Goal: Task Accomplishment & Management: Use online tool/utility

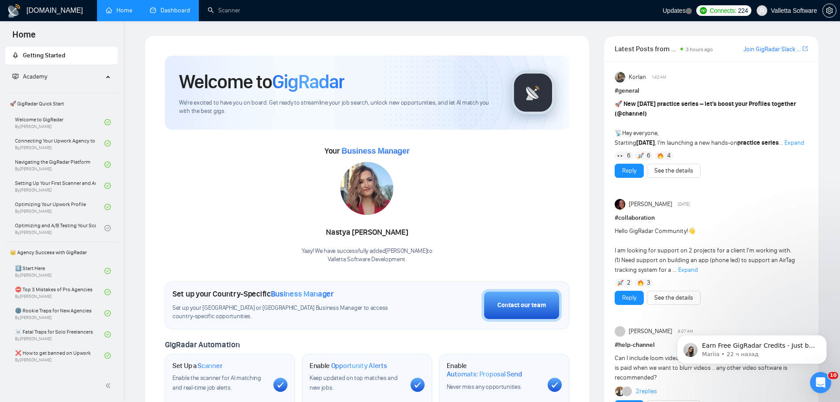
click at [175, 8] on link "Dashboard" at bounding box center [170, 10] width 40 height 7
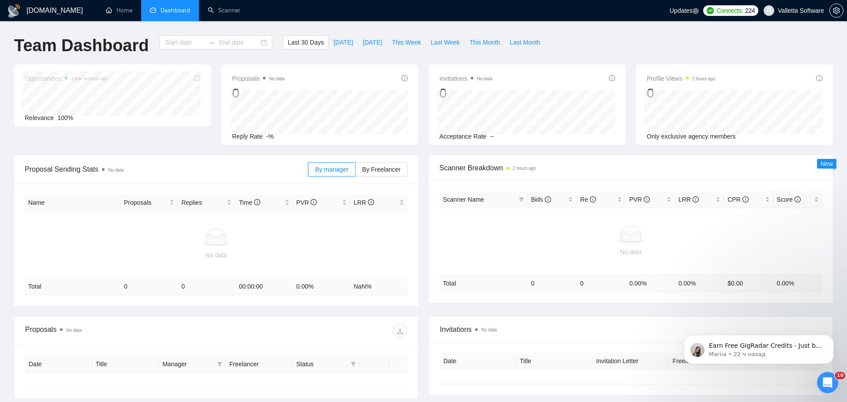
type input "[DATE]"
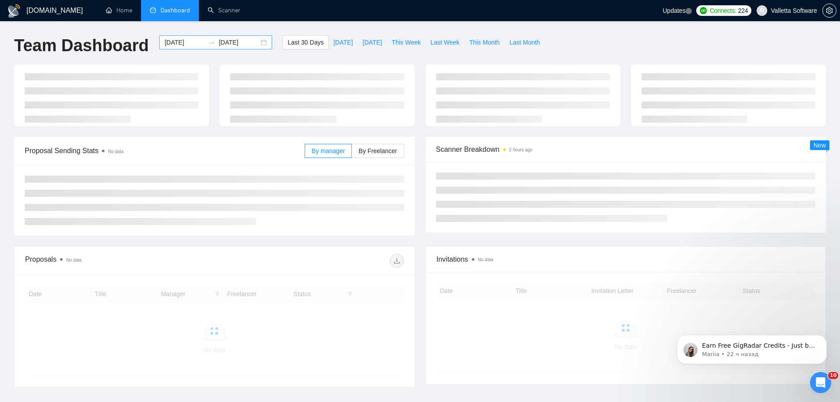
click at [178, 43] on input "[DATE]" at bounding box center [184, 42] width 40 height 10
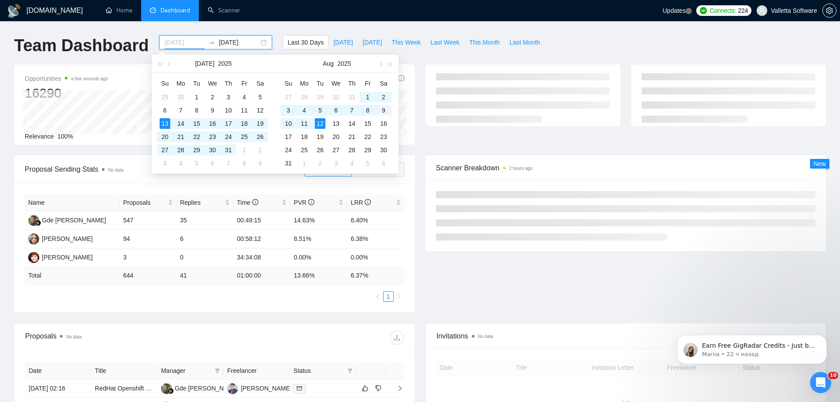
type input "[DATE]"
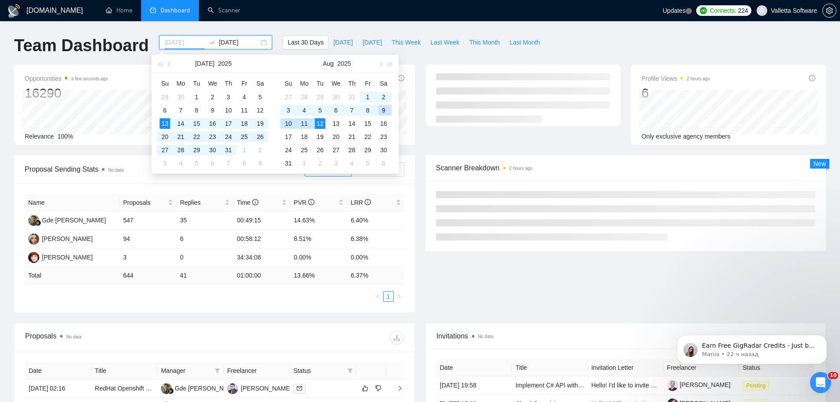
click at [383, 112] on div "9" at bounding box center [383, 110] width 11 height 11
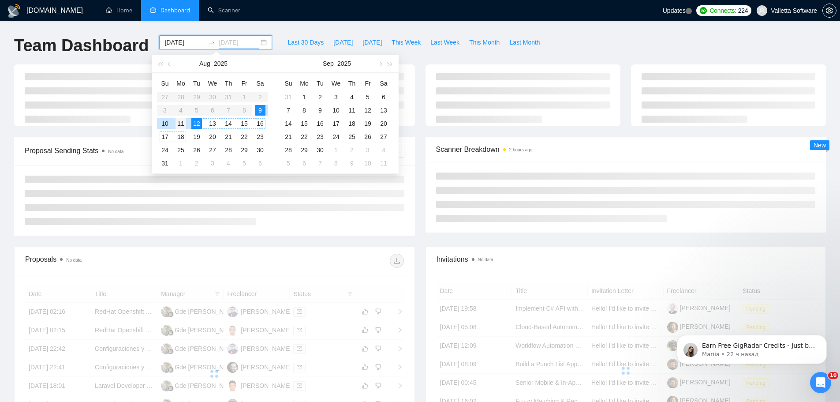
type input "[DATE]"
click at [184, 124] on div "11" at bounding box center [181, 123] width 11 height 11
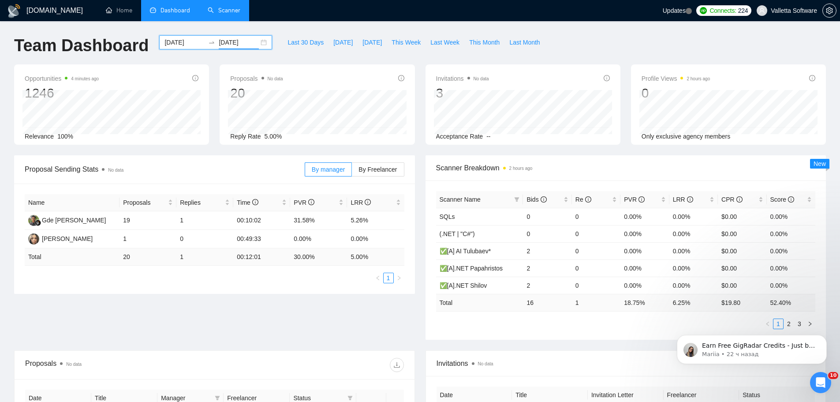
click at [213, 14] on link "Scanner" at bounding box center [224, 10] width 33 height 7
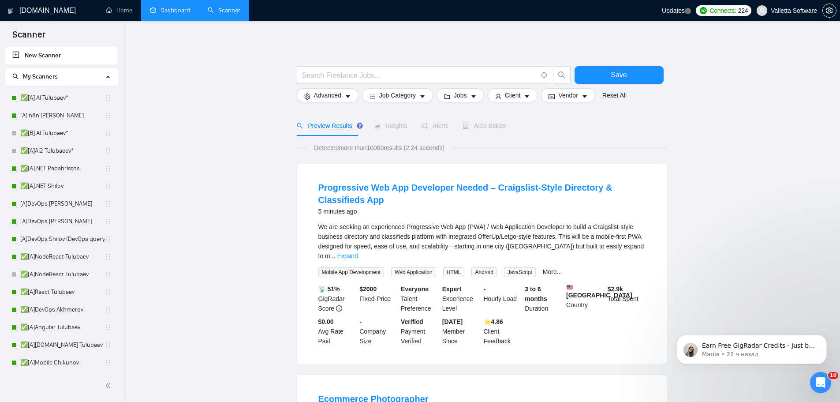
click at [171, 8] on link "Dashboard" at bounding box center [170, 10] width 40 height 7
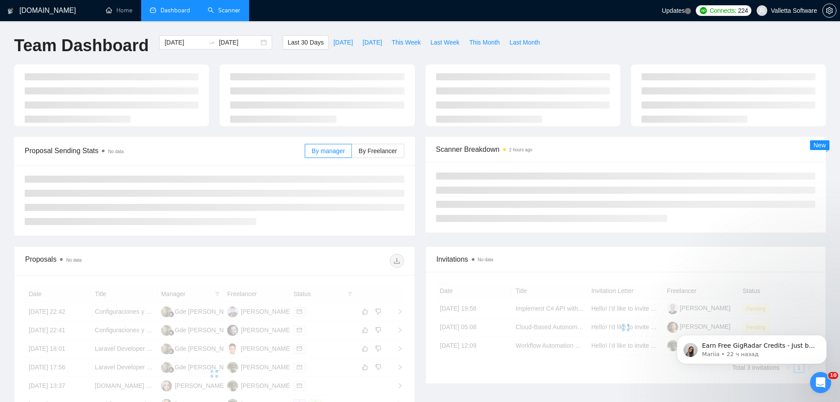
click at [230, 11] on link "Scanner" at bounding box center [224, 10] width 33 height 7
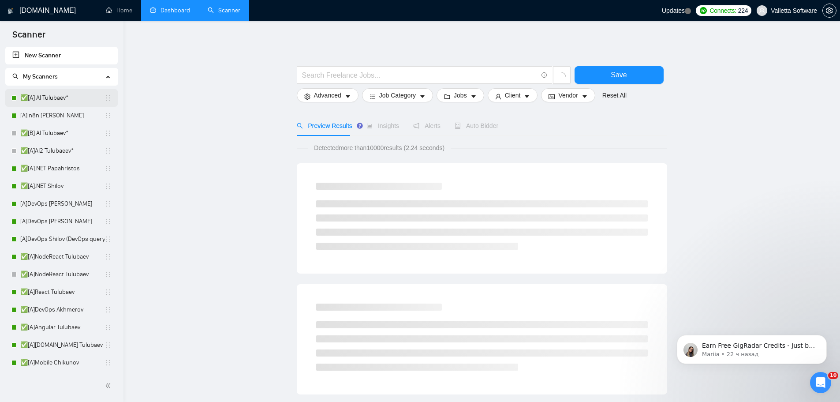
click at [53, 105] on link "✅[A] AI Tulubaev*" at bounding box center [62, 98] width 84 height 18
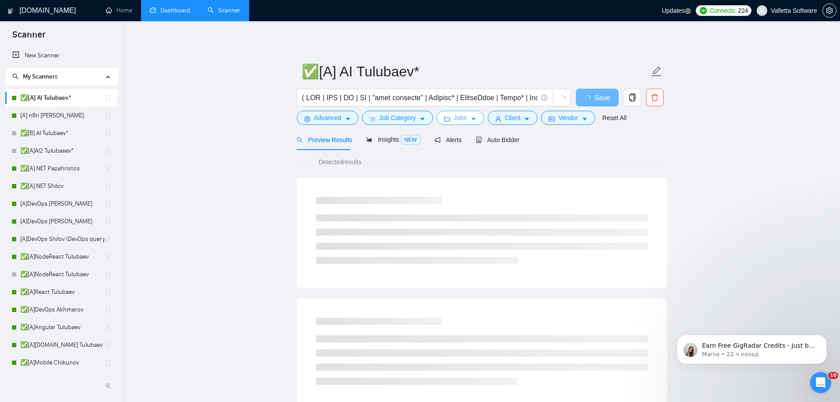
click at [463, 117] on span "Jobs" at bounding box center [460, 118] width 13 height 10
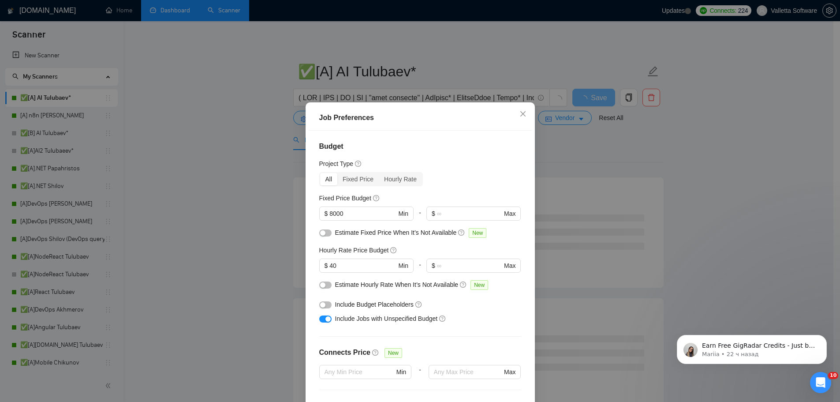
click at [315, 266] on div "Budget Project Type All Fixed Price Hourly Rate Fixed Price Budget $ 8000 Min -…" at bounding box center [420, 271] width 223 height 281
click at [641, 251] on div "Job Preferences Budget Project Type All Fixed Price Hourly Rate Fixed Price Bud…" at bounding box center [420, 201] width 840 height 402
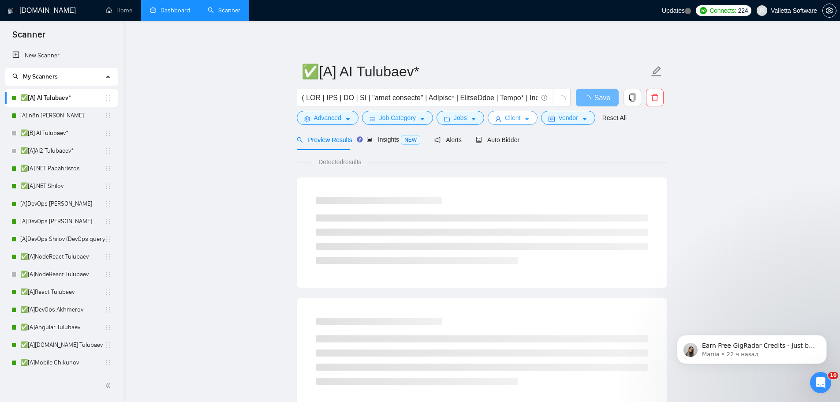
click at [532, 116] on button "Client" at bounding box center [513, 118] width 50 height 14
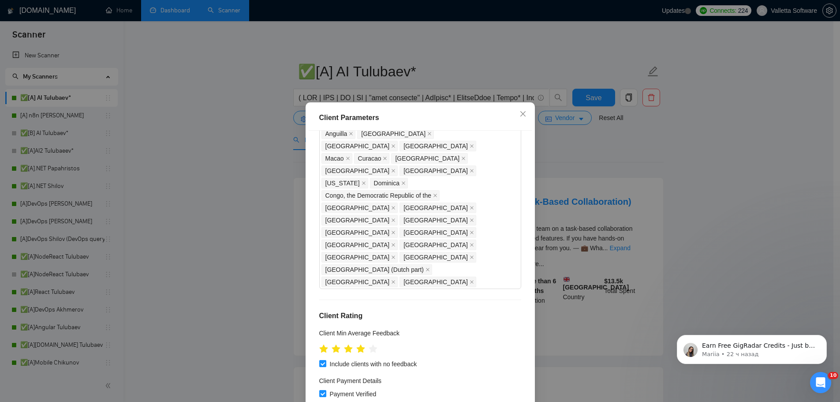
scroll to position [485, 0]
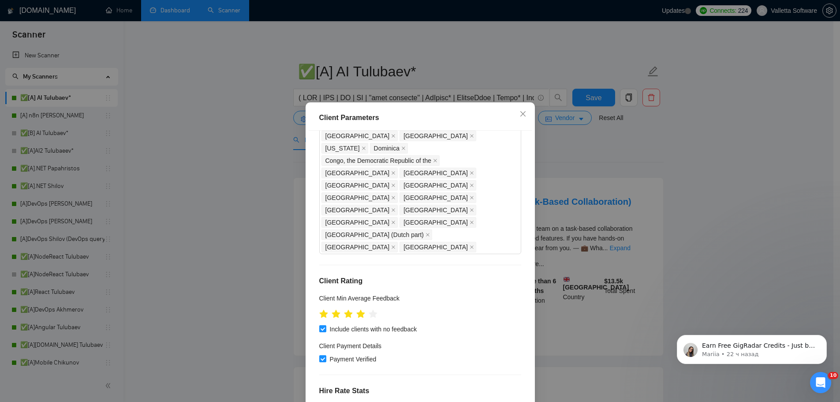
drag, startPoint x: 346, startPoint y: 269, endPoint x: 285, endPoint y: 271, distance: 60.5
click at [290, 273] on div "Client Parameters Client Location Include Client Countries Select Exclude Clien…" at bounding box center [420, 201] width 840 height 402
drag, startPoint x: 337, startPoint y: 276, endPoint x: 312, endPoint y: 279, distance: 25.4
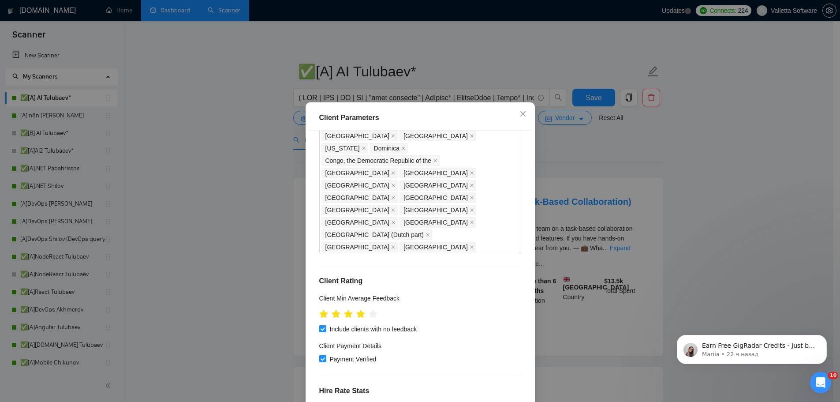
type input "20"
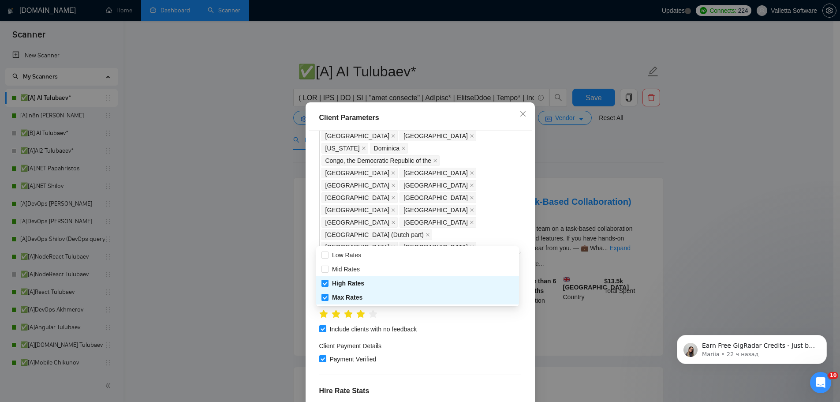
click at [390, 269] on div "Mid Rates" at bounding box center [417, 269] width 192 height 10
checkbox input "true"
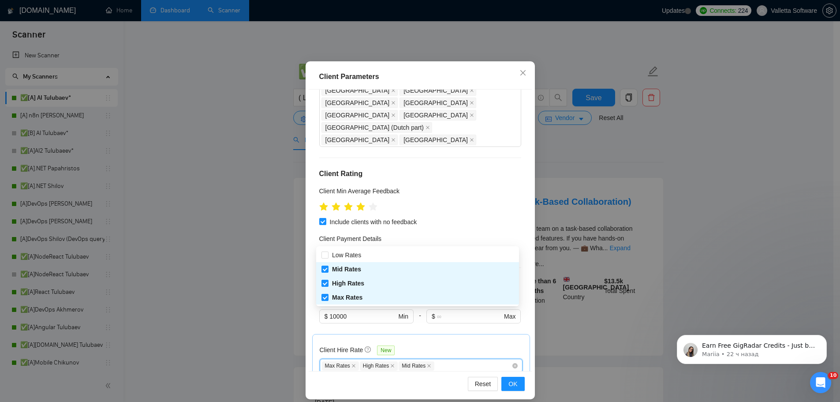
scroll to position [44, 0]
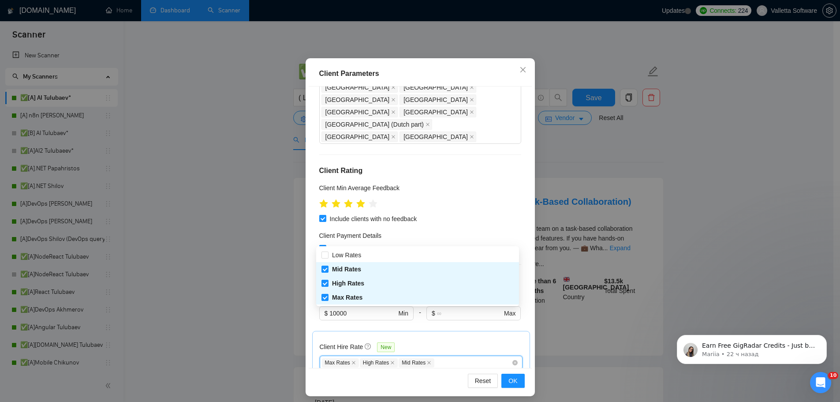
click at [400, 311] on div "Client Location Include Client Countries Select Exclude Client Countries [GEOGR…" at bounding box center [420, 226] width 223 height 281
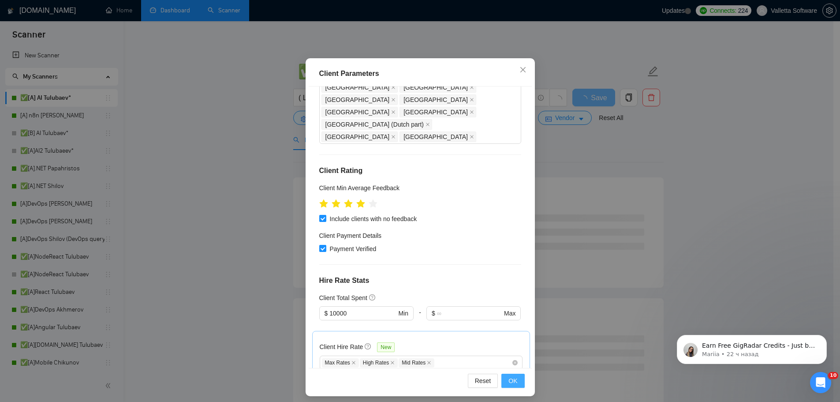
click at [511, 379] on span "OK" at bounding box center [512, 381] width 9 height 10
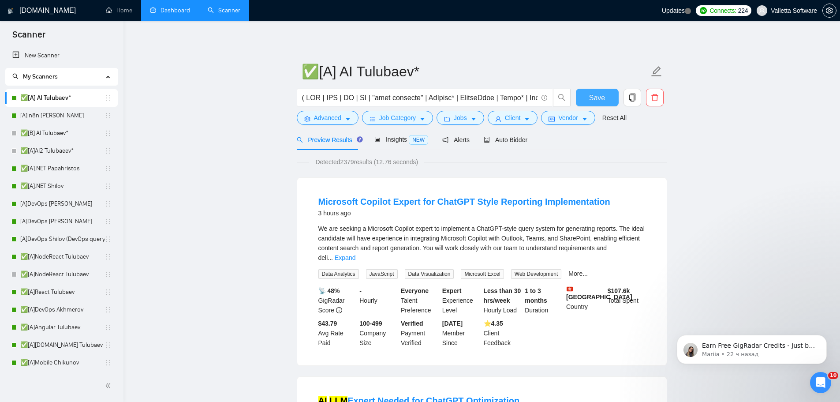
click at [597, 100] on span "Save" at bounding box center [597, 97] width 16 height 11
click at [67, 113] on link "[A] n8n [PERSON_NAME]" at bounding box center [62, 116] width 84 height 18
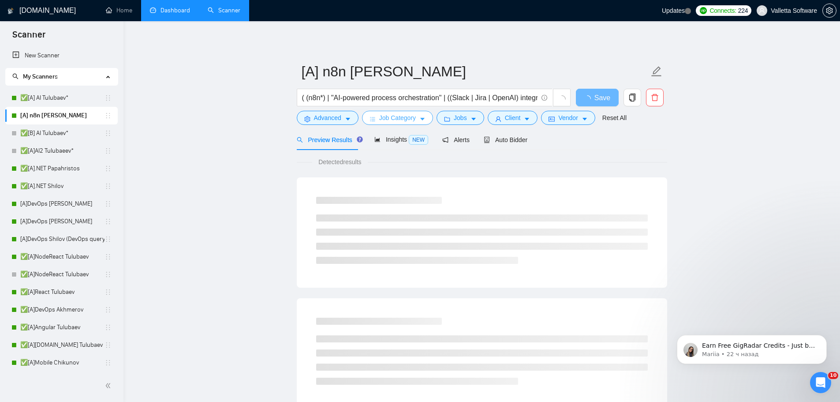
click at [404, 120] on span "Job Category" at bounding box center [397, 118] width 37 height 10
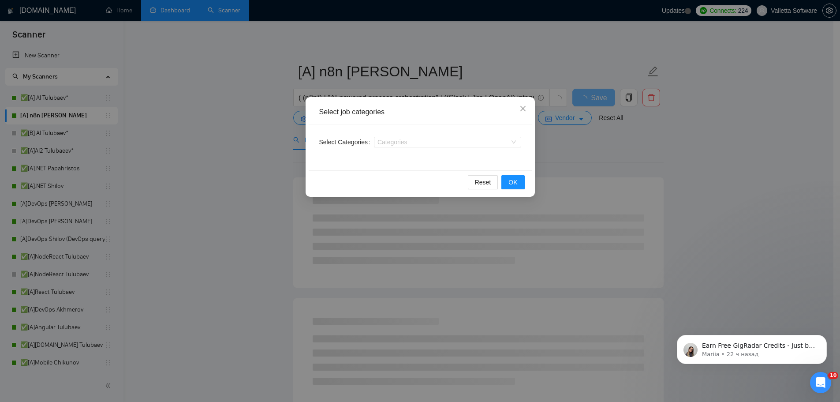
click at [592, 174] on div "Select job categories Select Categories Categories Reset OK" at bounding box center [420, 201] width 840 height 402
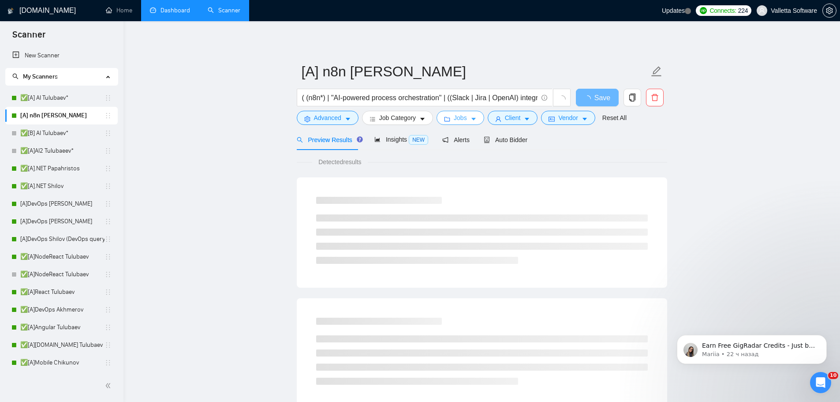
click at [452, 120] on button "Jobs" at bounding box center [461, 118] width 48 height 14
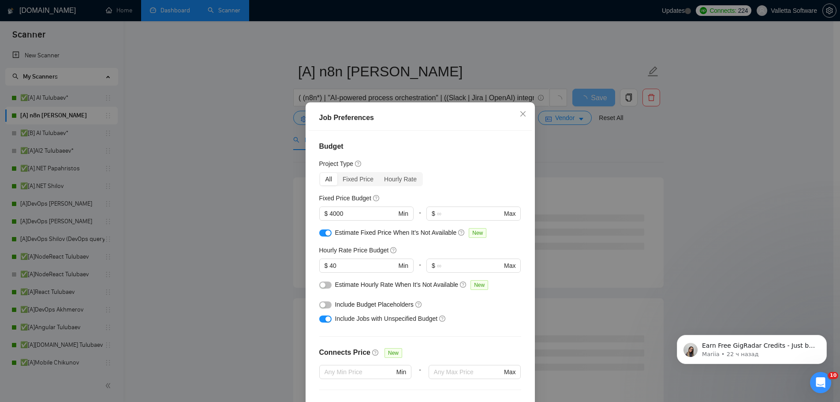
click at [584, 203] on div "Job Preferences Budget Project Type All Fixed Price Hourly Rate Fixed Price Bud…" at bounding box center [420, 201] width 840 height 402
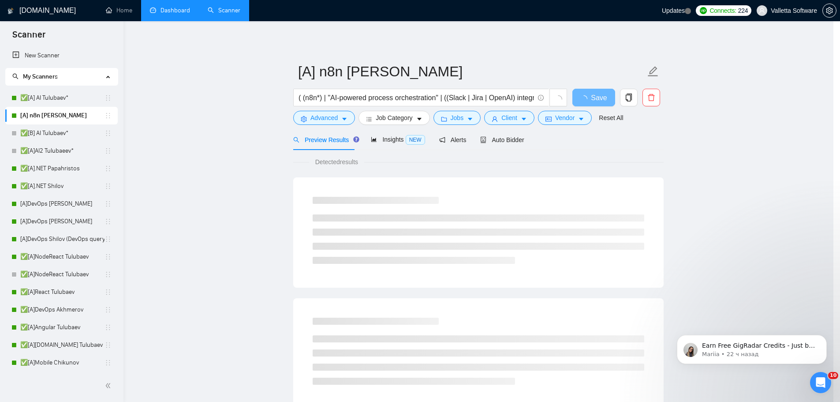
click at [478, 134] on div "Job Preferences Budget Project Type All Fixed Price Hourly Rate Fixed Price Bud…" at bounding box center [420, 201] width 840 height 402
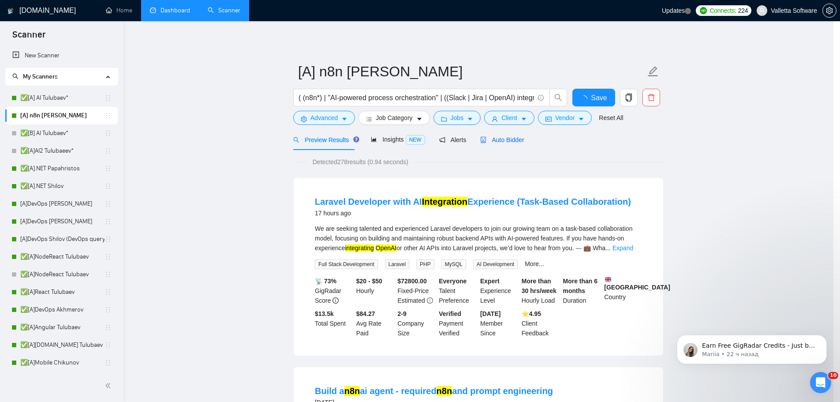
click at [482, 138] on icon "robot" at bounding box center [483, 140] width 5 height 6
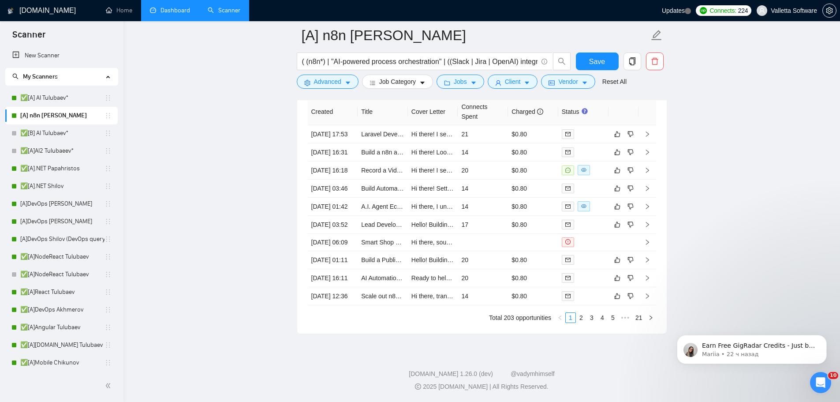
scroll to position [2205, 0]
drag, startPoint x: 355, startPoint y: 150, endPoint x: 395, endPoint y: 158, distance: 40.5
click at [395, 161] on tr "[DATE] 16:18 Record a Video tutorial for a ready n8n flow - n8n knowledge requi…" at bounding box center [482, 170] width 348 height 18
click at [372, 161] on td "Record a Video tutorial for a ready n8n flow - n8n knowledge required!" at bounding box center [383, 170] width 50 height 18
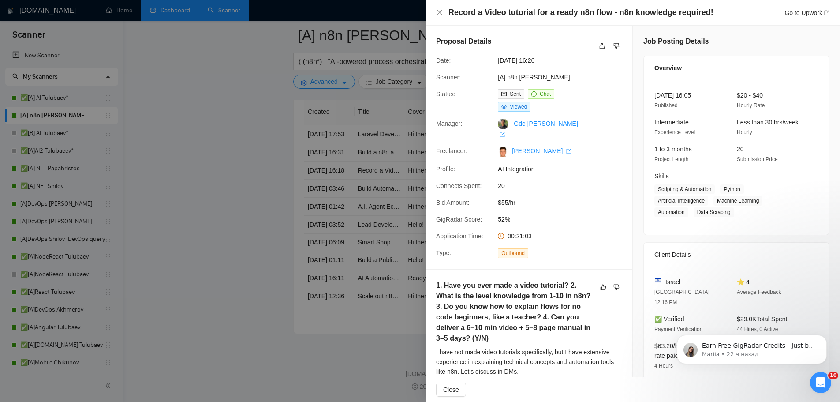
drag, startPoint x: 359, startPoint y: 153, endPoint x: 392, endPoint y: 155, distance: 32.7
click at [392, 155] on div at bounding box center [420, 201] width 840 height 402
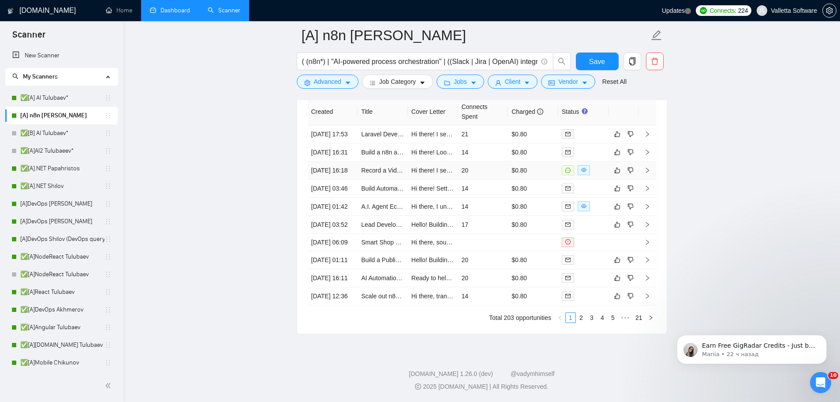
click at [369, 173] on td "Record a Video tutorial for a ready n8n flow - n8n knowledge required!" at bounding box center [383, 170] width 50 height 18
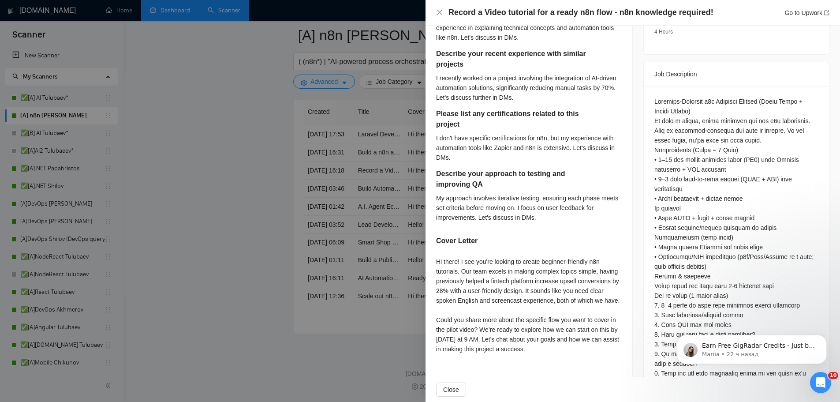
scroll to position [176, 0]
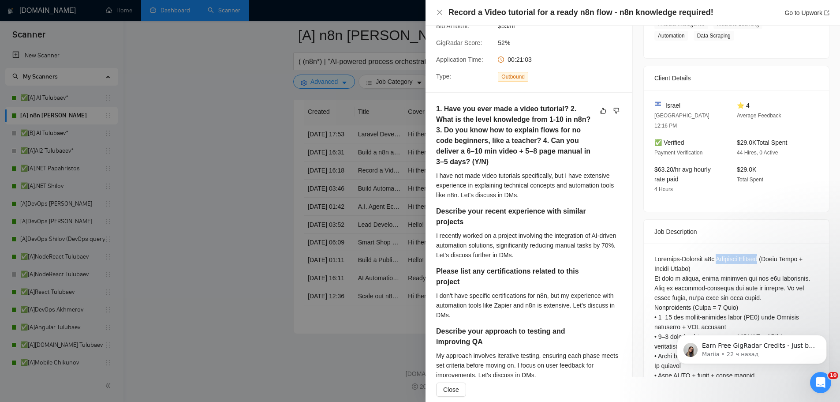
drag, startPoint x: 755, startPoint y: 245, endPoint x: 713, endPoint y: 243, distance: 41.5
copy div "Tutorial Creator"
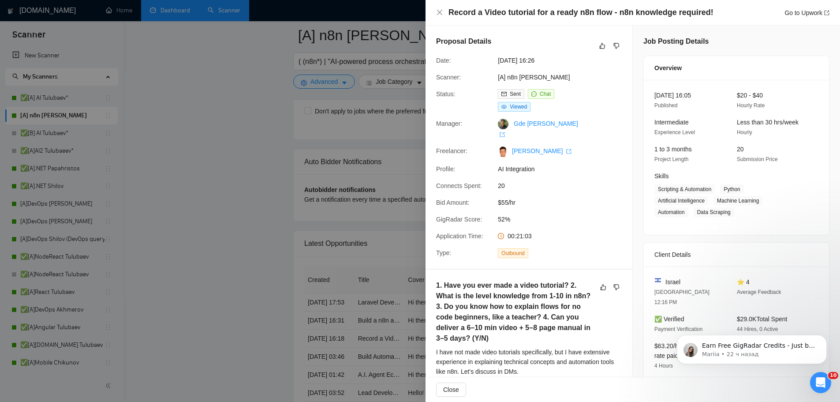
scroll to position [1985, 0]
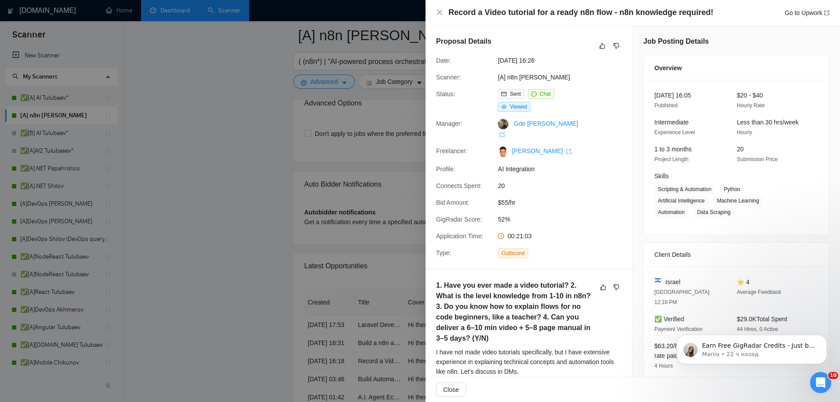
drag, startPoint x: 449, startPoint y: 11, endPoint x: 503, endPoint y: 12, distance: 54.3
click at [503, 12] on div "Record a Video tutorial for a ready n8n flow - n8n knowledge required! Go to Up…" at bounding box center [632, 12] width 393 height 11
copy h4 "Record a Video"
click at [245, 315] on div at bounding box center [420, 201] width 840 height 402
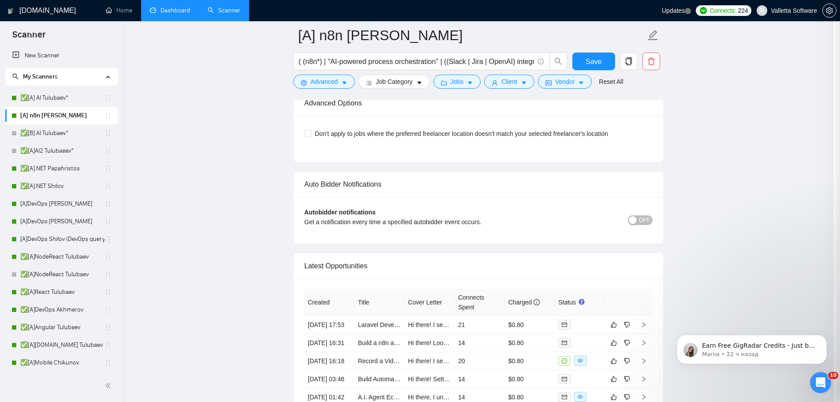
click at [333, 104] on div at bounding box center [420, 201] width 840 height 402
click at [329, 78] on span "Advanced" at bounding box center [327, 82] width 27 height 10
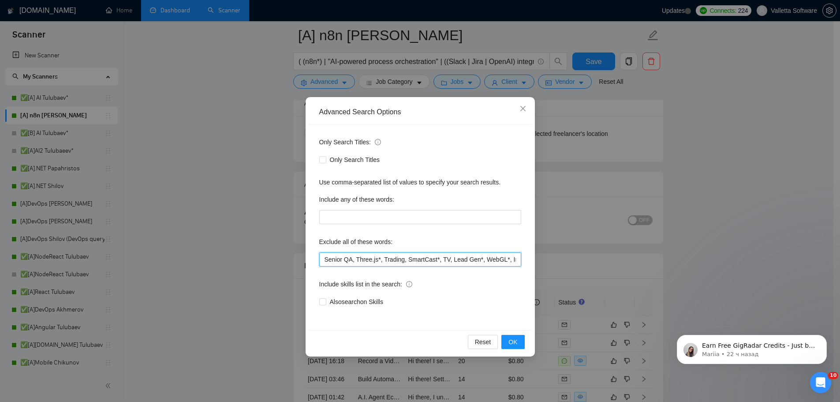
click at [325, 259] on input "Senior QA, Three.js*, Trading, SmartCast*, TV, Lead Gen*, WebGL*, Intercom*, Co…" at bounding box center [420, 259] width 202 height 14
paste input "Tutorial Creator, Record a Video,"
type input "Tutorial Creator, Record a Video, Senior QA, Three.js*, Trading, SmartCast*, TV…"
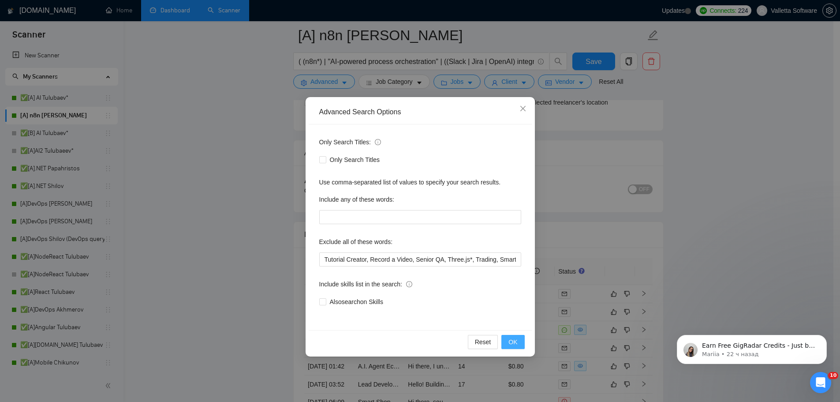
click at [520, 342] on button "OK" at bounding box center [512, 342] width 23 height 14
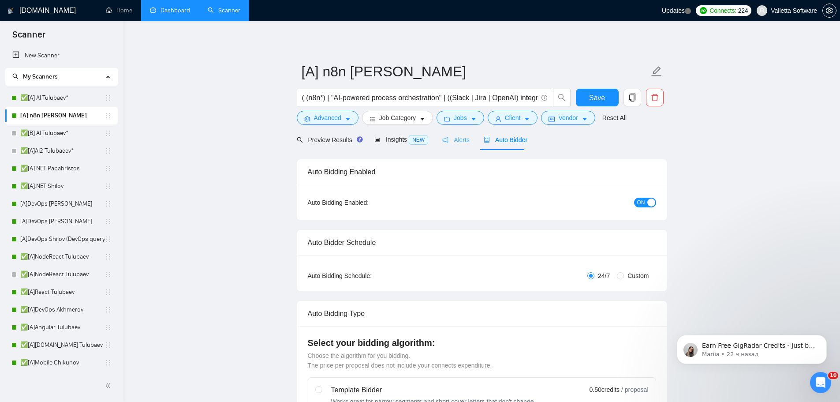
drag, startPoint x: 485, startPoint y: 241, endPoint x: 459, endPoint y: 141, distance: 103.3
click at [516, 119] on span "Client" at bounding box center [513, 118] width 16 height 10
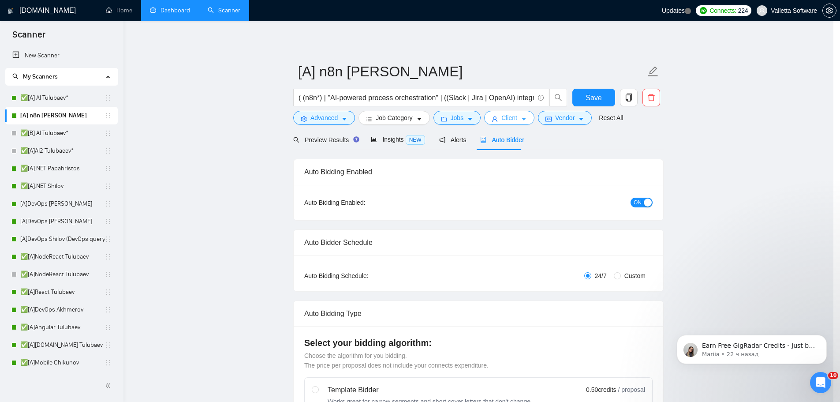
scroll to position [267, 0]
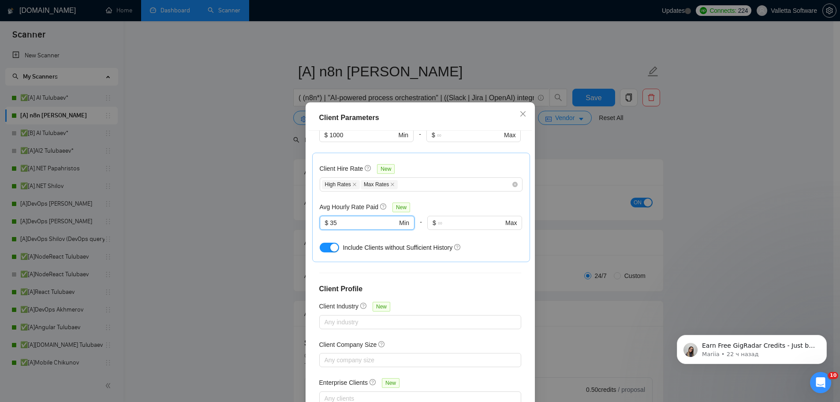
drag, startPoint x: 327, startPoint y: 213, endPoint x: 315, endPoint y: 211, distance: 11.6
click at [320, 216] on span "$ 35 Min" at bounding box center [367, 223] width 95 height 14
click at [417, 177] on div "High Rates Max Rates" at bounding box center [421, 184] width 203 height 14
type input "20"
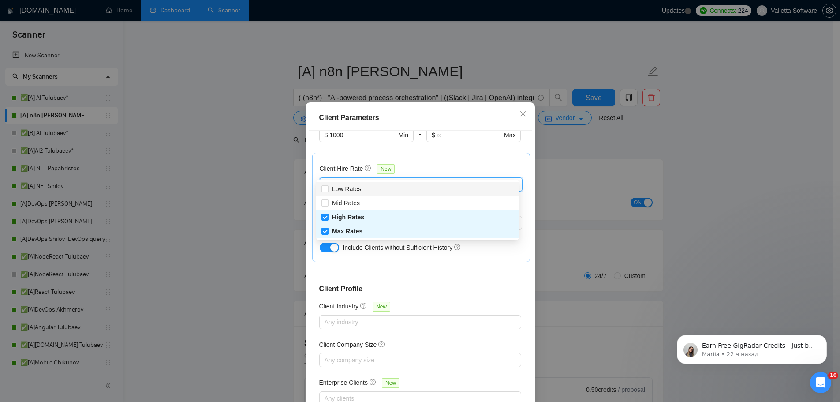
click at [365, 165] on icon "question-circle" at bounding box center [368, 168] width 6 height 6
click at [399, 179] on input "Client Hire Rate New" at bounding box center [400, 184] width 2 height 11
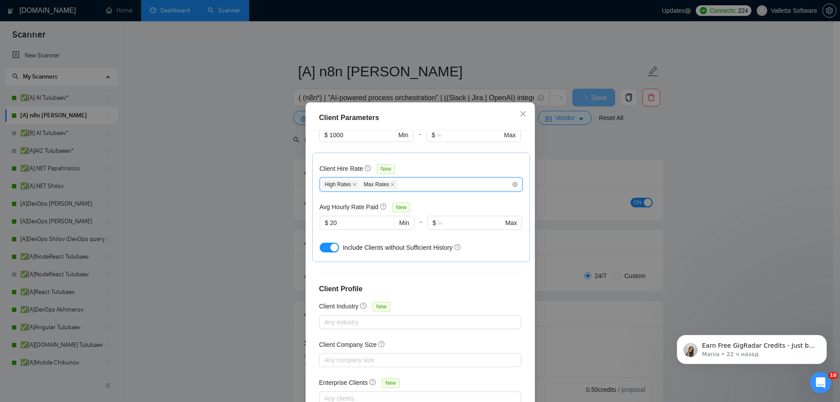
click at [389, 164] on span "New" at bounding box center [386, 169] width 18 height 10
click at [399, 179] on input "Client Hire Rate New" at bounding box center [400, 184] width 2 height 11
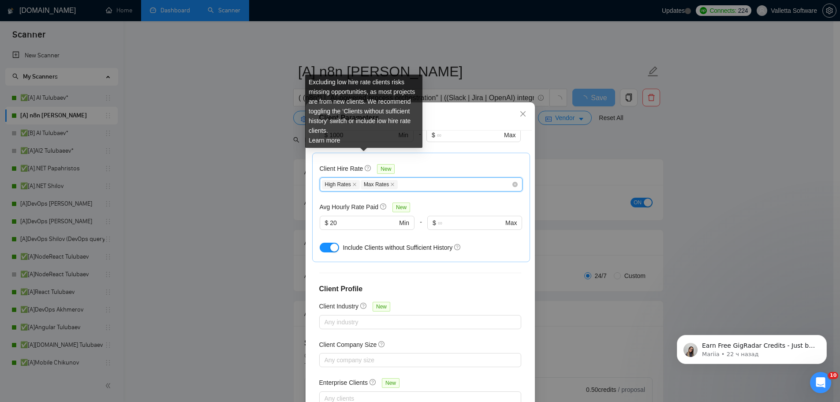
click at [365, 165] on icon "question-circle" at bounding box center [368, 168] width 6 height 6
click at [399, 179] on input "Client Hire Rate New" at bounding box center [400, 184] width 2 height 11
click at [334, 142] on link "Learn more" at bounding box center [325, 140] width 32 height 7
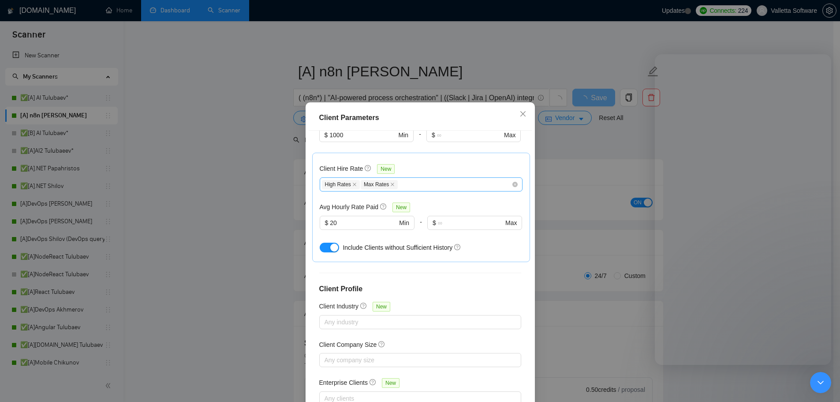
click at [401, 179] on div "High Rates Max Rates" at bounding box center [417, 184] width 190 height 11
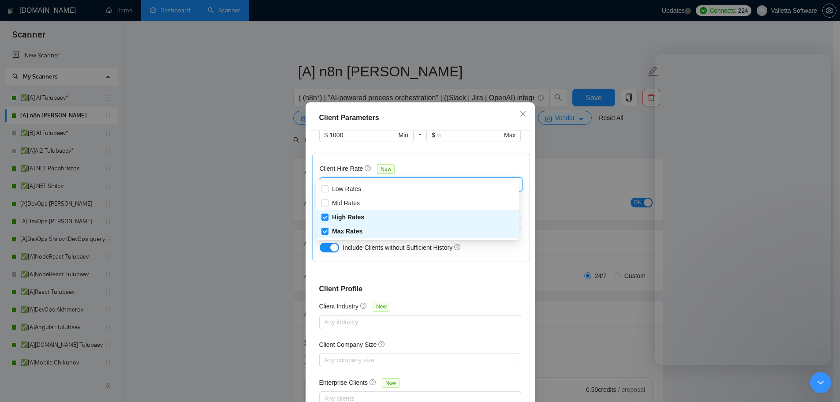
click at [361, 202] on span "Mid Rates" at bounding box center [346, 203] width 35 height 10
click at [328, 202] on input "Mid Rates" at bounding box center [324, 202] width 6 height 6
click at [409, 284] on h4 "Client Profile" at bounding box center [420, 289] width 202 height 11
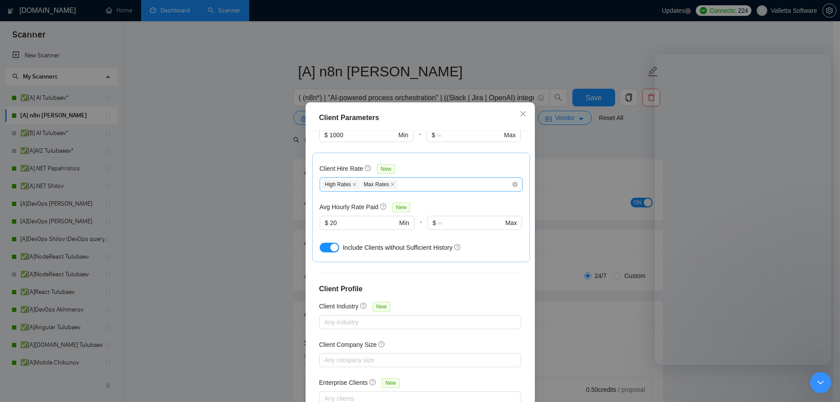
click at [417, 179] on div "High Rates Max Rates" at bounding box center [417, 184] width 190 height 11
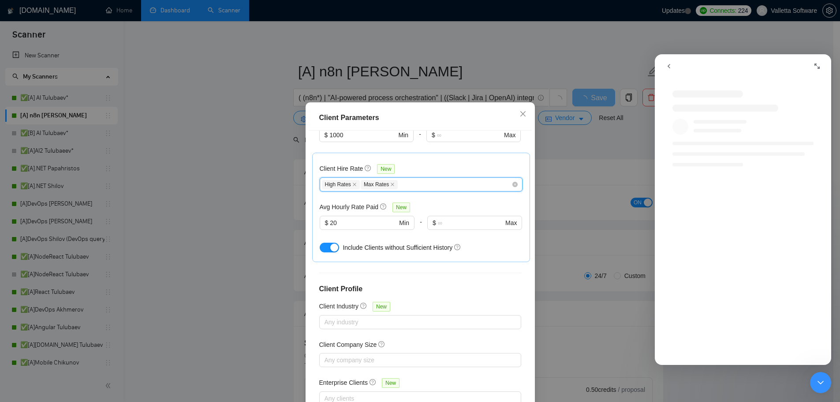
scroll to position [0, 0]
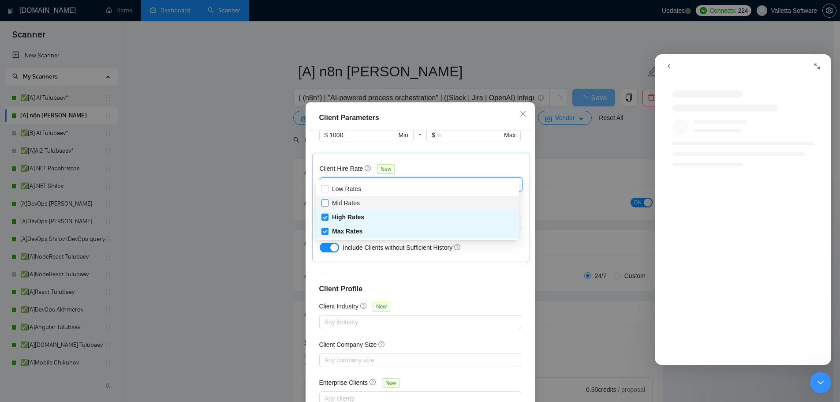
click at [328, 204] on span at bounding box center [324, 202] width 7 height 7
click at [328, 204] on input "Mid Rates" at bounding box center [324, 202] width 6 height 6
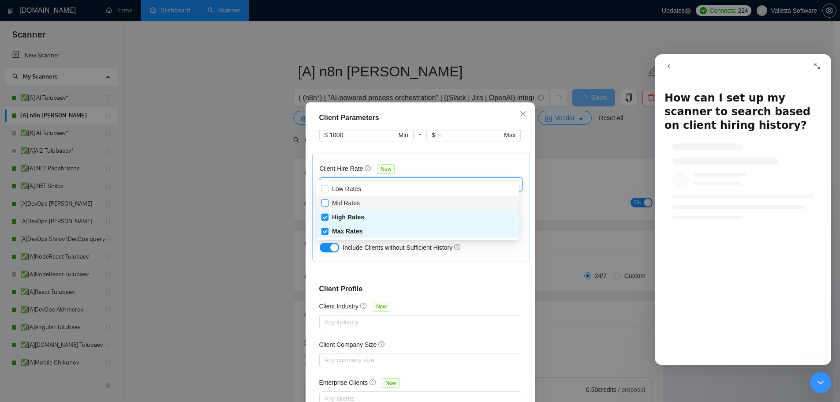
click at [324, 202] on input "Mid Rates" at bounding box center [324, 202] width 6 height 6
checkbox input "true"
click at [445, 284] on h4 "Client Profile" at bounding box center [420, 289] width 202 height 11
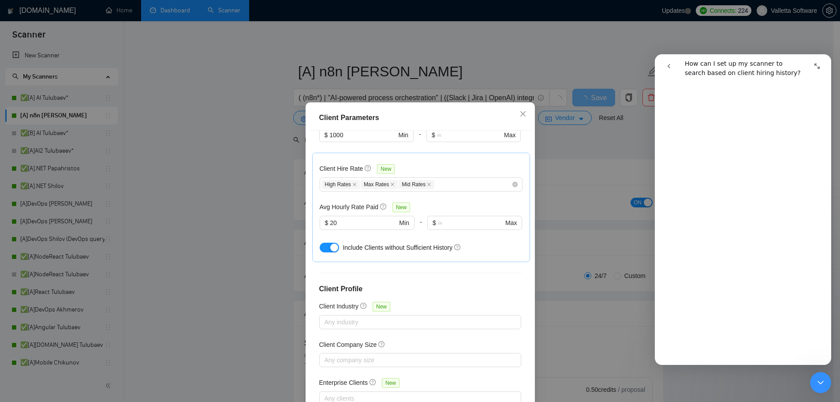
scroll to position [397, 0]
click at [669, 66] on icon "go back" at bounding box center [669, 66] width 3 height 4
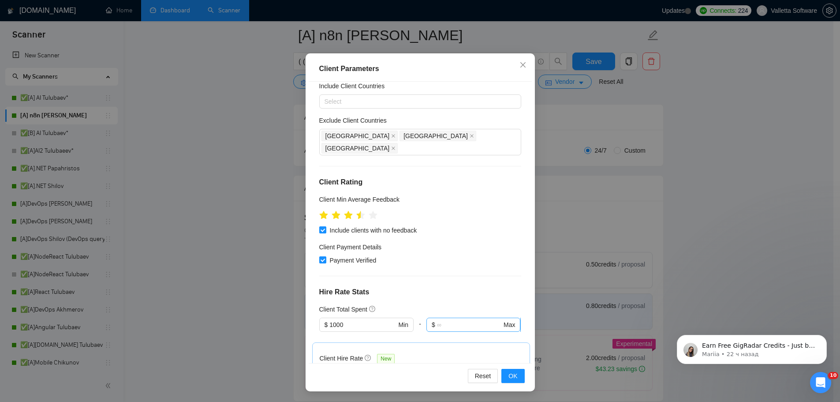
scroll to position [3, 0]
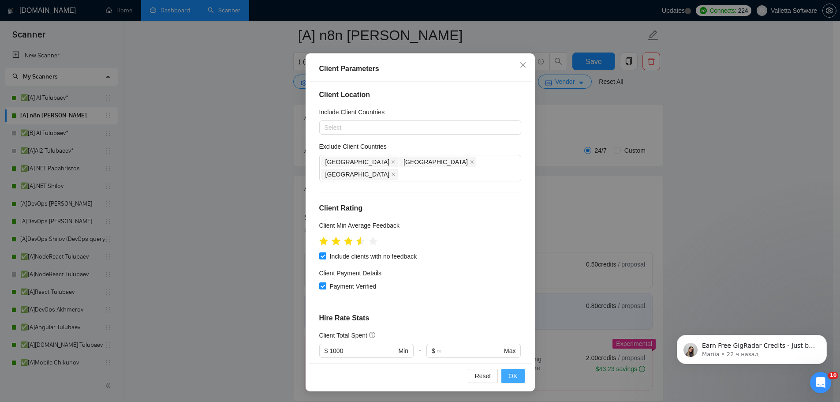
click at [508, 378] on span "OK" at bounding box center [512, 376] width 9 height 10
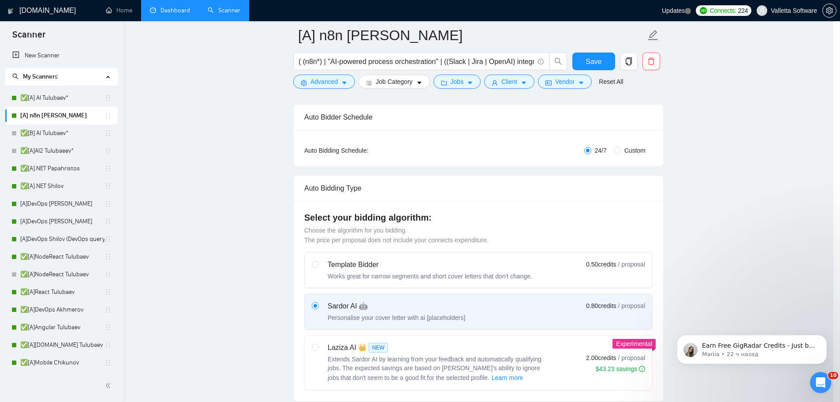
scroll to position [0, 0]
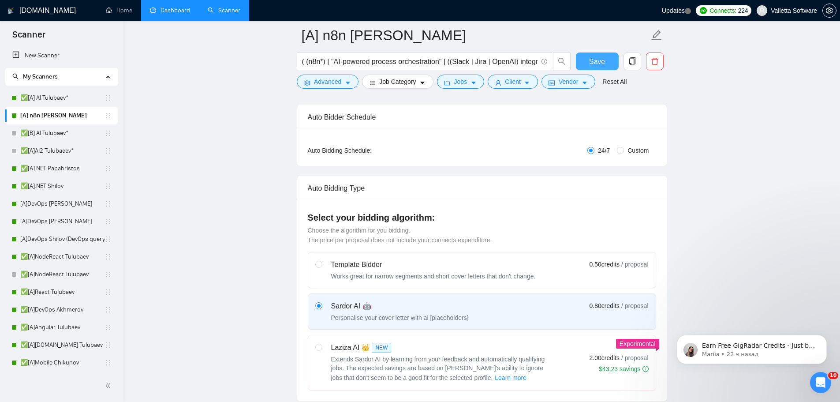
click at [595, 61] on span "Save" at bounding box center [597, 61] width 16 height 11
click at [71, 172] on link "✅[A].NET Papahristos" at bounding box center [62, 169] width 84 height 18
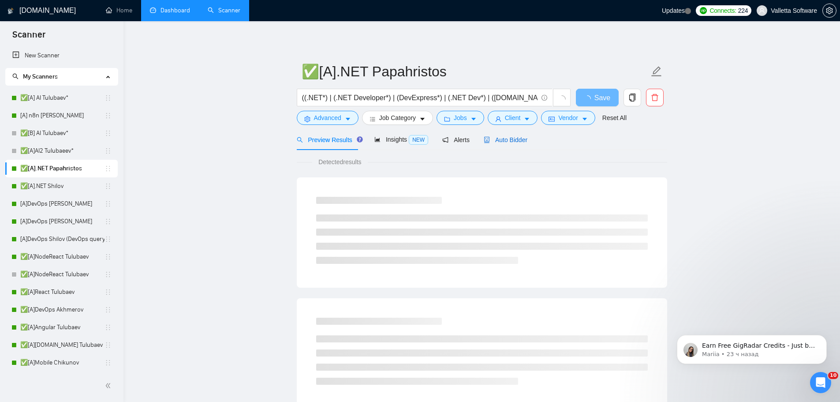
click at [501, 142] on span "Auto Bidder" at bounding box center [506, 139] width 44 height 7
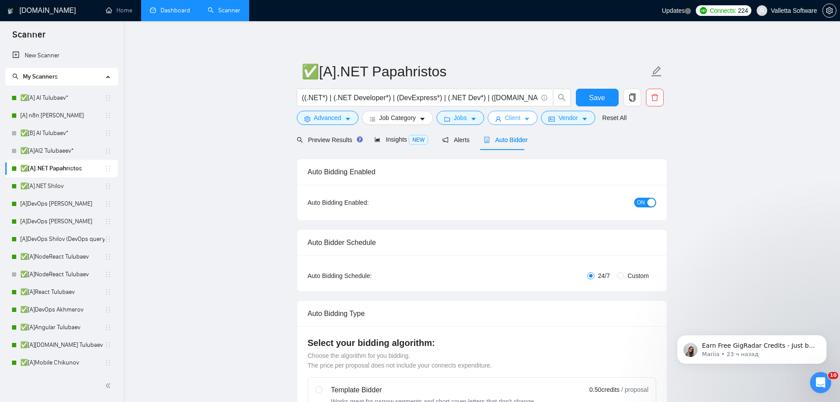
click at [513, 120] on span "Client" at bounding box center [513, 118] width 16 height 10
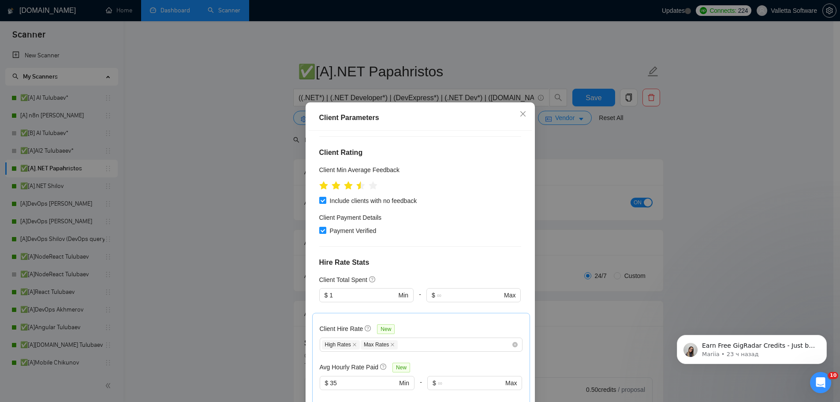
scroll to position [179, 0]
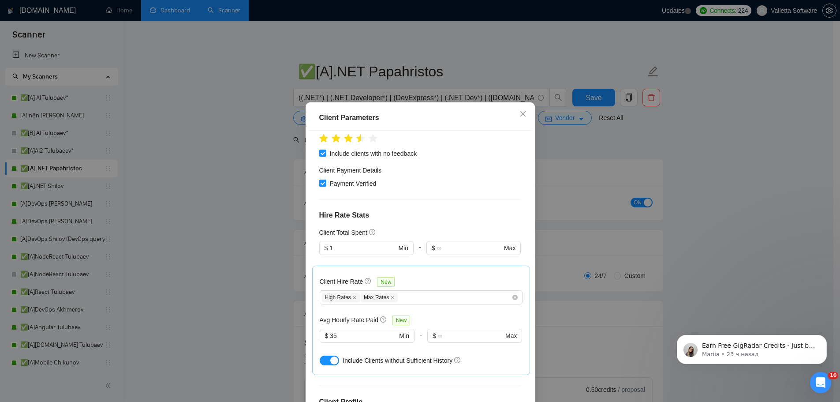
drag, startPoint x: 343, startPoint y: 312, endPoint x: 310, endPoint y: 306, distance: 33.6
click at [315, 310] on div "Client Hire Rate New High Rates Max Rates Avg Hourly Rate Paid New $ 35 Min - $…" at bounding box center [421, 319] width 218 height 109
click at [426, 292] on div "High Rates Max Rates" at bounding box center [417, 297] width 190 height 11
type input "20"
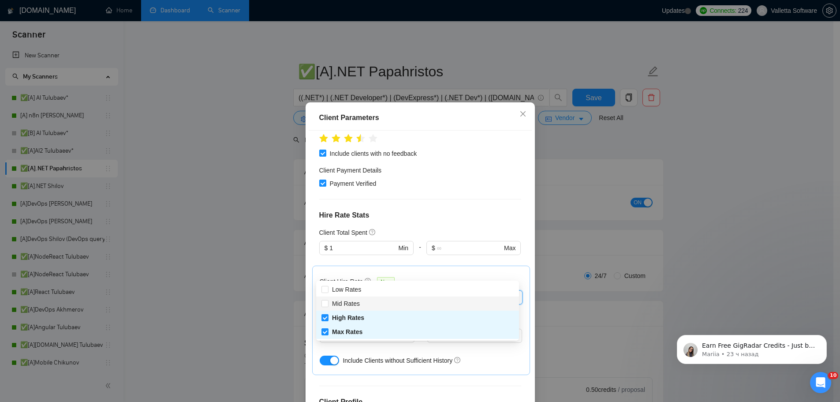
click at [366, 303] on div "Mid Rates" at bounding box center [417, 304] width 192 height 10
checkbox input "true"
click at [412, 369] on div "Client Location Include Client Countries Select Exclude Client Countries [GEOGR…" at bounding box center [420, 271] width 223 height 281
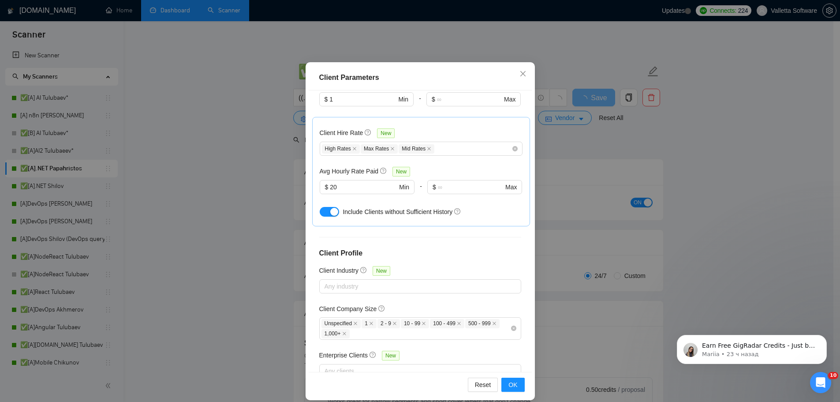
scroll to position [49, 0]
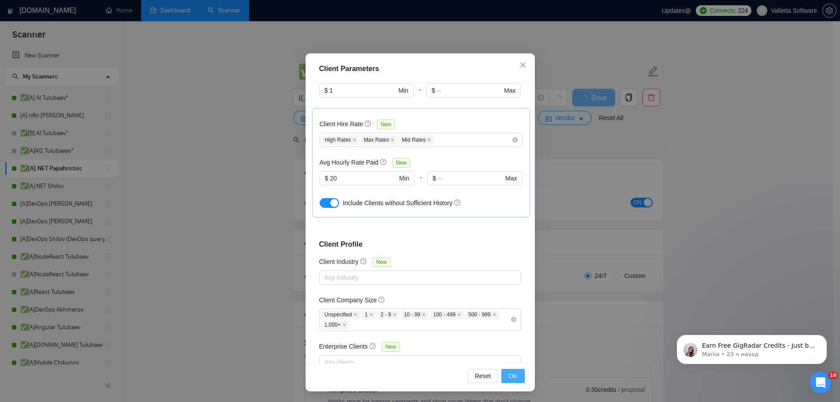
click at [506, 370] on button "OK" at bounding box center [512, 376] width 23 height 14
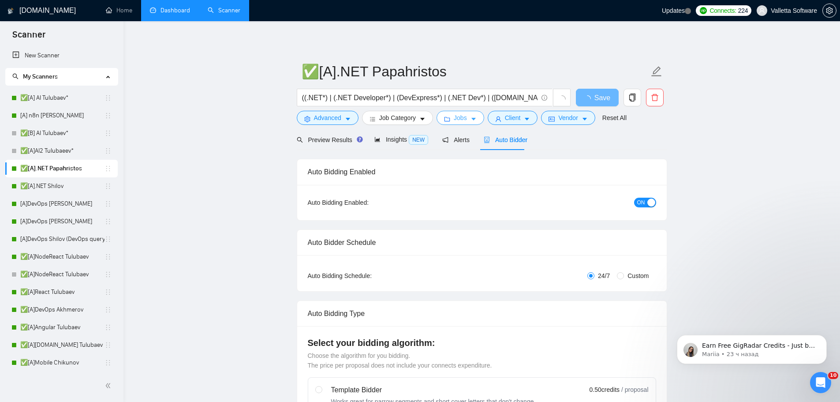
click at [451, 117] on button "Jobs" at bounding box center [461, 118] width 48 height 14
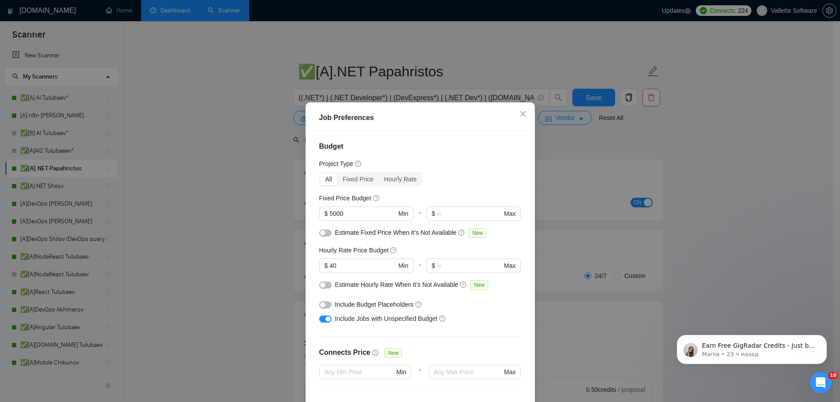
click at [594, 173] on div "Job Preferences Budget Project Type All Fixed Price Hourly Rate Fixed Price Bud…" at bounding box center [420, 201] width 840 height 402
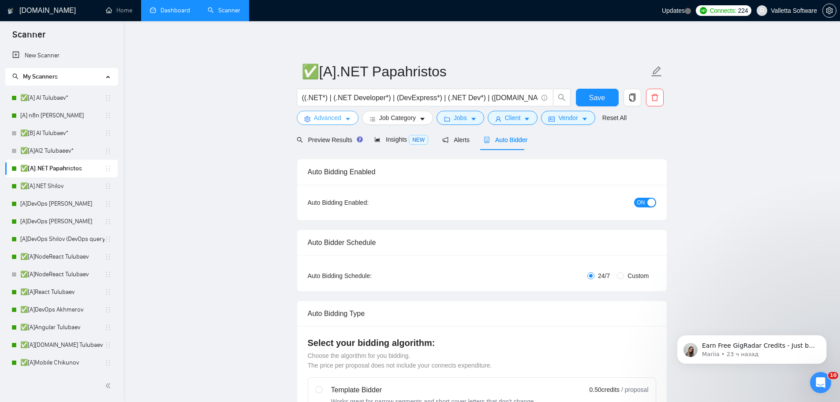
click at [314, 114] on span "Advanced" at bounding box center [327, 118] width 27 height 10
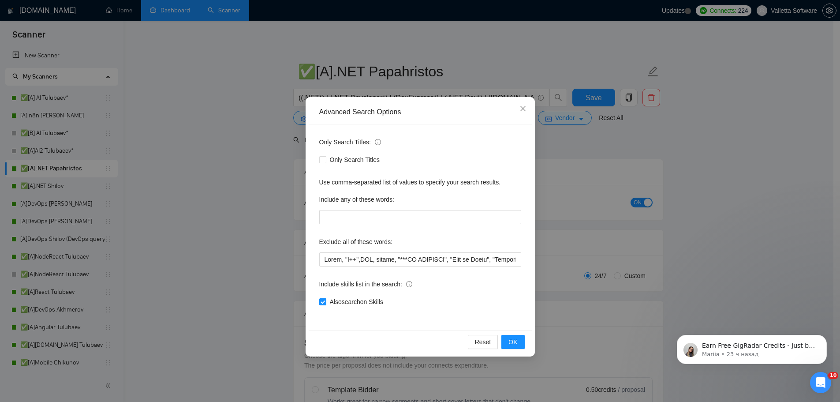
click at [597, 187] on div "Advanced Search Options Only Search Titles: Only Search Titles Use comma-separa…" at bounding box center [420, 201] width 840 height 402
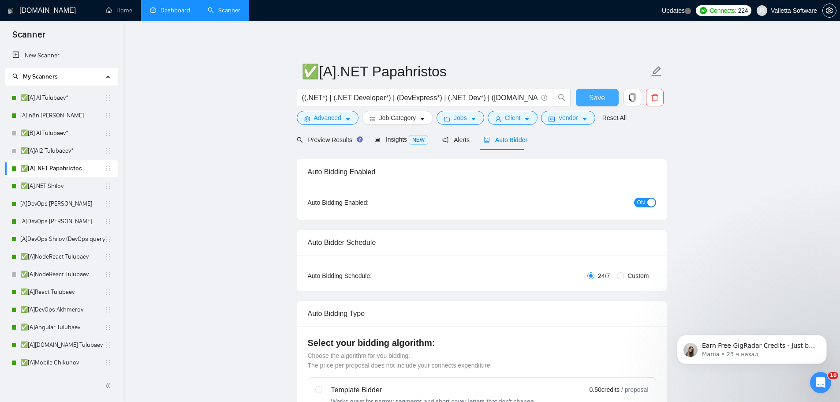
click at [589, 92] on button "Save" at bounding box center [597, 98] width 43 height 18
click at [827, 336] on button "Dismiss notification" at bounding box center [823, 337] width 11 height 11
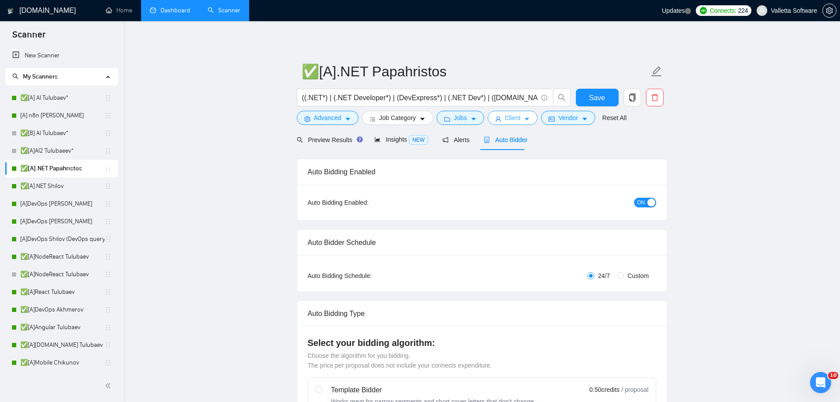
click at [519, 119] on button "Client" at bounding box center [513, 118] width 50 height 14
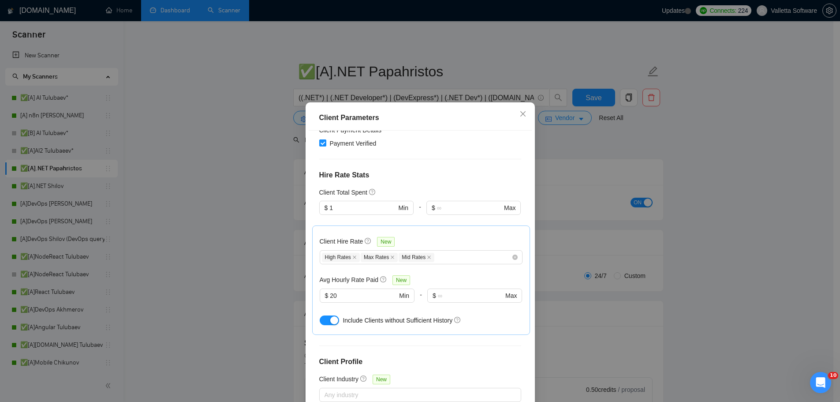
scroll to position [199, 0]
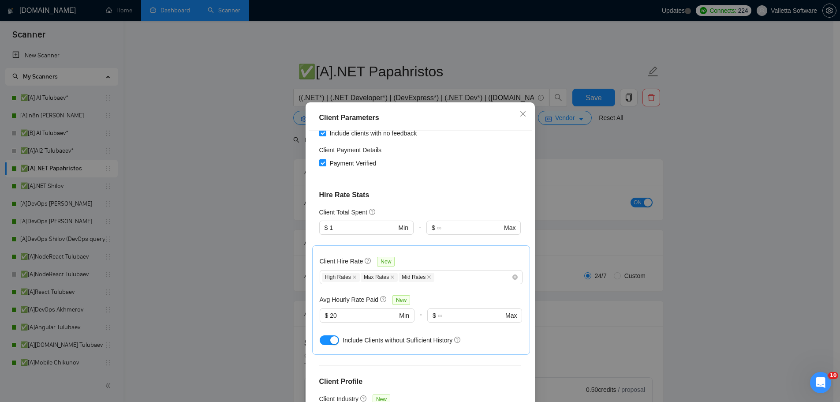
click at [676, 179] on div "Client Parameters Client Location Include Client Countries Select Exclude Clien…" at bounding box center [420, 201] width 840 height 402
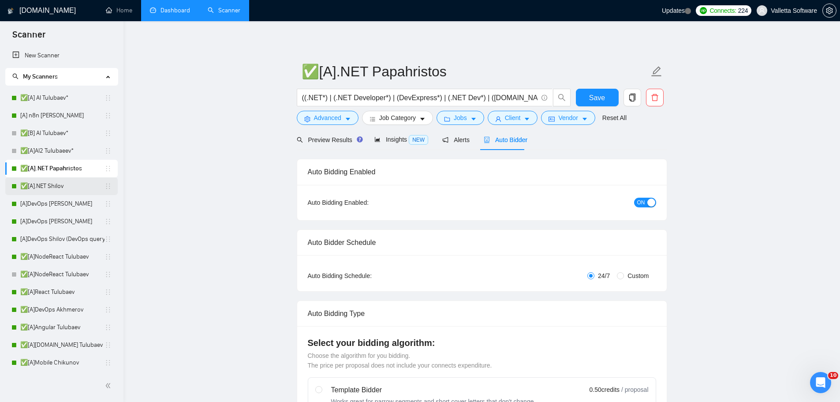
drag, startPoint x: 76, startPoint y: 177, endPoint x: 57, endPoint y: 183, distance: 20.1
click at [76, 177] on link "✅[A].NET Papahristos" at bounding box center [62, 169] width 84 height 18
click at [57, 183] on link "✅[A].NET Shilov" at bounding box center [62, 186] width 84 height 18
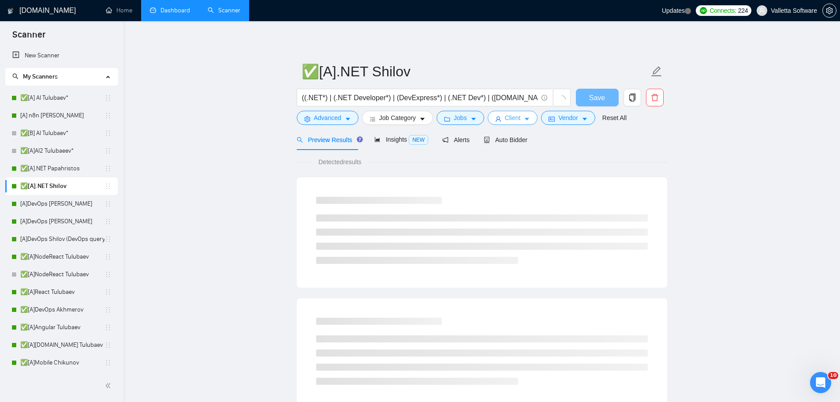
click at [511, 122] on span "Client" at bounding box center [513, 118] width 16 height 10
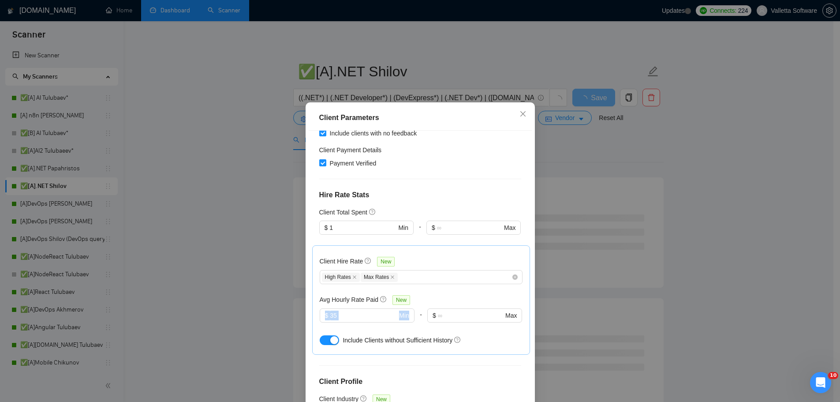
drag, startPoint x: 348, startPoint y: 295, endPoint x: 304, endPoint y: 298, distance: 44.6
click at [309, 298] on div "Client Location Include Client Countries Select Exclude Client Countries [GEOGR…" at bounding box center [420, 271] width 223 height 281
click at [334, 310] on input "35" at bounding box center [363, 315] width 67 height 10
click at [409, 272] on div "High Rates Max Rates" at bounding box center [417, 277] width 190 height 11
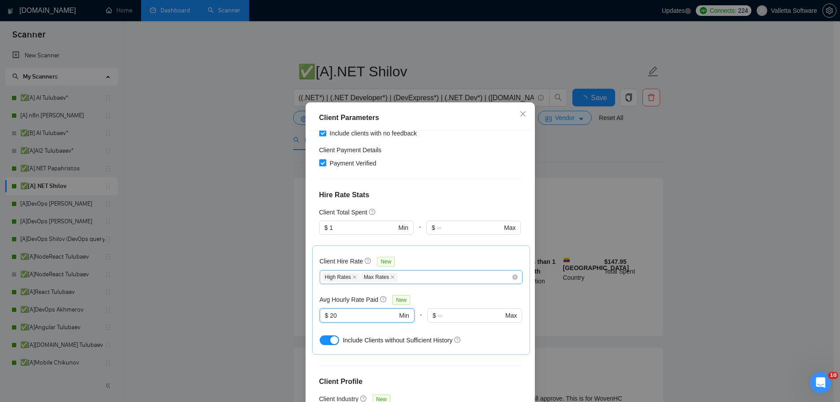
type input "20"
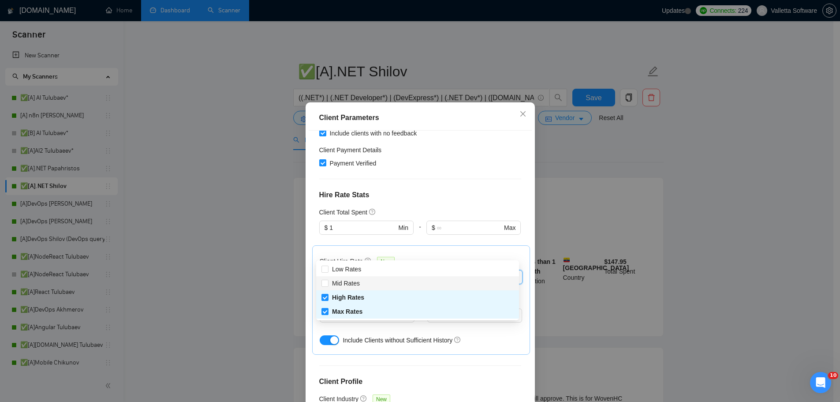
click at [388, 285] on div "Mid Rates" at bounding box center [417, 283] width 192 height 10
checkbox input "true"
click at [419, 342] on div "Client Location Include Client Countries Select Exclude Client Countries [GEOGR…" at bounding box center [420, 271] width 223 height 281
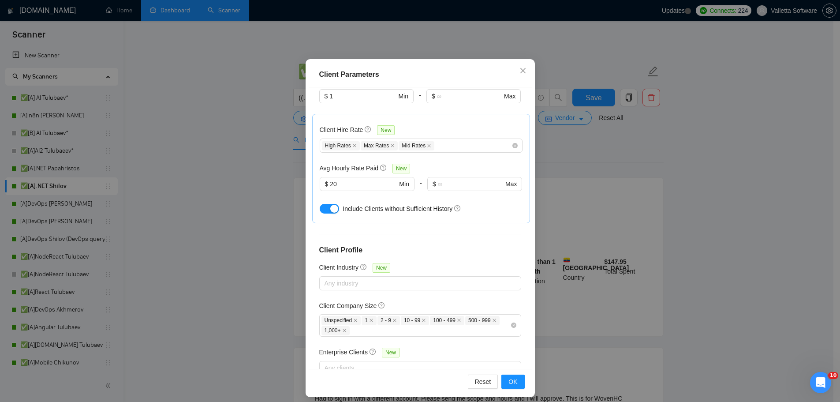
scroll to position [49, 0]
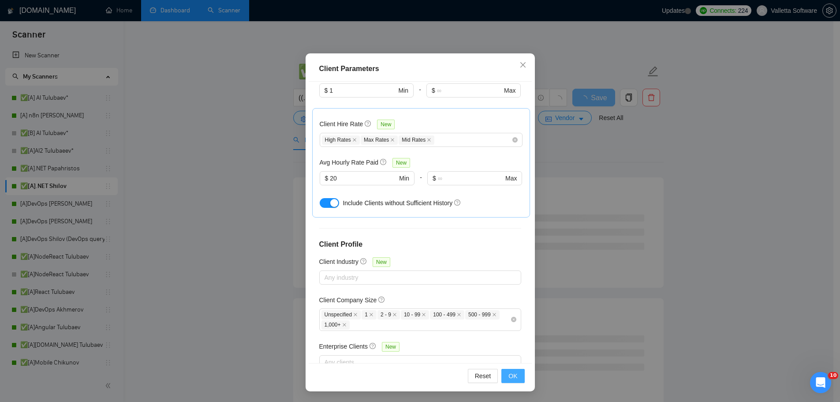
click at [513, 373] on span "OK" at bounding box center [512, 376] width 9 height 10
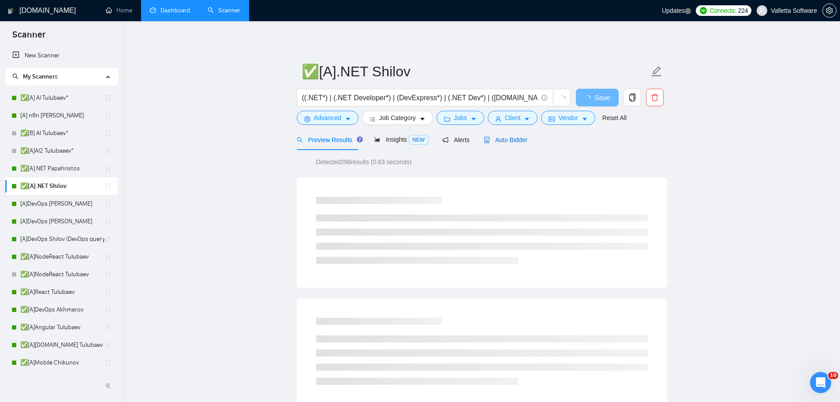
click at [498, 141] on span "Auto Bidder" at bounding box center [506, 139] width 44 height 7
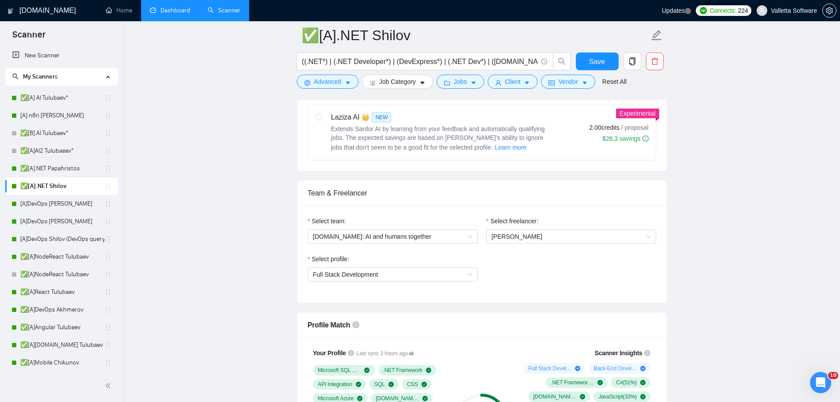
scroll to position [118, 0]
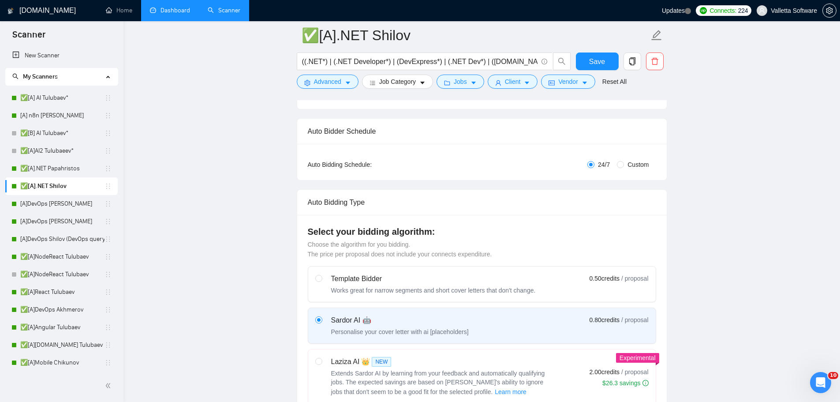
drag, startPoint x: 528, startPoint y: 251, endPoint x: 497, endPoint y: 136, distance: 119.4
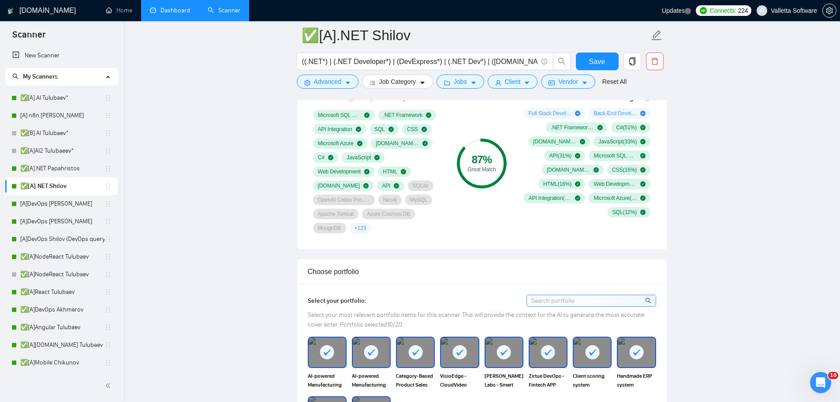
scroll to position [264, 0]
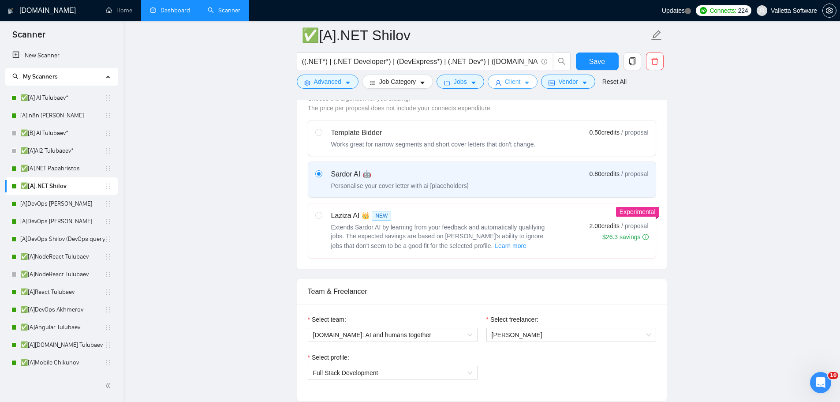
drag, startPoint x: 501, startPoint y: 159, endPoint x: 507, endPoint y: 112, distance: 47.5
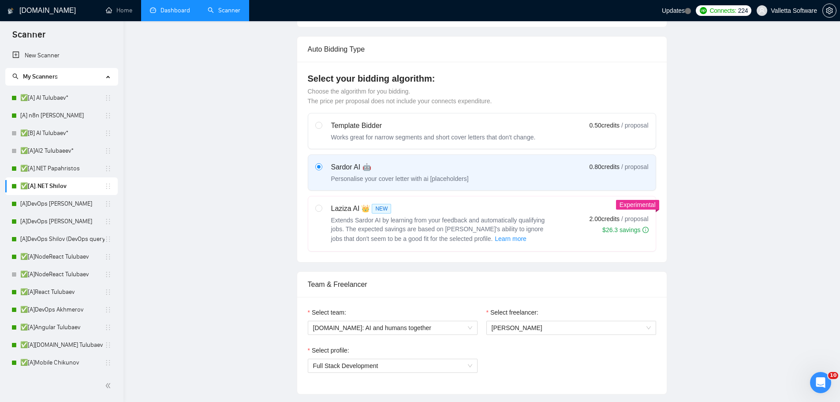
scroll to position [0, 0]
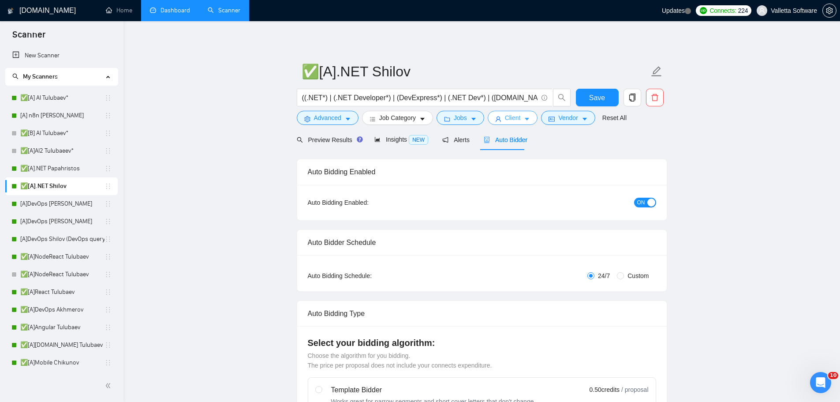
click at [513, 117] on span "Client" at bounding box center [513, 118] width 16 height 10
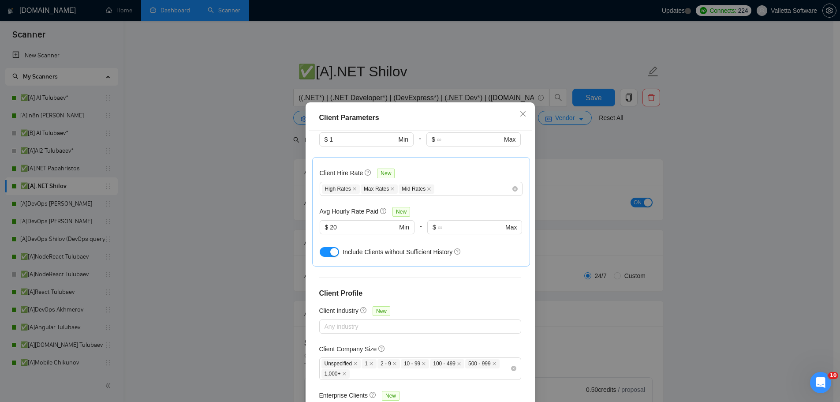
click at [561, 191] on div "Client Parameters Client Location Include Client Countries Select Exclude Clien…" at bounding box center [420, 201] width 840 height 402
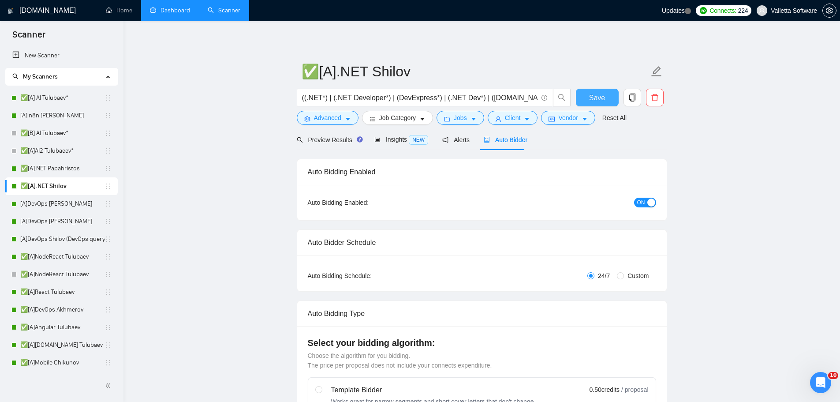
click at [588, 95] on button "Save" at bounding box center [597, 98] width 43 height 18
click at [52, 200] on link "[A]DevOps [PERSON_NAME]" at bounding box center [62, 204] width 84 height 18
click at [38, 201] on link "[A]DevOps [PERSON_NAME]" at bounding box center [62, 204] width 84 height 18
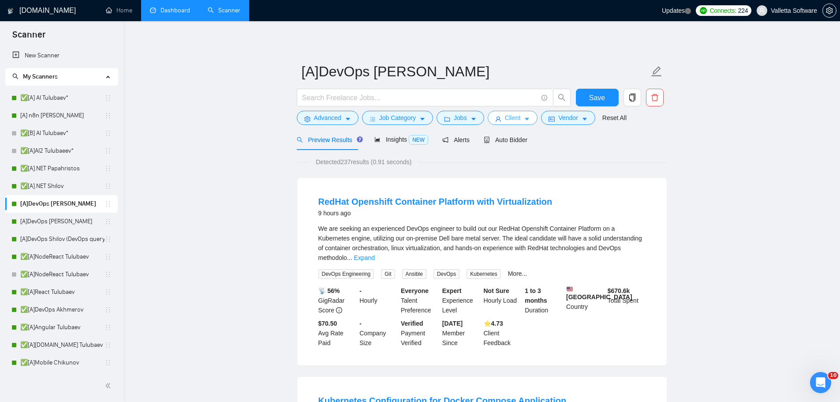
click at [516, 116] on span "Client" at bounding box center [513, 118] width 16 height 10
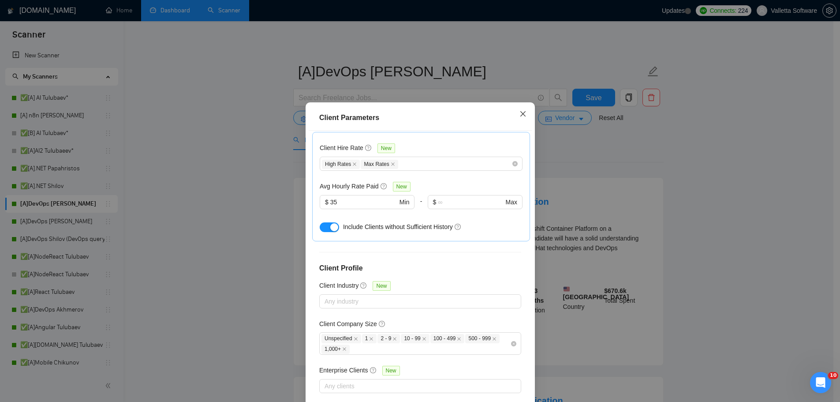
scroll to position [275, 0]
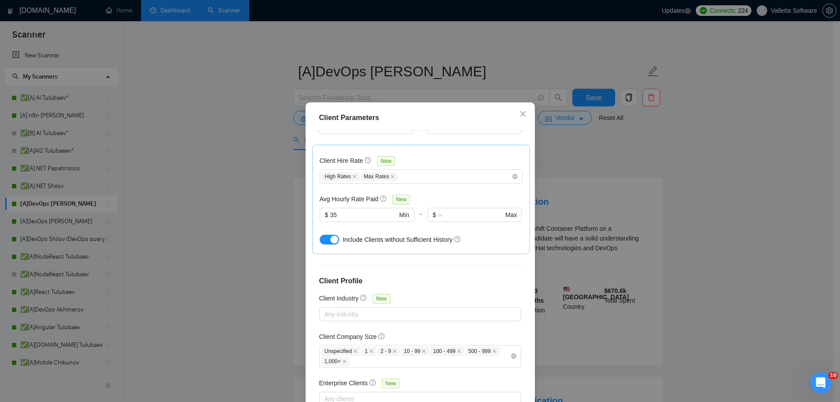
drag, startPoint x: 340, startPoint y: 198, endPoint x: 290, endPoint y: 198, distance: 49.4
click at [291, 197] on div "Client Parameters Client Location Include Client Countries Select Exclude Clien…" at bounding box center [420, 201] width 840 height 402
click at [444, 171] on div "High Rates Max Rates" at bounding box center [417, 176] width 190 height 11
type input "20"
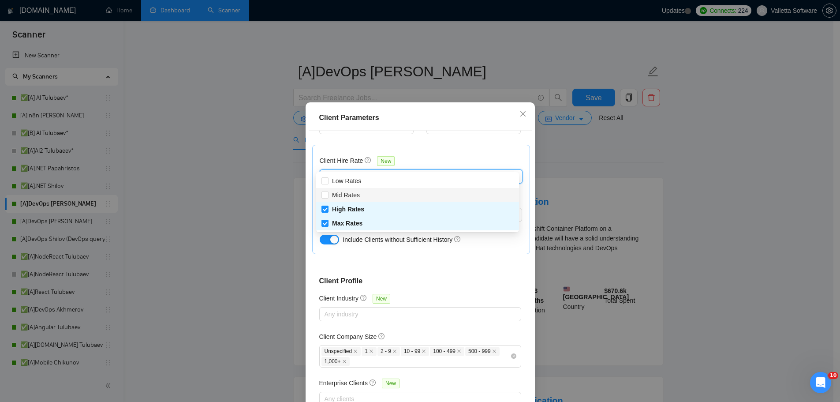
click at [420, 197] on div "Mid Rates" at bounding box center [417, 195] width 192 height 10
checkbox input "true"
click at [432, 245] on div "Client Location Include Client Countries Select Exclude Client Countries [GEOGR…" at bounding box center [420, 271] width 223 height 281
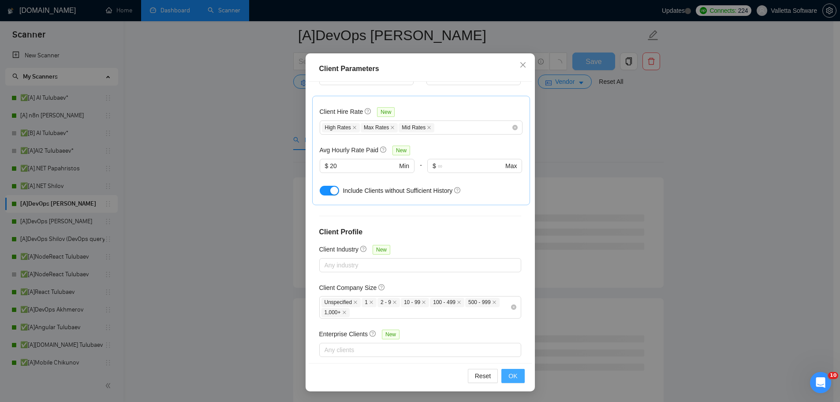
scroll to position [88, 0]
click at [509, 378] on span "OK" at bounding box center [512, 376] width 9 height 10
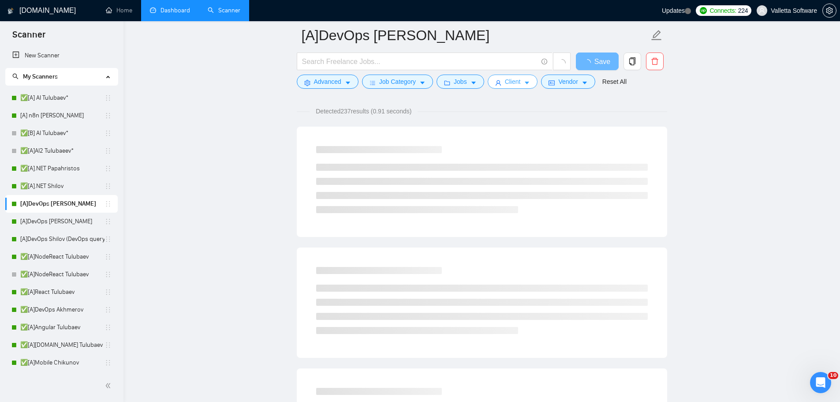
scroll to position [0, 0]
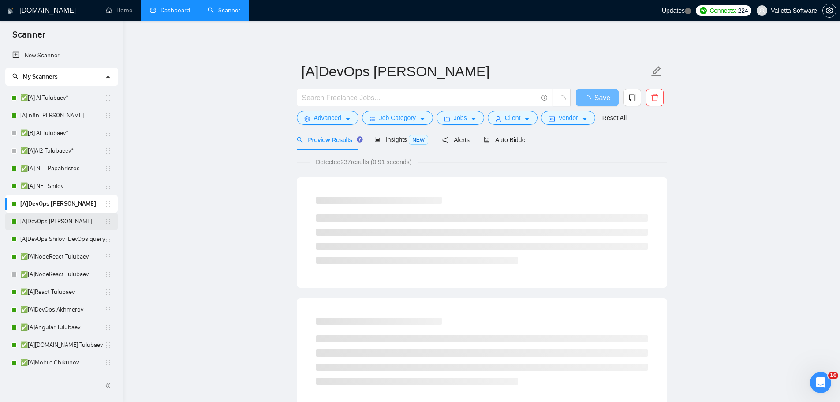
click at [64, 220] on link "[A]DevOps [PERSON_NAME]" at bounding box center [62, 222] width 84 height 18
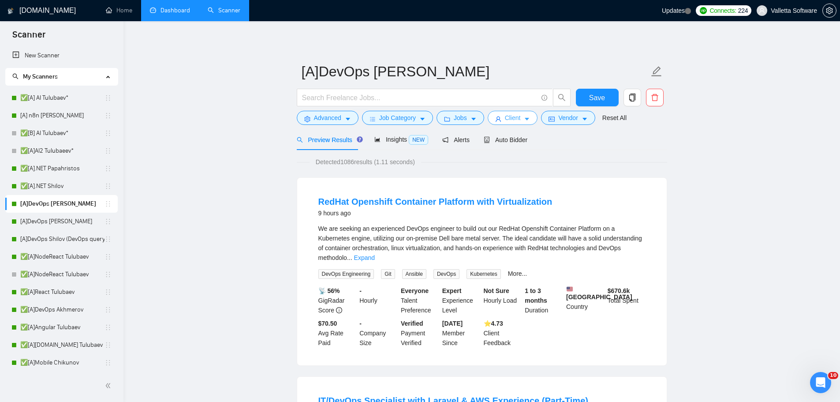
click at [513, 113] on span "Client" at bounding box center [513, 118] width 16 height 10
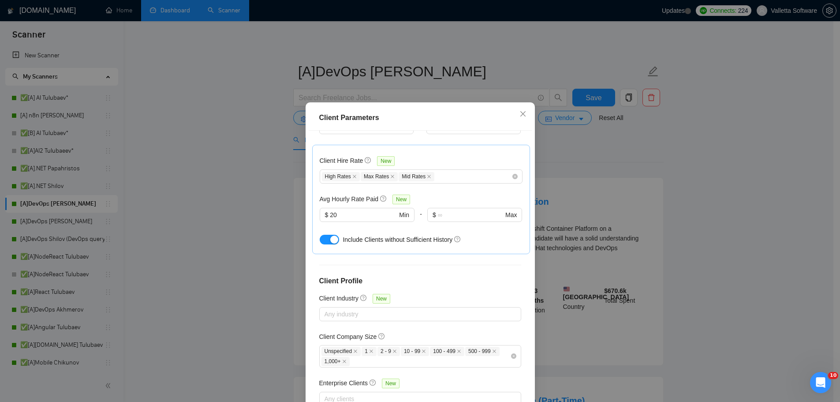
click at [583, 181] on div "Client Parameters Client Location Include Client Countries Select Exclude Clien…" at bounding box center [420, 201] width 840 height 402
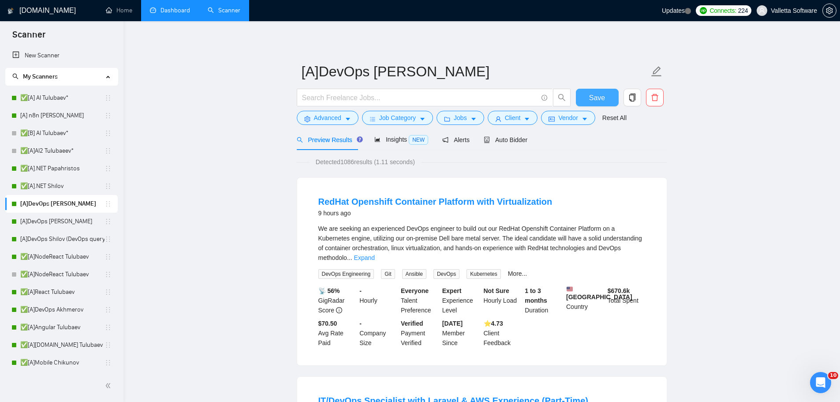
click at [589, 95] on button "Save" at bounding box center [597, 98] width 43 height 18
click at [477, 117] on button "Jobs" at bounding box center [461, 118] width 48 height 14
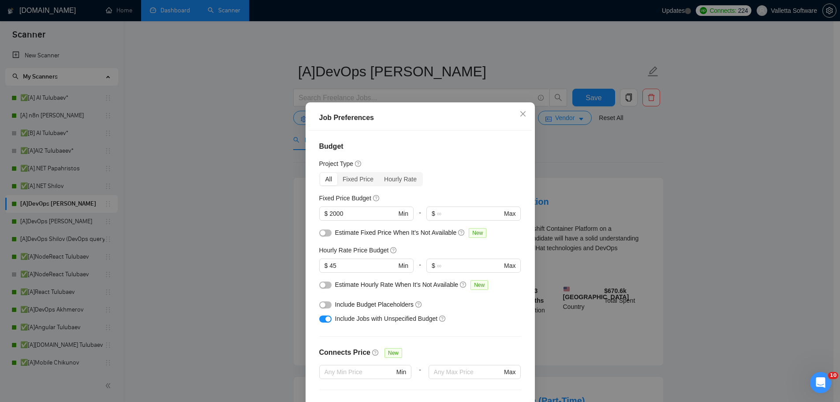
click at [598, 159] on div "Job Preferences Budget Project Type All Fixed Price Hourly Rate Fixed Price Bud…" at bounding box center [420, 201] width 840 height 402
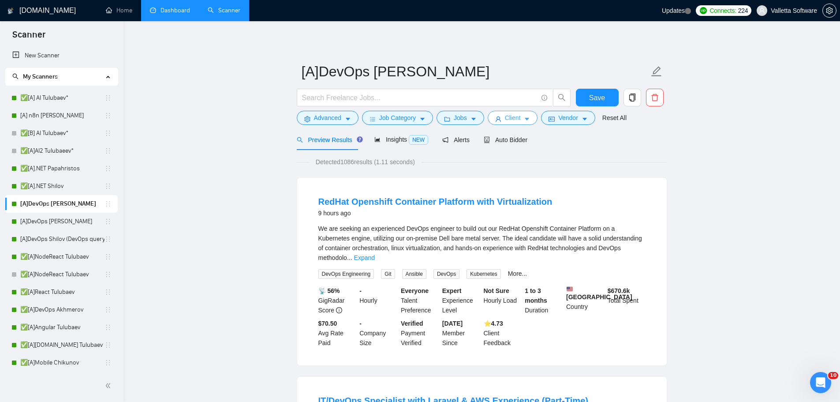
click at [501, 121] on button "Client" at bounding box center [513, 118] width 50 height 14
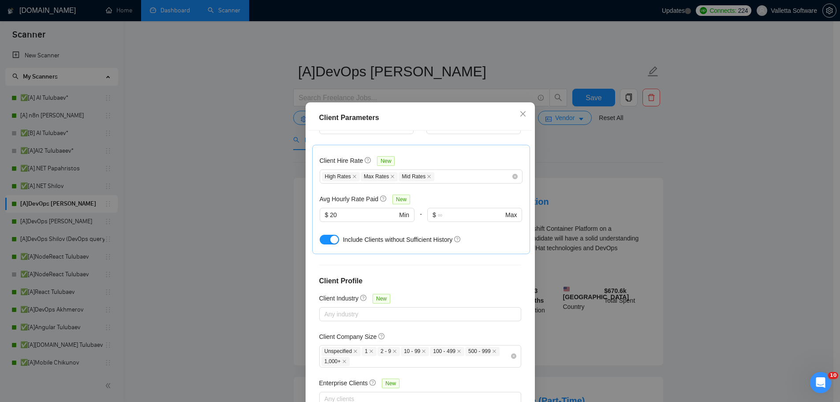
click at [573, 193] on div "Client Parameters Client Location Include Client Countries Select Exclude Clien…" at bounding box center [420, 201] width 840 height 402
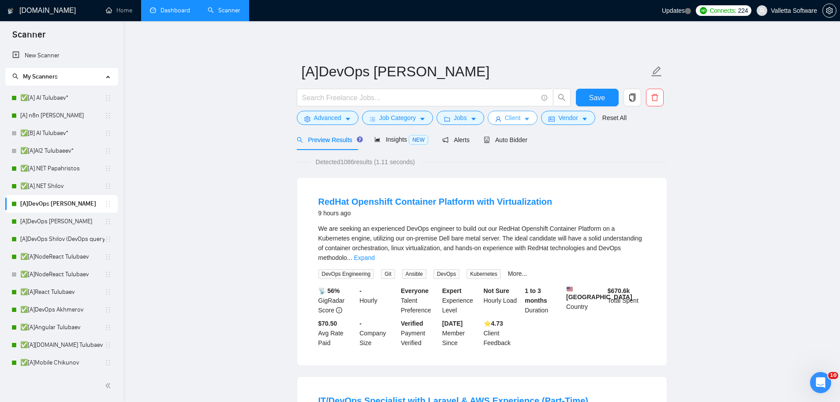
click at [505, 122] on span "Client" at bounding box center [513, 118] width 16 height 10
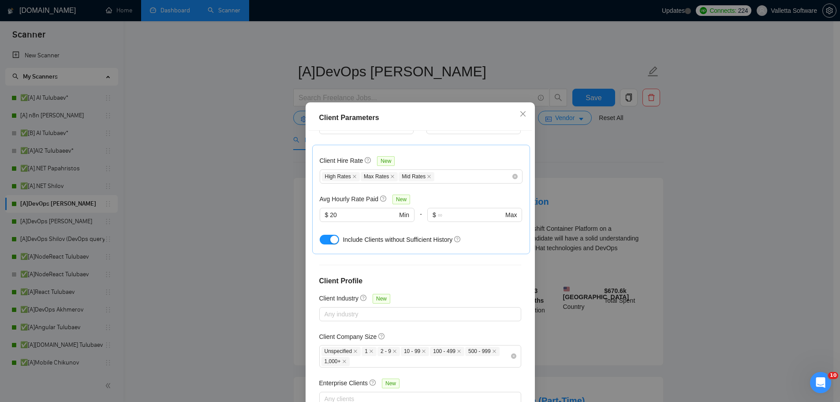
click at [561, 165] on div "Client Parameters Client Location Include Client Countries Select Exclude Clien…" at bounding box center [420, 201] width 840 height 402
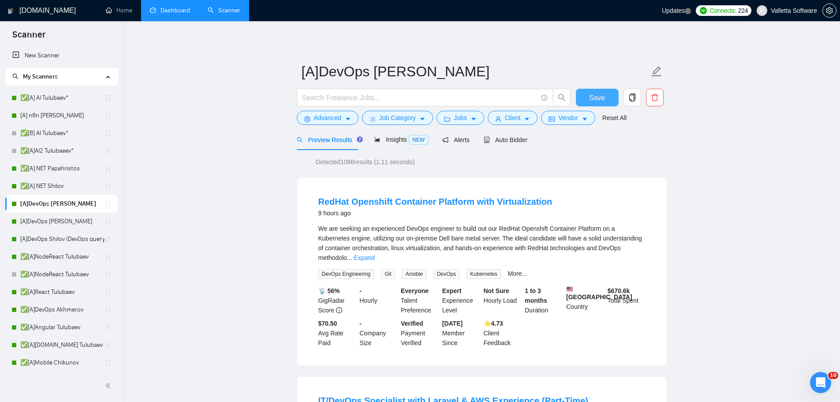
click at [588, 97] on button "Save" at bounding box center [597, 98] width 43 height 18
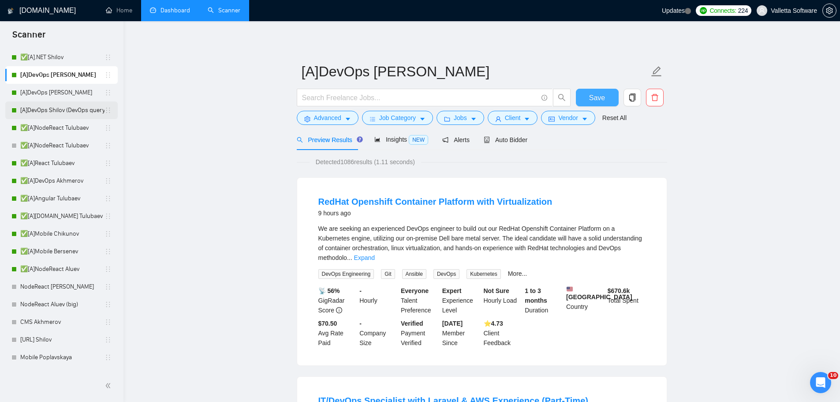
scroll to position [132, 0]
click at [71, 93] on link "[A]DevOps [PERSON_NAME]" at bounding box center [62, 89] width 84 height 18
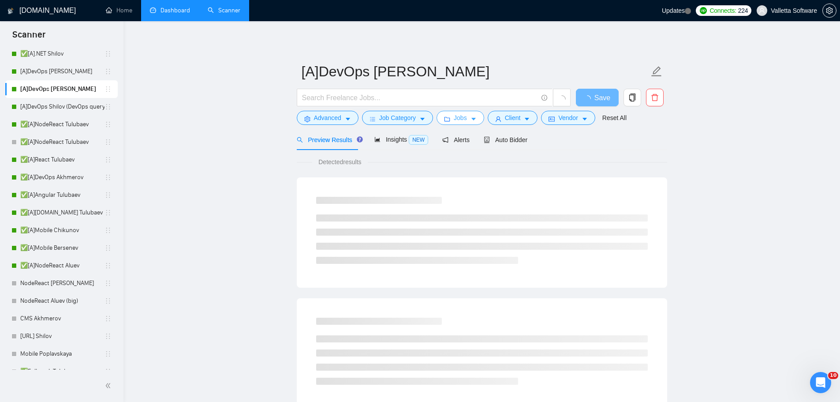
click at [474, 120] on icon "caret-down" at bounding box center [474, 119] width 6 height 6
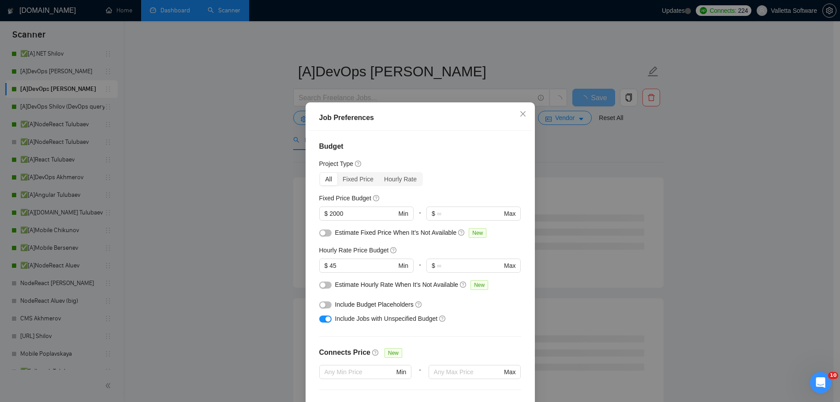
click at [586, 159] on div "Job Preferences Budget Project Type All Fixed Price Hourly Rate Fixed Price Bud…" at bounding box center [420, 201] width 840 height 402
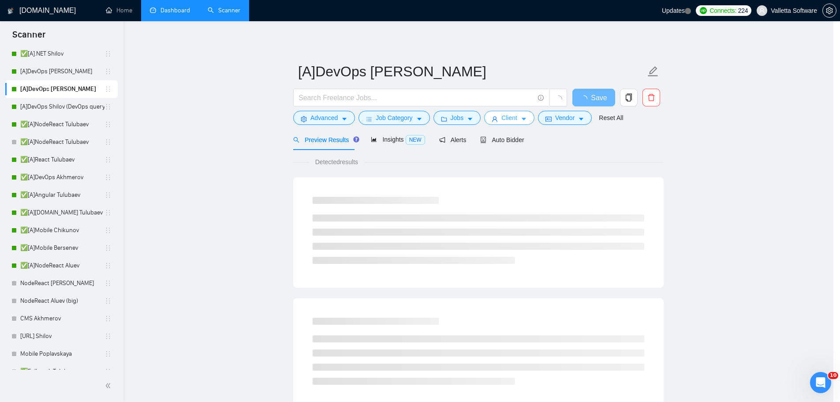
click at [531, 114] on button "Client" at bounding box center [509, 118] width 50 height 14
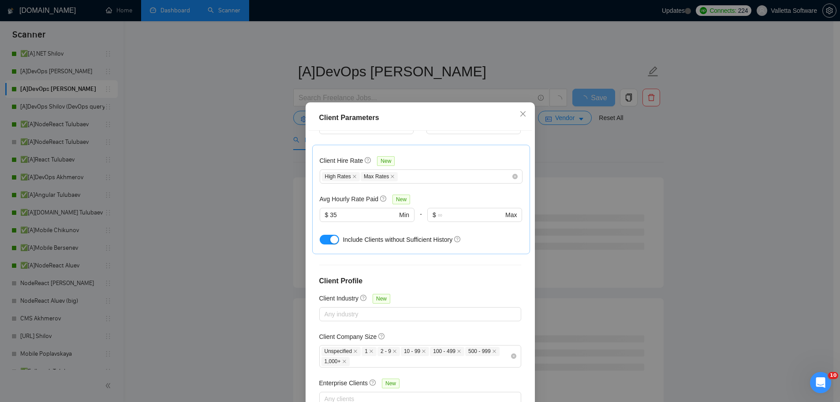
drag, startPoint x: 351, startPoint y: 196, endPoint x: 315, endPoint y: 197, distance: 36.2
click at [315, 197] on div "Client Hire Rate New High Rates Max Rates Avg Hourly Rate Paid New $ 35 Min - $…" at bounding box center [421, 199] width 218 height 109
click at [295, 189] on div "Client Parameters Client Location Include Client Countries Select Exclude Clien…" at bounding box center [420, 201] width 840 height 402
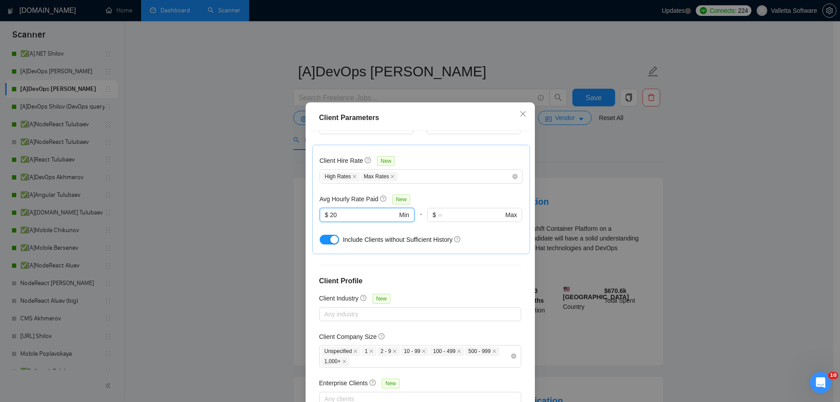
type input "20"
click at [424, 156] on div "Client Hire Rate New" at bounding box center [421, 163] width 203 height 14
click at [423, 171] on div "High Rates Max Rates" at bounding box center [417, 176] width 190 height 11
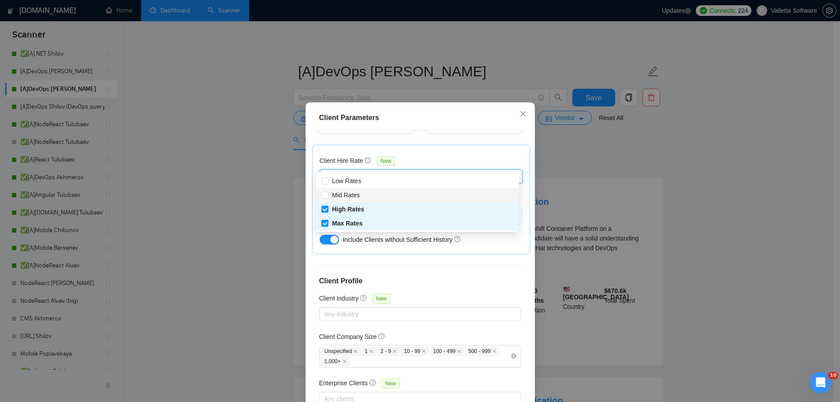
click at [373, 195] on div "Mid Rates" at bounding box center [417, 195] width 192 height 10
checkbox input "true"
click at [432, 257] on div "Client Location Include Client Countries Select Exclude Client Countries [GEOGR…" at bounding box center [420, 271] width 223 height 281
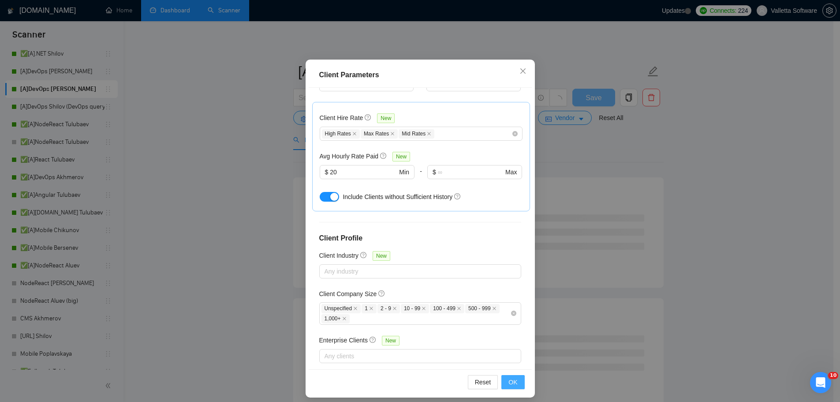
scroll to position [49, 0]
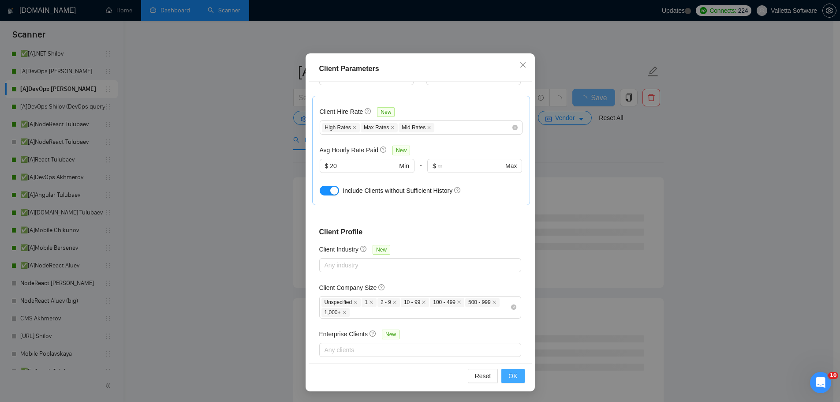
click at [513, 375] on span "OK" at bounding box center [512, 376] width 9 height 10
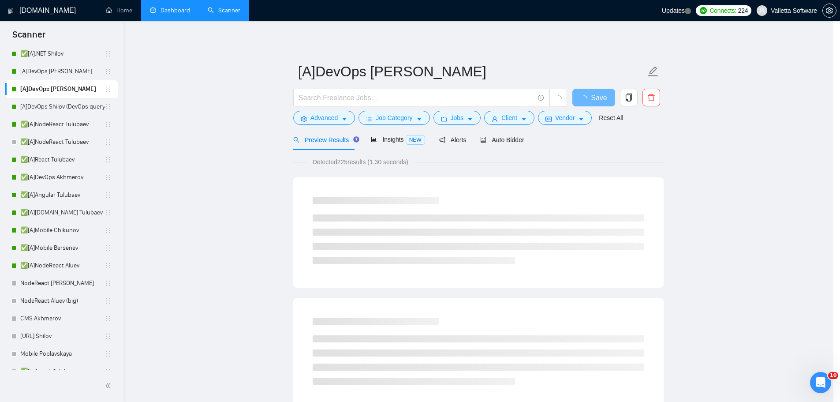
scroll to position [0, 0]
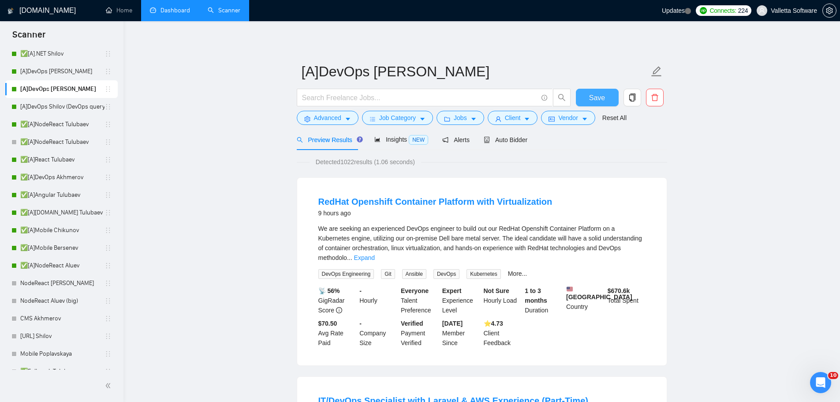
click at [590, 93] on span "Save" at bounding box center [597, 97] width 16 height 11
click at [45, 103] on link "[A]DevOps Shilov (DevOps query)" at bounding box center [62, 107] width 84 height 18
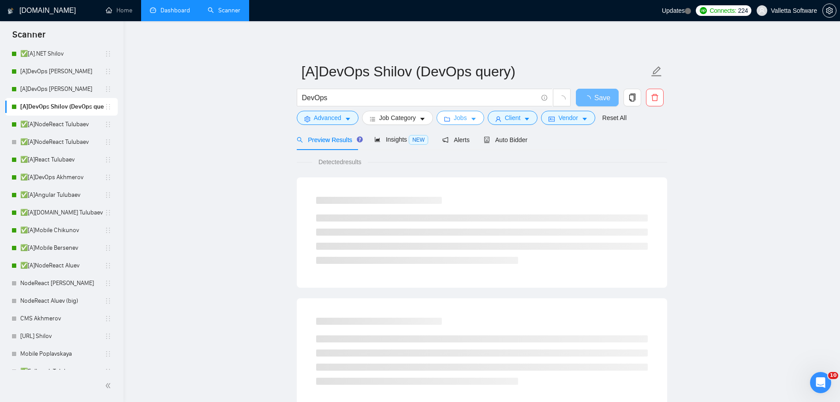
click at [465, 115] on button "Jobs" at bounding box center [461, 118] width 48 height 14
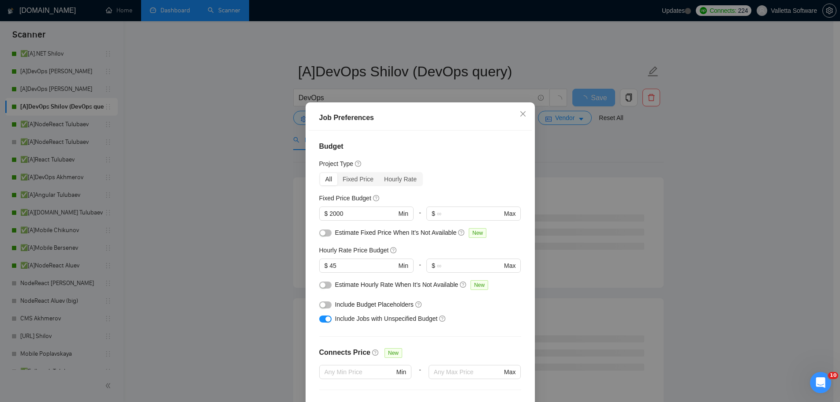
click at [558, 159] on div "Job Preferences Budget Project Type All Fixed Price Hourly Rate Fixed Price Bud…" at bounding box center [420, 201] width 840 height 402
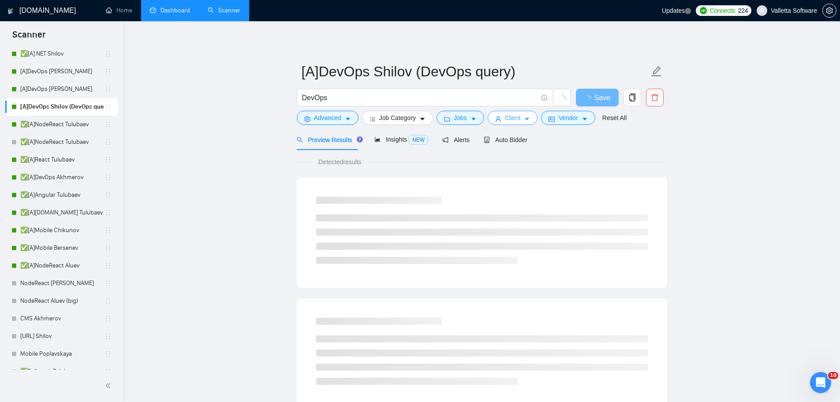
click at [524, 122] on icon "caret-down" at bounding box center [527, 119] width 6 height 6
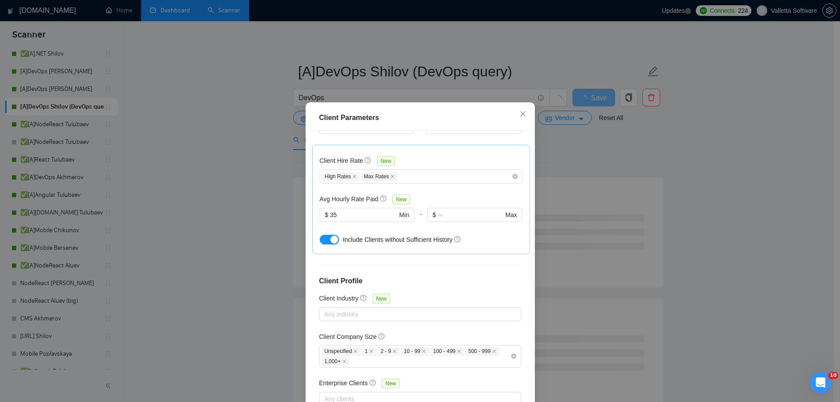
click at [306, 196] on div "Client Parameters Client Location Include Client Countries Select Exclude Clien…" at bounding box center [420, 271] width 229 height 338
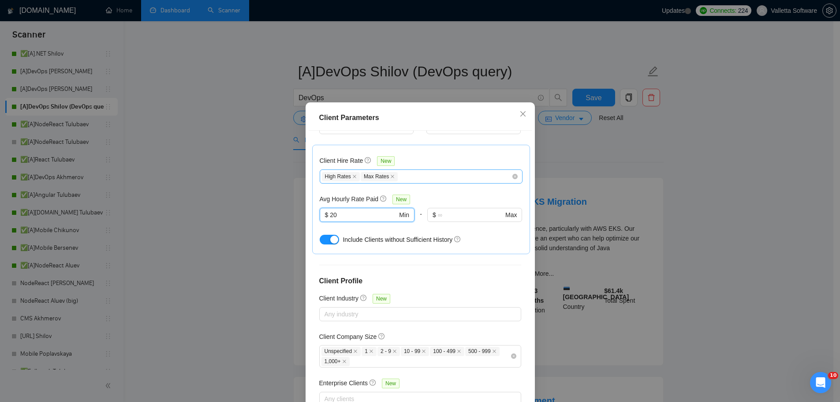
click at [422, 171] on div "High Rates Max Rates" at bounding box center [417, 176] width 190 height 11
type input "20"
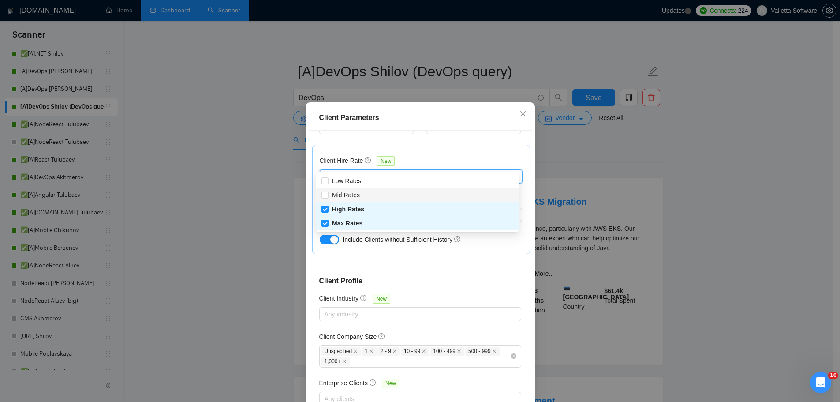
click at [374, 197] on div "Mid Rates" at bounding box center [417, 195] width 192 height 10
checkbox input "true"
click at [436, 250] on div "Client Location Include Client Countries Select Exclude Client Countries [GEOGR…" at bounding box center [420, 271] width 223 height 281
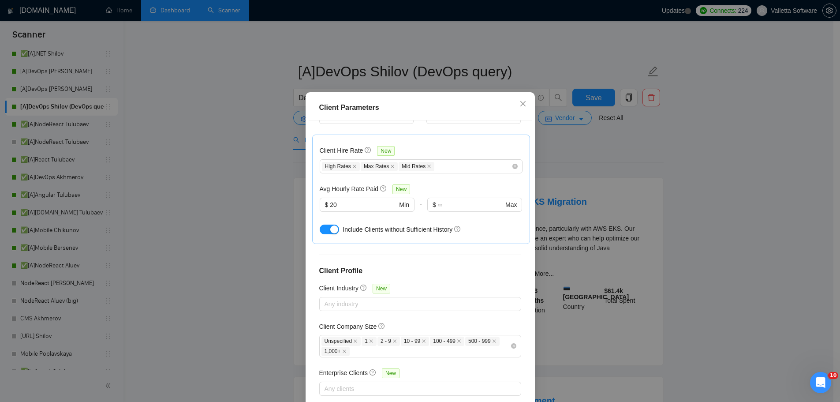
scroll to position [49, 0]
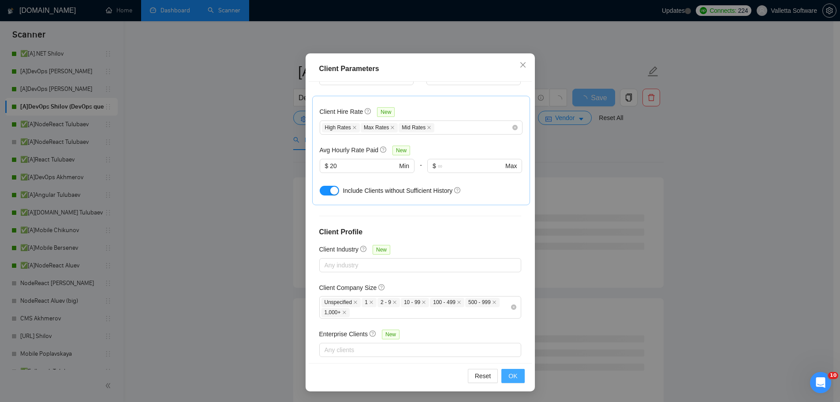
click at [508, 374] on span "OK" at bounding box center [512, 376] width 9 height 10
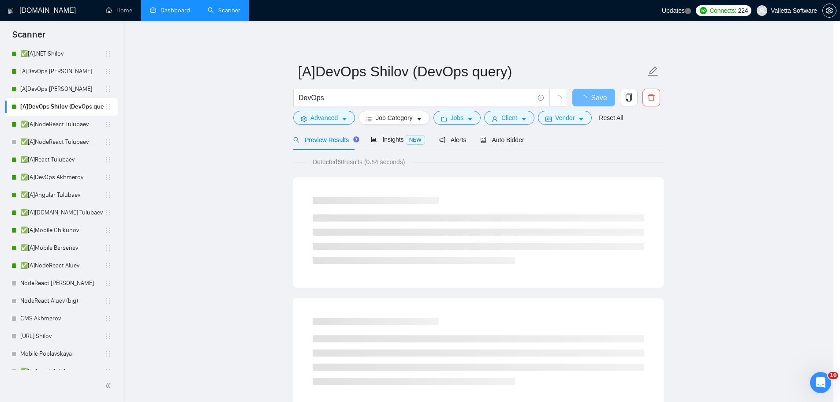
scroll to position [0, 0]
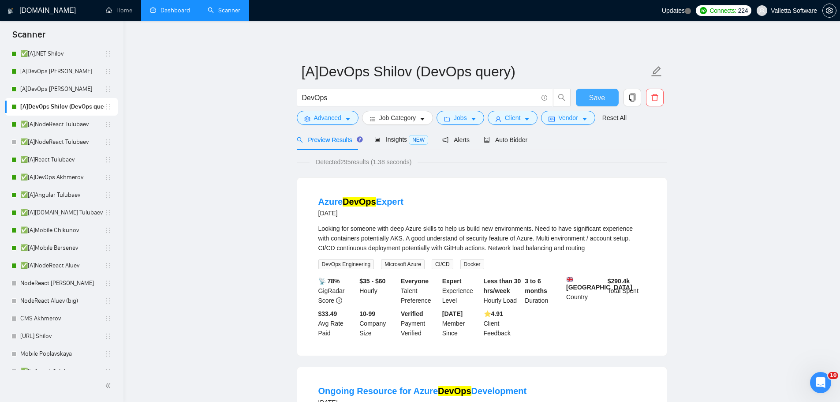
click at [597, 102] on span "Save" at bounding box center [597, 97] width 16 height 11
click at [42, 119] on link "✅[A]NodeReact Tulubaev" at bounding box center [62, 125] width 84 height 18
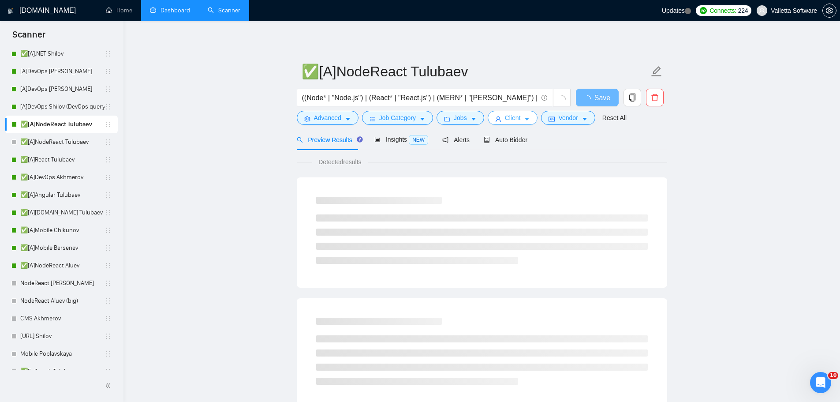
click at [497, 117] on icon "user" at bounding box center [498, 118] width 5 height 5
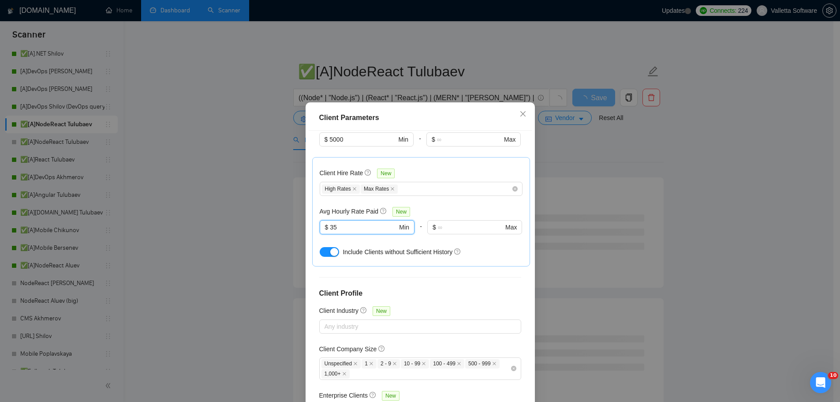
drag, startPoint x: 299, startPoint y: 213, endPoint x: 294, endPoint y: 214, distance: 4.9
click at [295, 213] on div "Client Parameters Client Location Include Client Countries Select Exclude Clien…" at bounding box center [420, 201] width 840 height 402
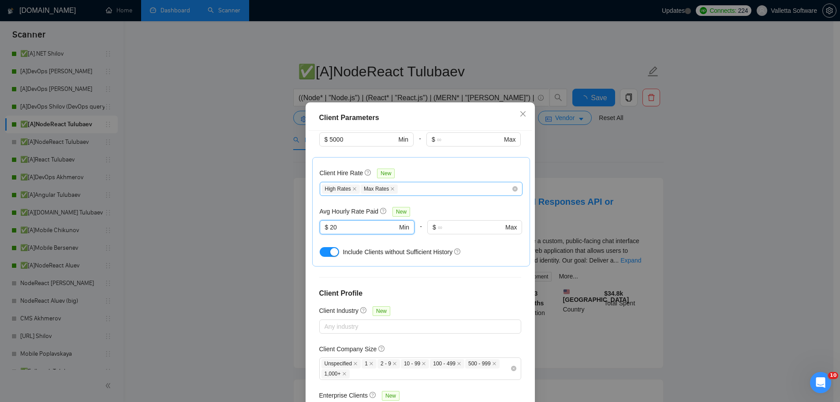
click at [411, 183] on div "High Rates Max Rates" at bounding box center [417, 188] width 190 height 11
type input "20"
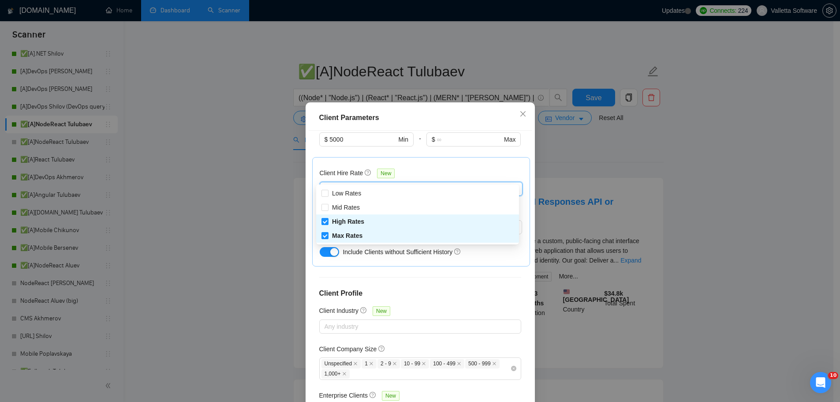
click at [368, 207] on div "Mid Rates" at bounding box center [417, 207] width 192 height 10
checkbox input "true"
click at [410, 269] on div "Client Location Include Client Countries Select Exclude Client Countries [GEOGR…" at bounding box center [420, 271] width 223 height 281
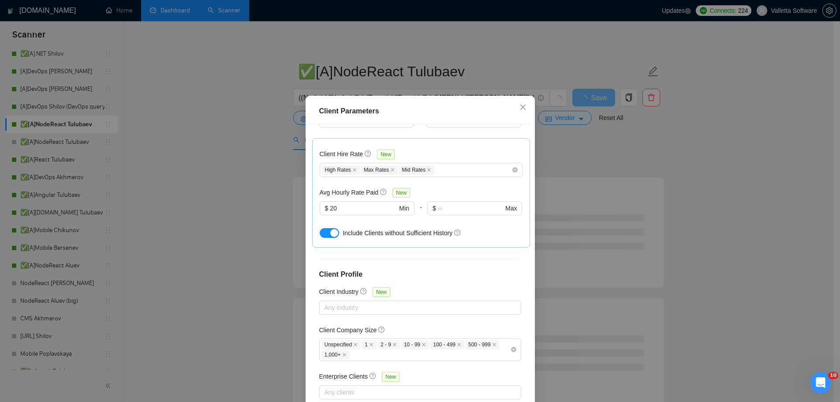
scroll to position [49, 0]
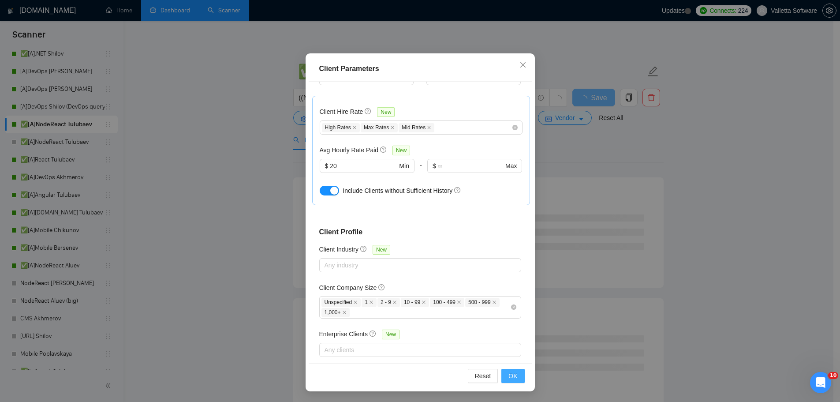
click at [513, 372] on span "OK" at bounding box center [512, 376] width 9 height 10
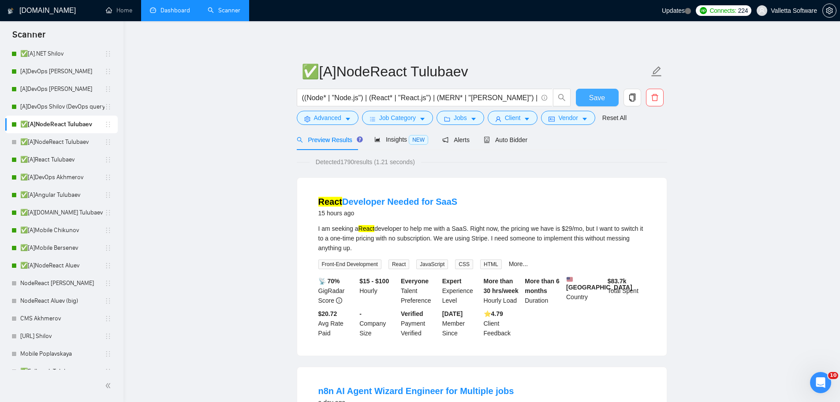
click at [586, 94] on button "Save" at bounding box center [597, 98] width 43 height 18
click at [70, 134] on link "✅[A]NodeReact Tulubaev" at bounding box center [62, 142] width 84 height 18
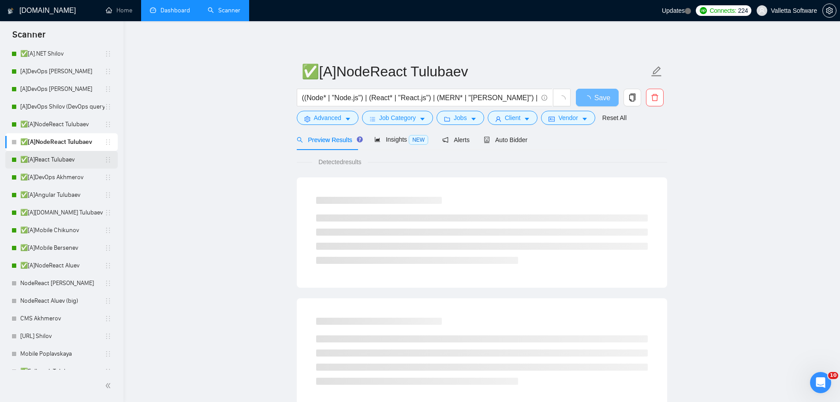
click at [47, 156] on link "✅[A]React Tulubaev" at bounding box center [62, 160] width 84 height 18
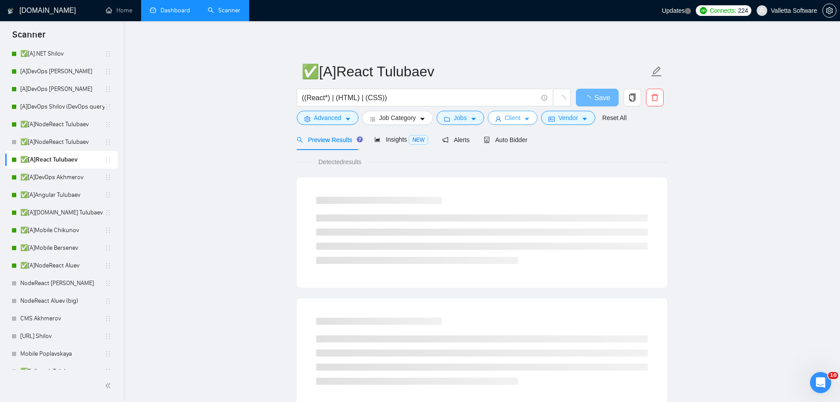
click at [513, 122] on span "Client" at bounding box center [513, 118] width 16 height 10
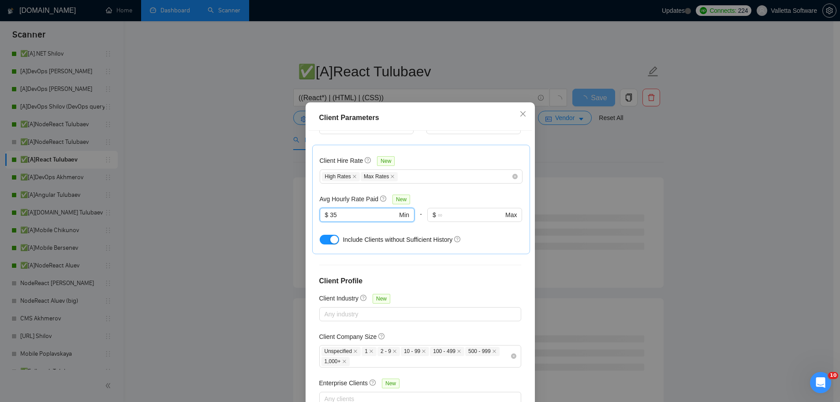
drag, startPoint x: 328, startPoint y: 198, endPoint x: 309, endPoint y: 197, distance: 19.0
click at [312, 197] on div "Client Hire Rate New High Rates Max Rates Avg Hourly Rate Paid New 35 $ 35 Min …" at bounding box center [421, 199] width 218 height 109
click at [419, 171] on div "High Rates Max Rates" at bounding box center [417, 176] width 190 height 11
type input "20"
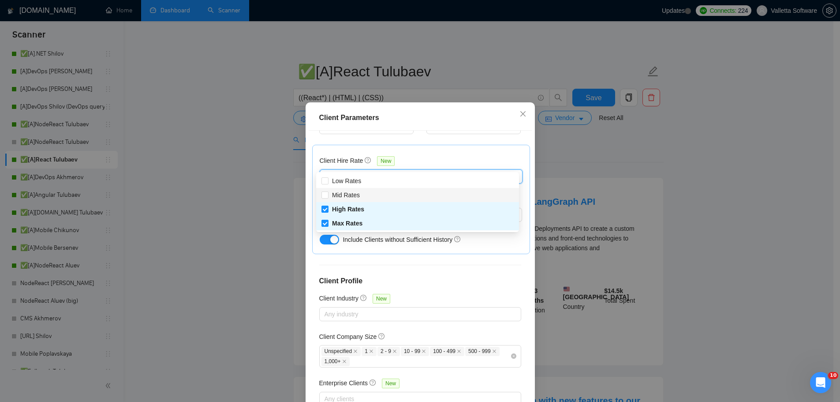
click at [370, 196] on div "Mid Rates" at bounding box center [417, 195] width 192 height 10
checkbox input "true"
click at [437, 262] on div "Client Location Include Client Countries Select Exclude Client Countries [GEOGR…" at bounding box center [420, 271] width 223 height 281
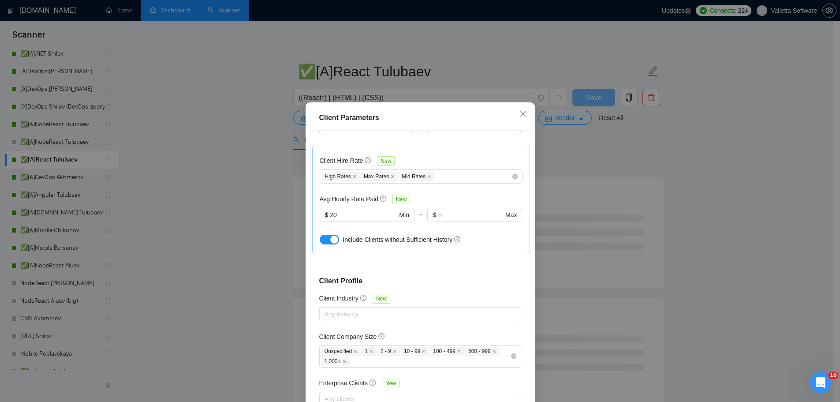
scroll to position [49, 0]
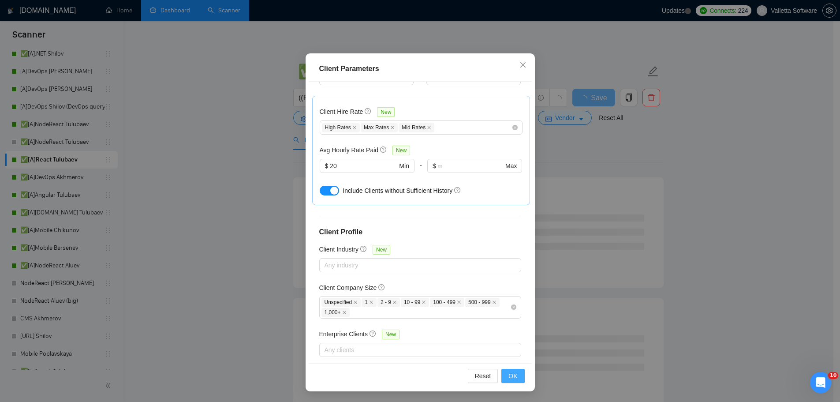
click at [508, 370] on button "OK" at bounding box center [512, 376] width 23 height 14
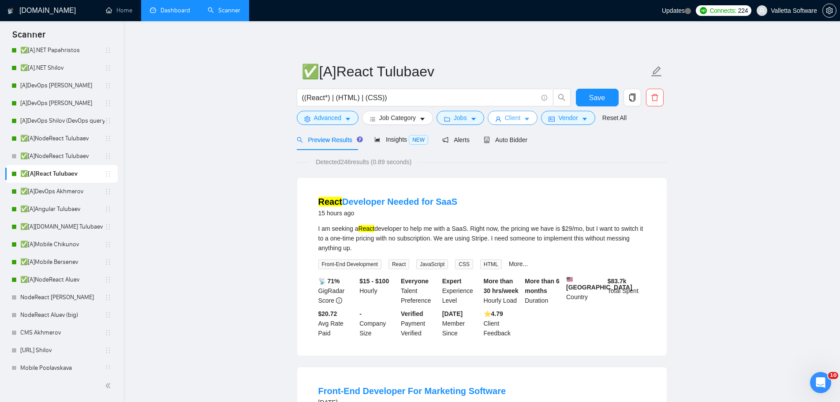
scroll to position [108, 0]
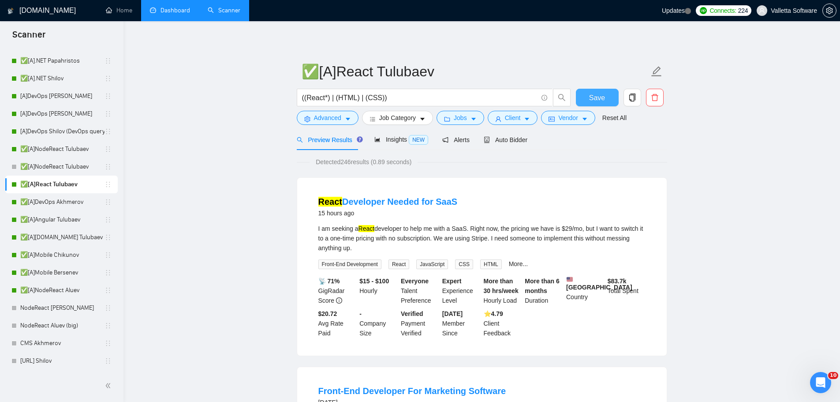
click at [597, 95] on span "Save" at bounding box center [597, 97] width 16 height 11
drag, startPoint x: 599, startPoint y: 100, endPoint x: 540, endPoint y: 107, distance: 59.5
click at [599, 100] on span "Save" at bounding box center [597, 97] width 16 height 11
click at [35, 203] on link "✅[A]DevOps Akhmerov" at bounding box center [62, 202] width 84 height 18
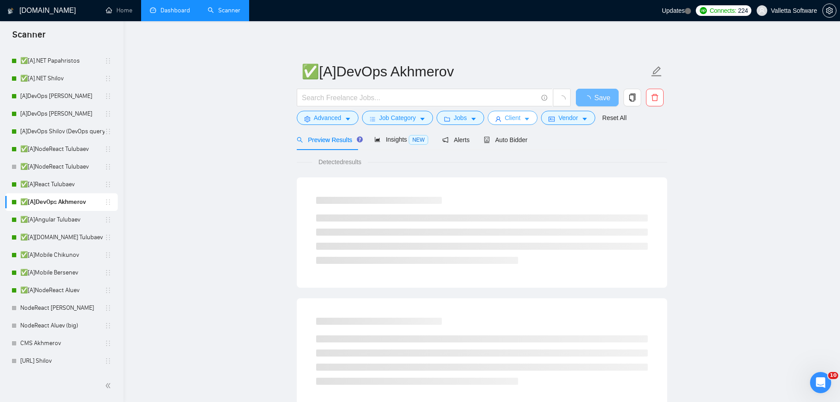
click at [506, 122] on span "Client" at bounding box center [513, 118] width 16 height 10
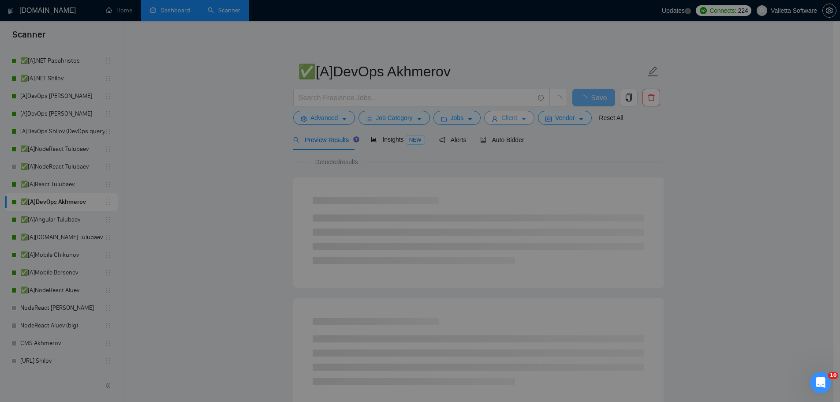
scroll to position [275, 0]
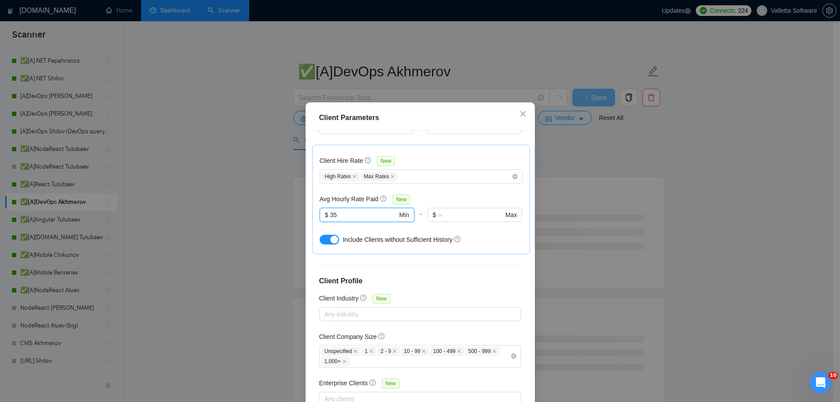
drag, startPoint x: 344, startPoint y: 199, endPoint x: 302, endPoint y: 201, distance: 41.9
click at [306, 201] on div "Client Parameters Client Location Include Client Countries Select Exclude Clien…" at bounding box center [420, 271] width 229 height 338
click at [435, 171] on div "High Rates Max Rates" at bounding box center [417, 176] width 190 height 11
type input "20"
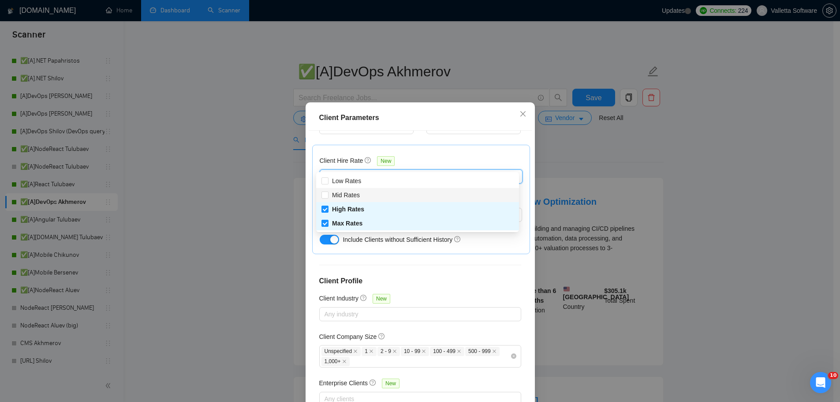
click at [400, 198] on div "Mid Rates" at bounding box center [417, 195] width 192 height 10
checkbox input "true"
click at [409, 256] on div "Client Location Include Client Countries Select Exclude Client Countries [GEOGR…" at bounding box center [420, 271] width 223 height 281
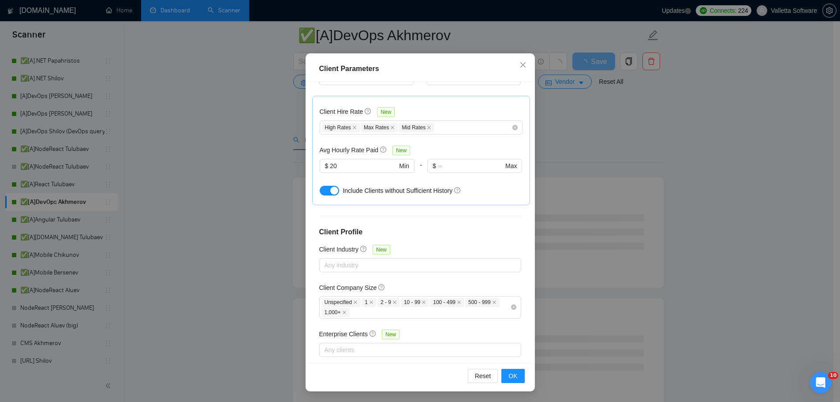
scroll to position [176, 0]
click at [516, 378] on button "OK" at bounding box center [512, 376] width 23 height 14
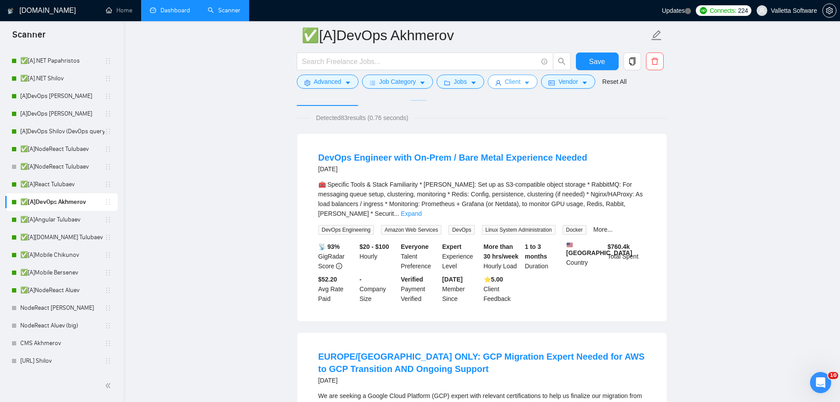
scroll to position [44, 0]
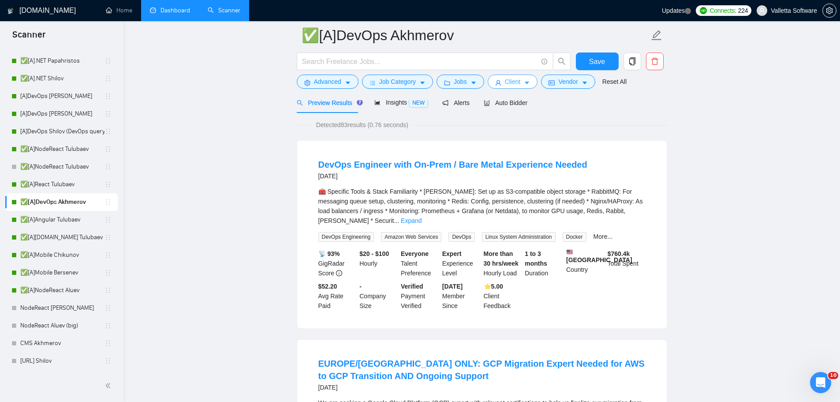
click at [508, 80] on span "Client" at bounding box center [513, 82] width 16 height 10
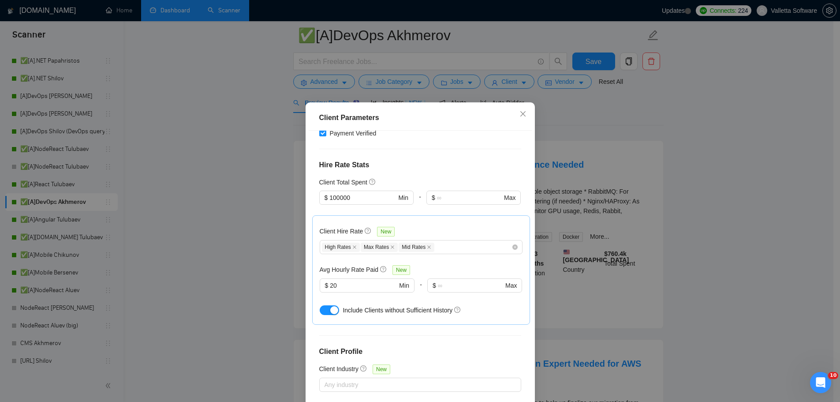
scroll to position [187, 0]
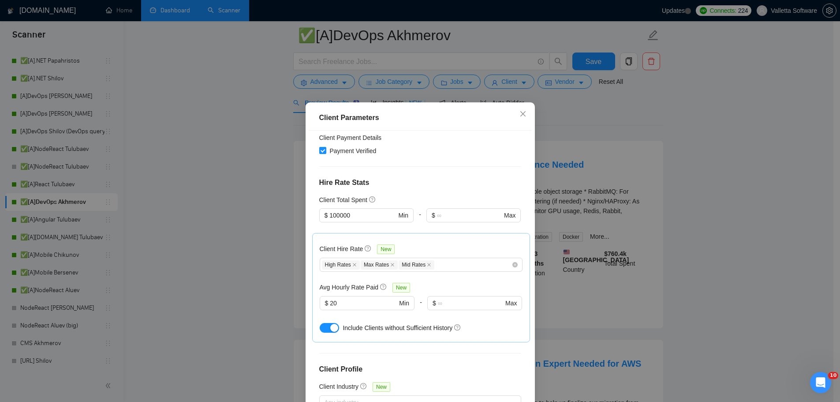
click at [583, 156] on div "Client Parameters Client Location Include Client Countries Select Exclude Clien…" at bounding box center [420, 201] width 840 height 402
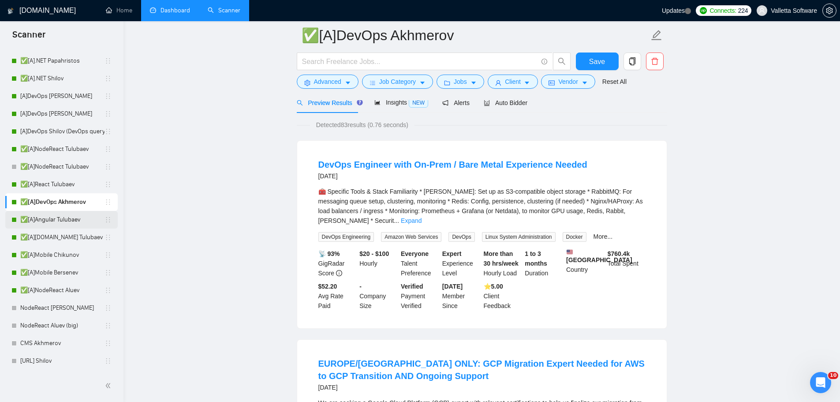
click at [64, 216] on link "✅[A]Angular Tulubaev" at bounding box center [62, 220] width 84 height 18
click at [592, 58] on span "Save" at bounding box center [597, 61] width 16 height 11
click at [77, 218] on link "✅[A]Angular Tulubaev" at bounding box center [62, 220] width 84 height 18
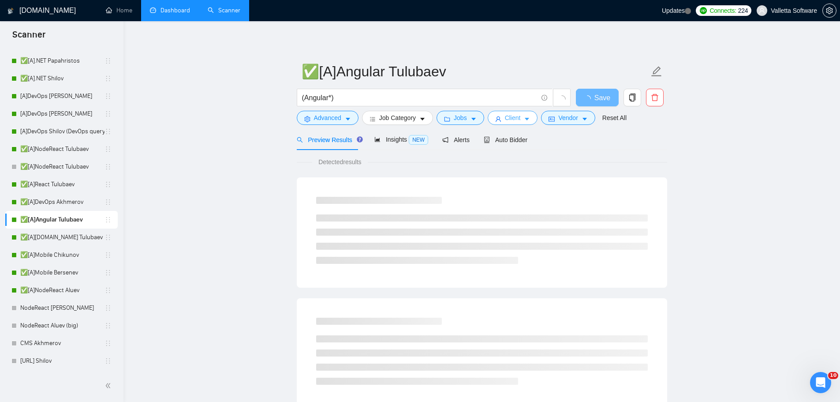
click at [505, 113] on span "Client" at bounding box center [513, 118] width 16 height 10
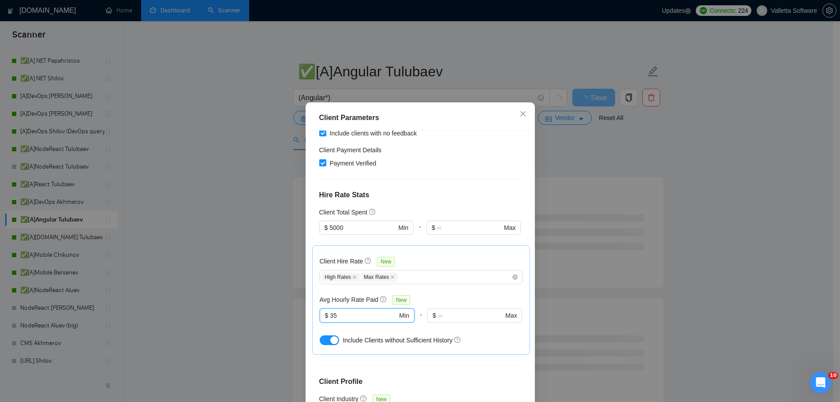
click at [312, 303] on div "Client Hire Rate New High Rates Max Rates Avg Hourly Rate Paid New 35 $ 35 Min …" at bounding box center [421, 299] width 218 height 109
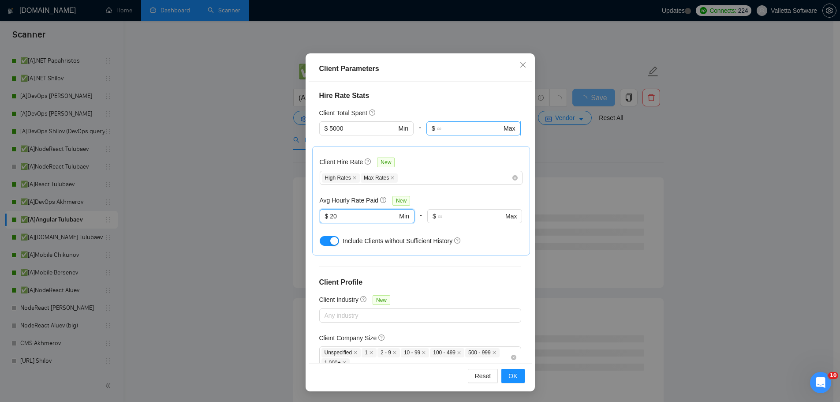
scroll to position [67, 0]
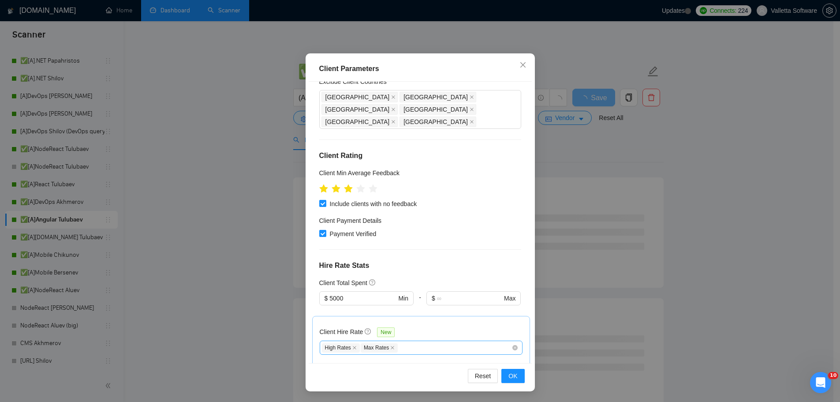
type input "20"
click at [404, 342] on div "Client Hire Rate New High Rates Max Rates Avg Hourly Rate Paid New 20 $ 20 Min …" at bounding box center [421, 370] width 203 height 94
click at [404, 341] on div "High Rates Max Rates" at bounding box center [421, 347] width 203 height 14
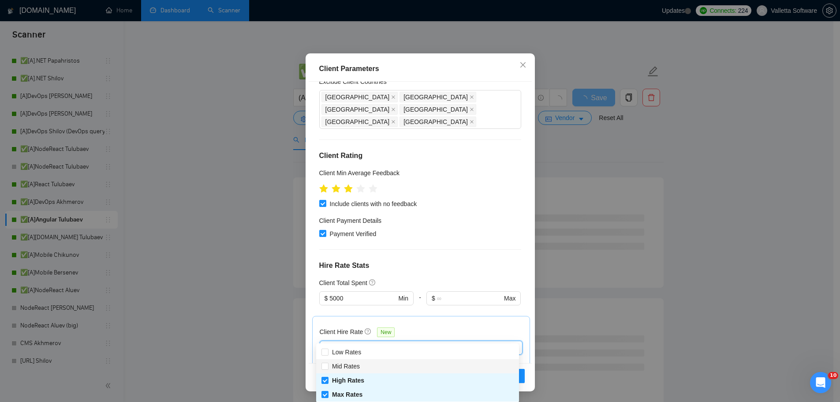
click at [393, 365] on div "Mid Rates" at bounding box center [417, 366] width 192 height 10
checkbox input "true"
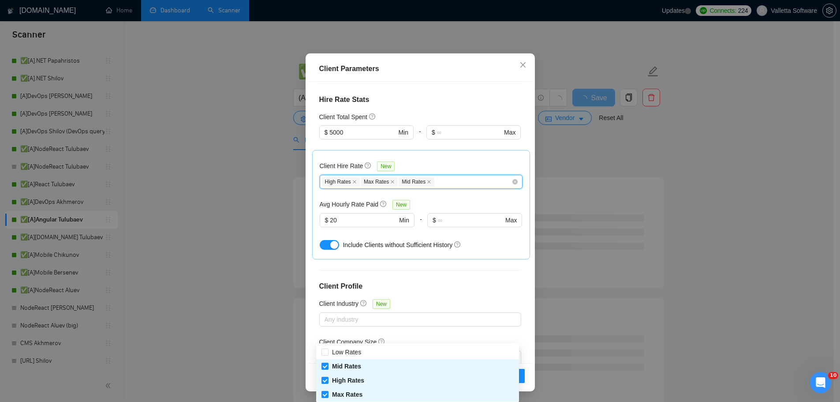
scroll to position [288, 0]
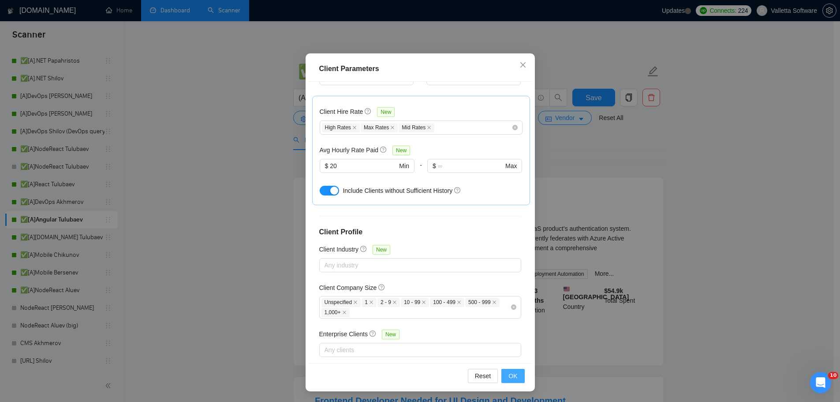
click at [514, 371] on button "OK" at bounding box center [512, 376] width 23 height 14
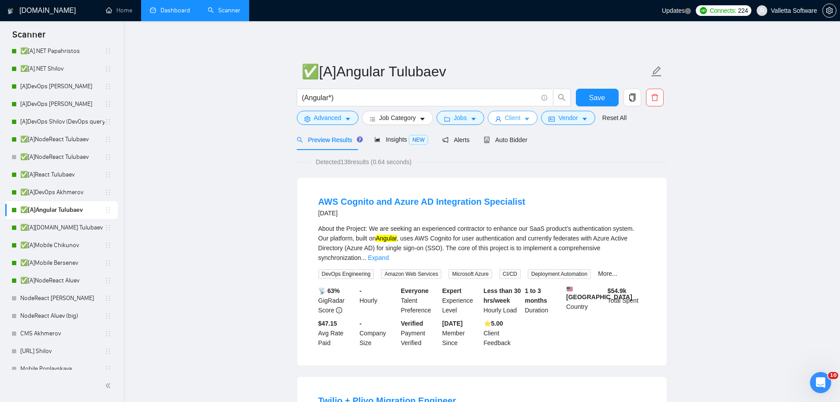
scroll to position [132, 0]
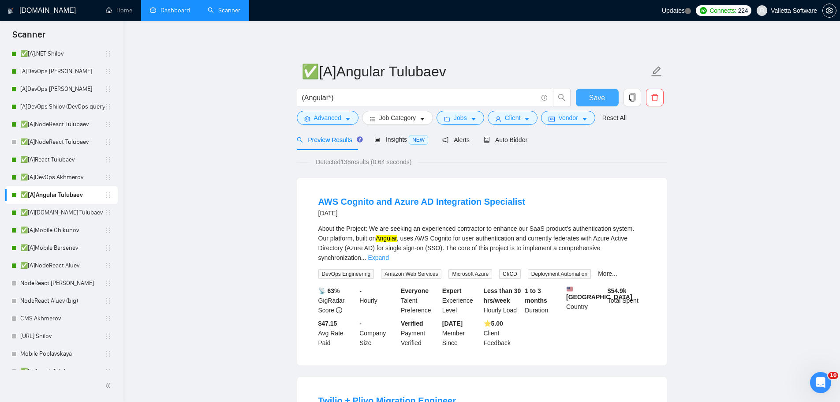
click at [595, 91] on button "Save" at bounding box center [597, 98] width 43 height 18
click at [468, 112] on button "Jobs" at bounding box center [461, 118] width 48 height 14
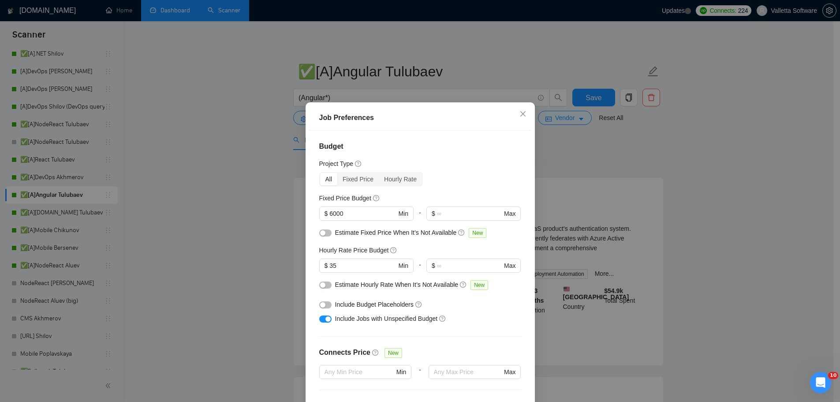
click at [581, 188] on div "Job Preferences Budget Project Type All Fixed Price Hourly Rate Fixed Price Bud…" at bounding box center [420, 201] width 840 height 402
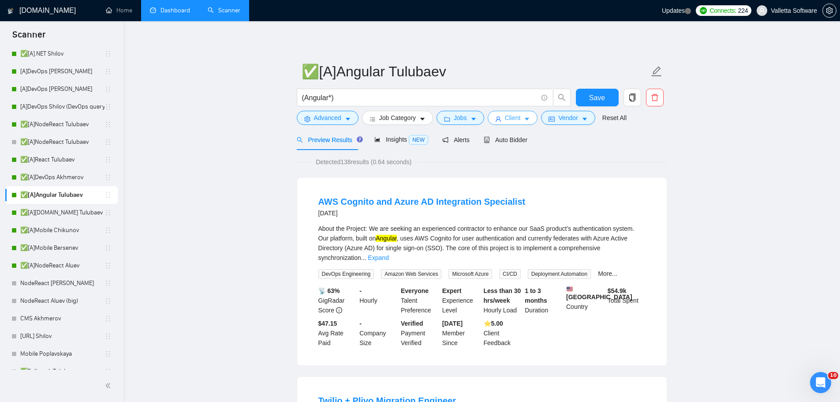
click at [512, 117] on span "Client" at bounding box center [513, 118] width 16 height 10
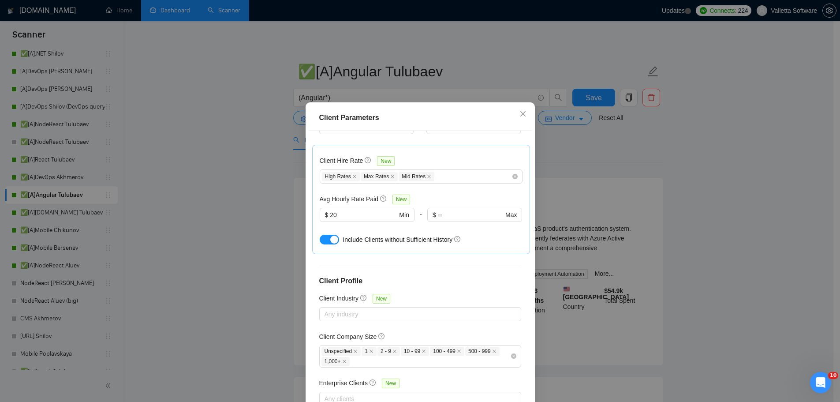
click at [589, 254] on div "Client Parameters Client Location Include Client Countries Select Exclude Clien…" at bounding box center [420, 201] width 840 height 402
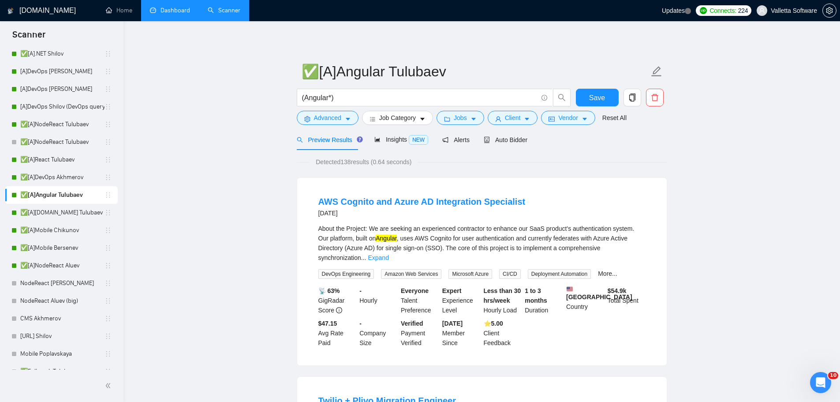
drag, startPoint x: 42, startPoint y: 208, endPoint x: 546, endPoint y: 110, distance: 513.4
click at [42, 207] on link "✅[A][DOMAIN_NAME] Tulubaev" at bounding box center [62, 213] width 84 height 18
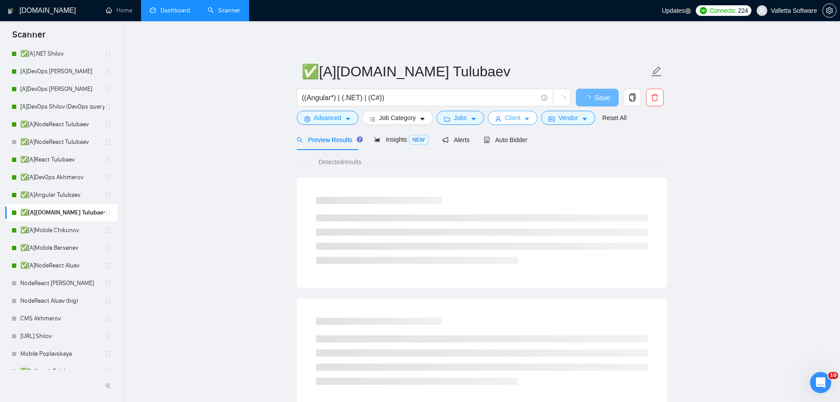
click at [524, 121] on icon "caret-down" at bounding box center [527, 119] width 6 height 6
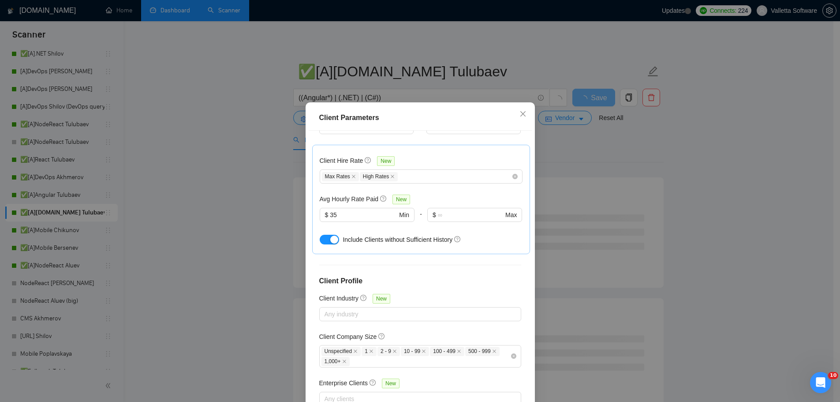
click at [306, 198] on div "Client Parameters Client Location Include Client Countries Select Exclude Clien…" at bounding box center [420, 271] width 229 height 338
click at [437, 171] on div "Max Rates High Rates" at bounding box center [417, 176] width 190 height 11
type input "20"
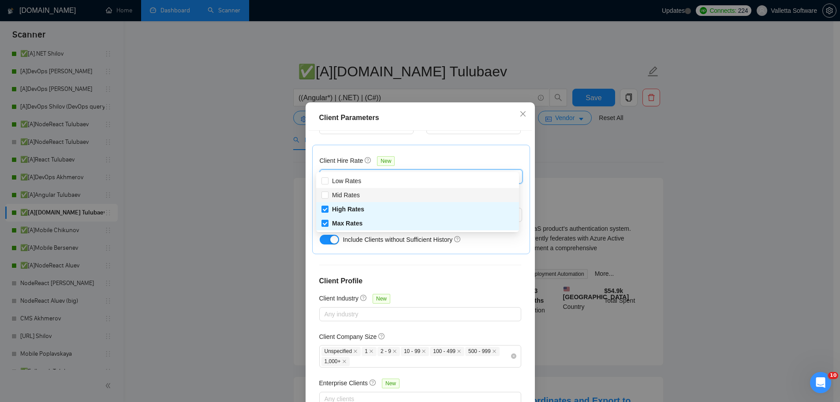
click at [381, 197] on div "Mid Rates" at bounding box center [417, 195] width 192 height 10
checkbox input "true"
click at [394, 254] on div "Client Location Include Client Countries Select Exclude Client Countries [GEOGR…" at bounding box center [420, 271] width 223 height 281
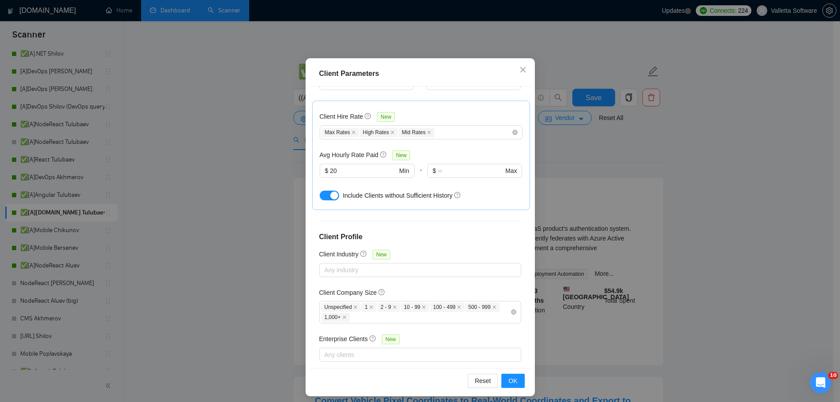
scroll to position [49, 0]
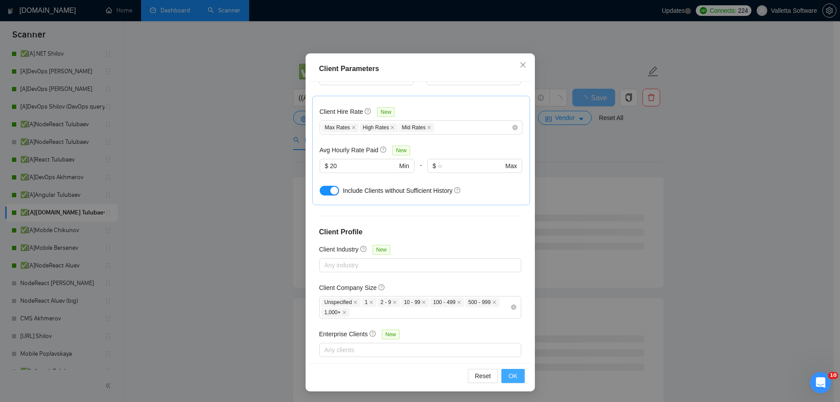
click at [512, 379] on span "OK" at bounding box center [512, 376] width 9 height 10
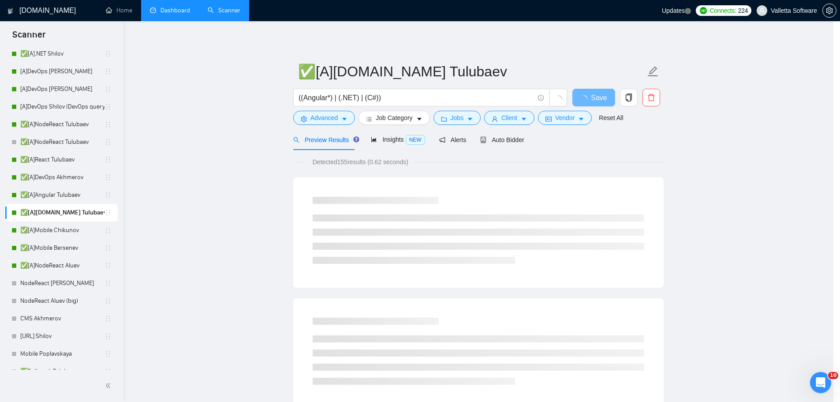
scroll to position [0, 0]
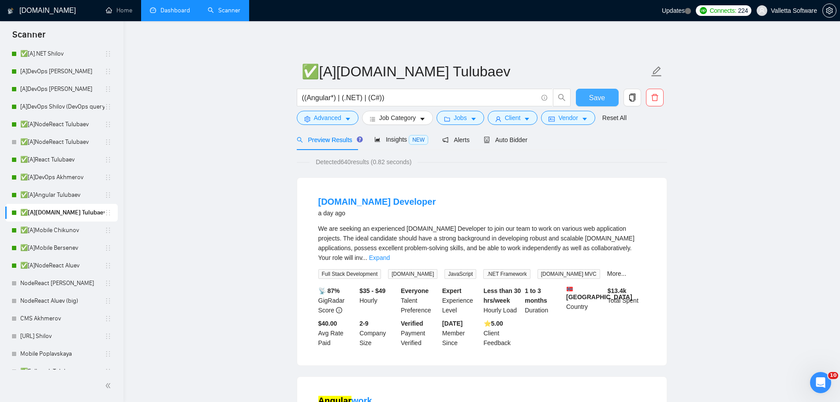
click at [598, 99] on span "Save" at bounding box center [597, 97] width 16 height 11
click at [508, 120] on span "Client" at bounding box center [513, 118] width 16 height 10
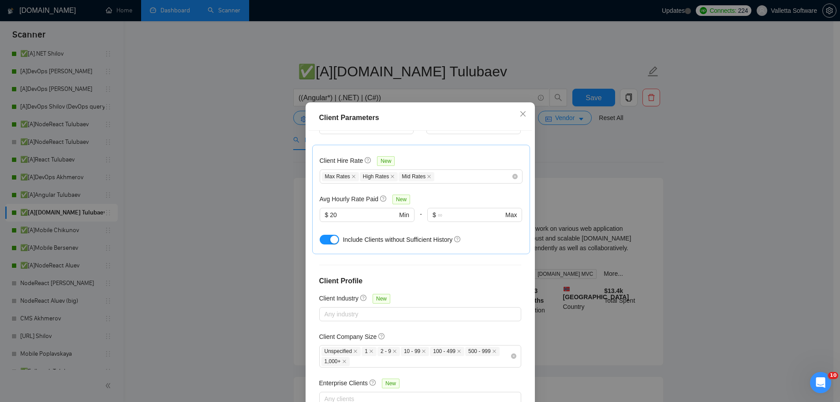
click at [609, 213] on div "Client Parameters Client Location Include Client Countries Select Exclude Clien…" at bounding box center [420, 201] width 840 height 402
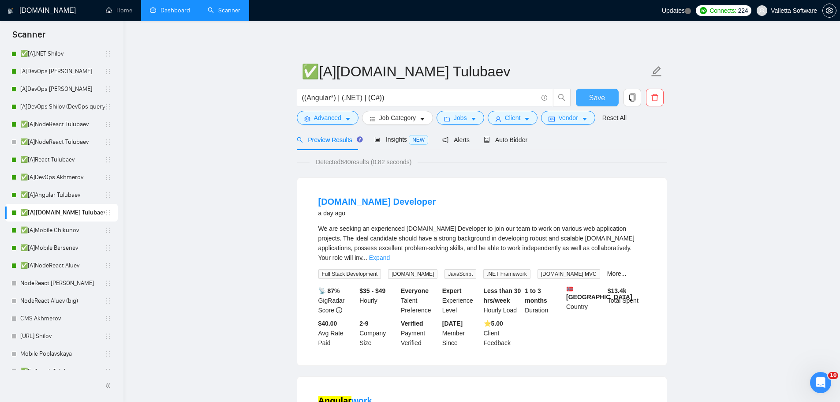
click at [586, 103] on button "Save" at bounding box center [597, 98] width 43 height 18
click at [30, 231] on link "✅[A]Mobile Chikunov" at bounding box center [62, 230] width 84 height 18
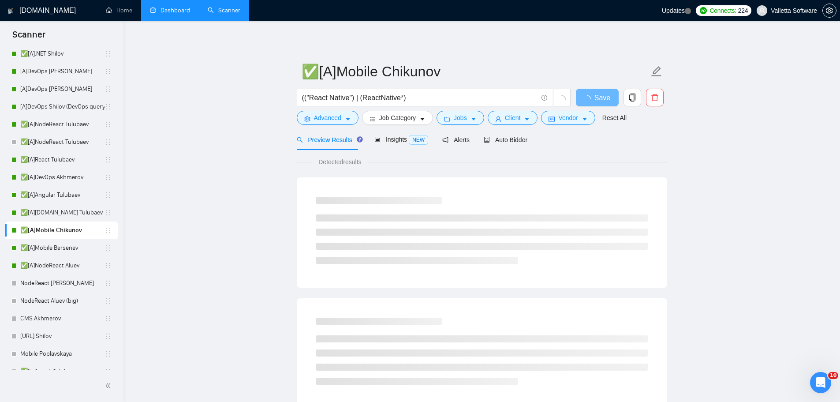
click at [494, 110] on div "(("React Native") | (ReactNative*)" at bounding box center [434, 100] width 278 height 22
click at [37, 194] on link "✅[A]Angular Tulubaev" at bounding box center [62, 195] width 84 height 18
click at [509, 118] on span "Client" at bounding box center [513, 118] width 16 height 10
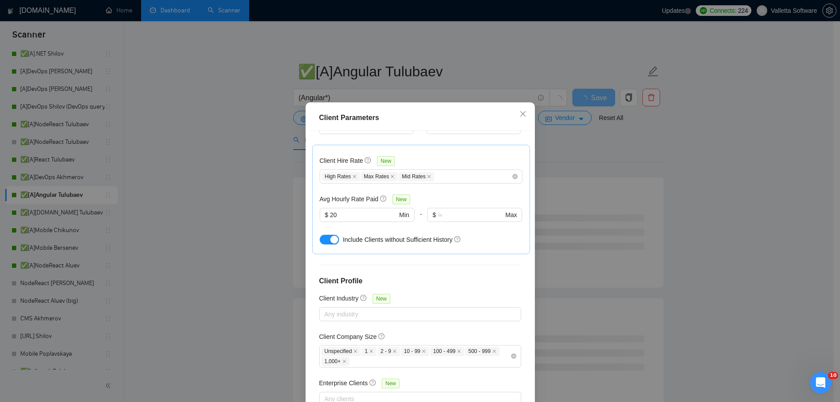
click at [195, 190] on div "Client Parameters Client Location Include Client Countries Select Exclude Clien…" at bounding box center [420, 201] width 840 height 402
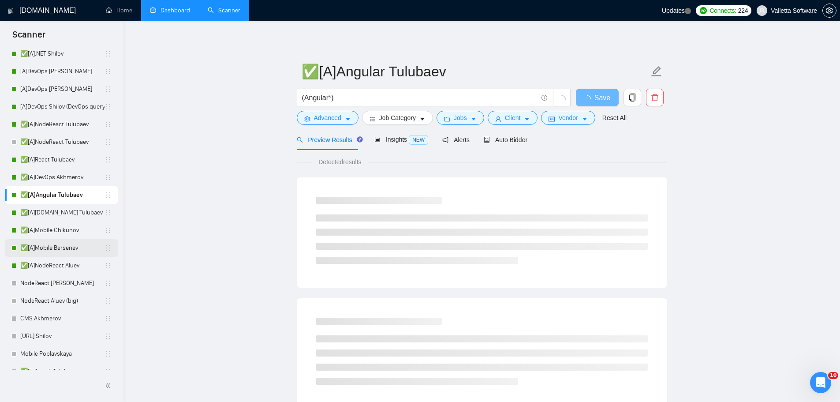
click at [53, 248] on link "✅[A]Mobile Bersenev" at bounding box center [62, 248] width 84 height 18
click at [57, 231] on link "✅[A]Mobile Chikunov" at bounding box center [62, 230] width 84 height 18
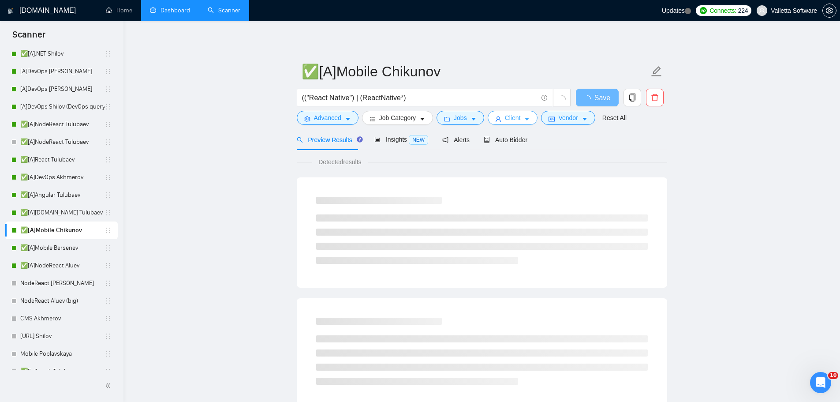
click at [517, 118] on span "Client" at bounding box center [513, 118] width 16 height 10
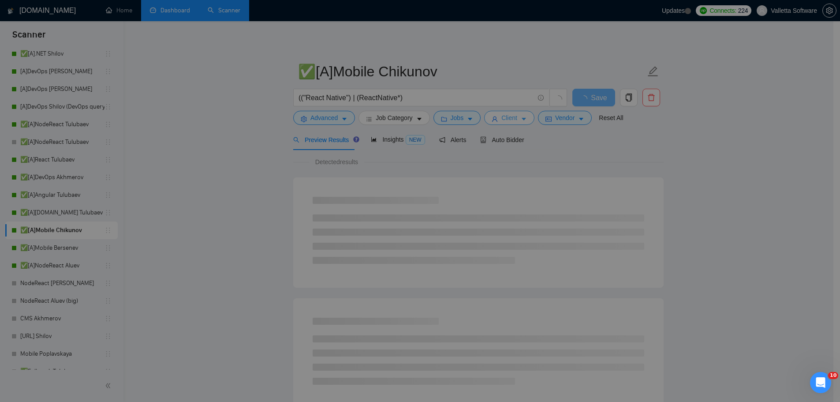
scroll to position [280, 0]
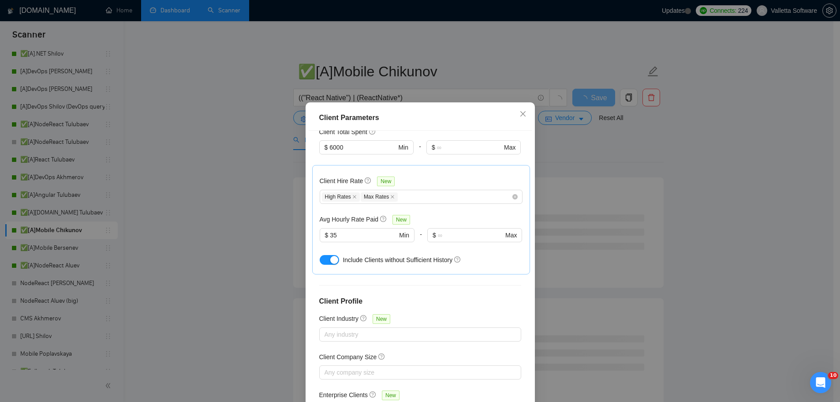
click at [316, 210] on div "Client Hire Rate New High Rates Max Rates Avg Hourly Rate Paid New $ 35 Min - $…" at bounding box center [421, 219] width 218 height 109
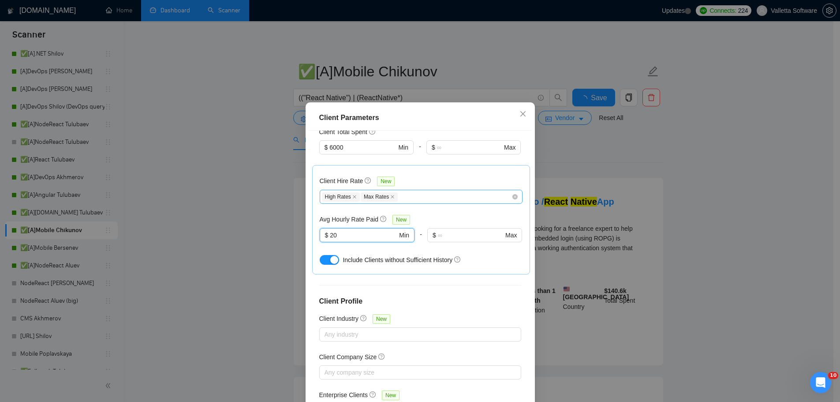
click at [418, 191] on div "High Rates Max Rates" at bounding box center [417, 196] width 190 height 11
type input "20"
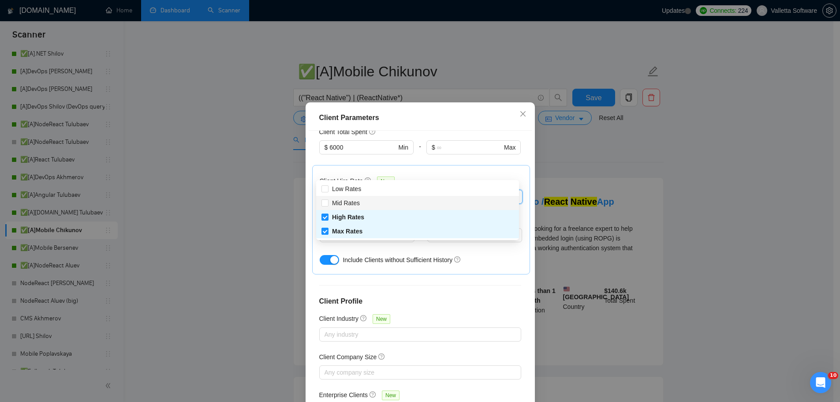
click at [404, 202] on div "Mid Rates" at bounding box center [417, 203] width 192 height 10
checkbox input "true"
click at [504, 365] on div "Any company size" at bounding box center [420, 372] width 202 height 14
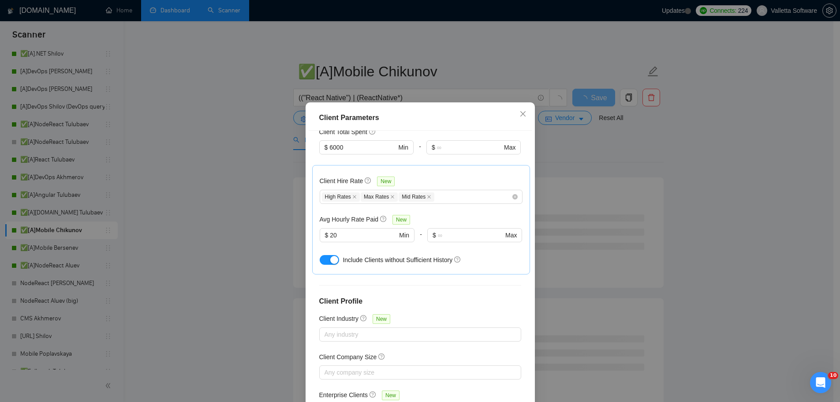
click at [523, 360] on div "Client Location Include Client Countries Select Exclude Client Countries [GEOGR…" at bounding box center [420, 271] width 223 height 281
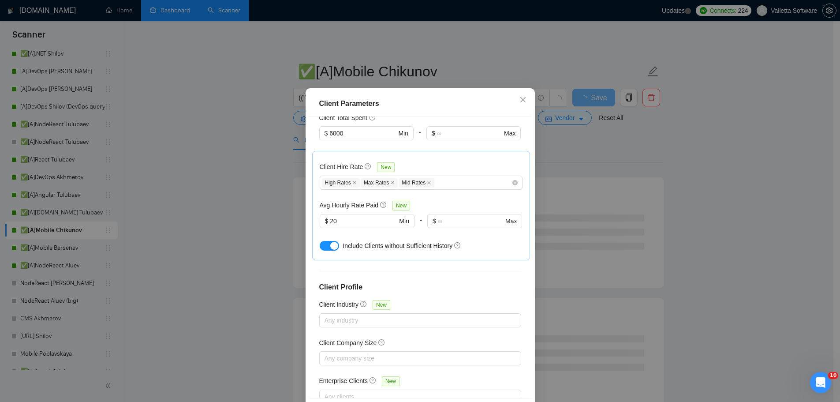
scroll to position [49, 0]
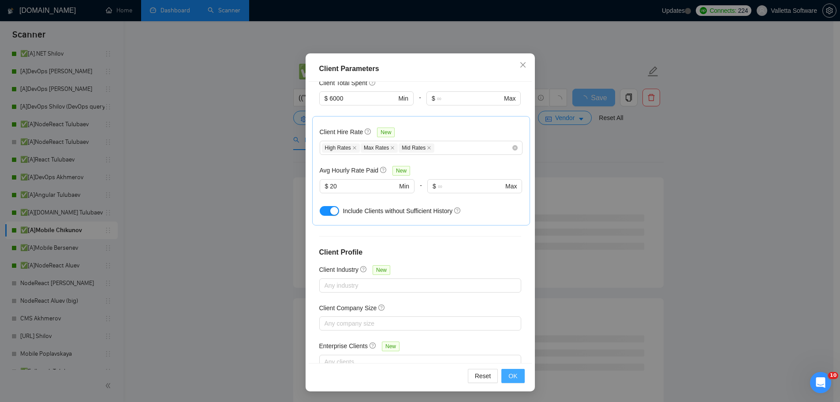
click at [508, 378] on span "OK" at bounding box center [512, 376] width 9 height 10
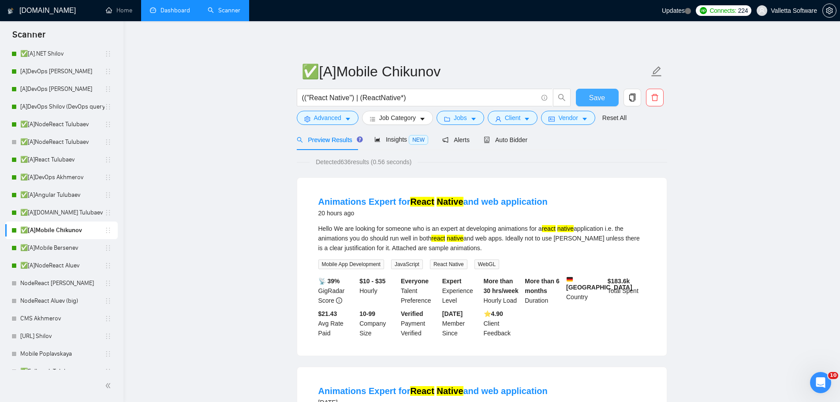
click at [603, 98] on span "Save" at bounding box center [597, 97] width 16 height 11
click at [42, 250] on link "✅[A]Mobile Bersenev" at bounding box center [62, 248] width 84 height 18
click at [68, 251] on link "✅[A]Mobile Bersenev" at bounding box center [62, 248] width 84 height 18
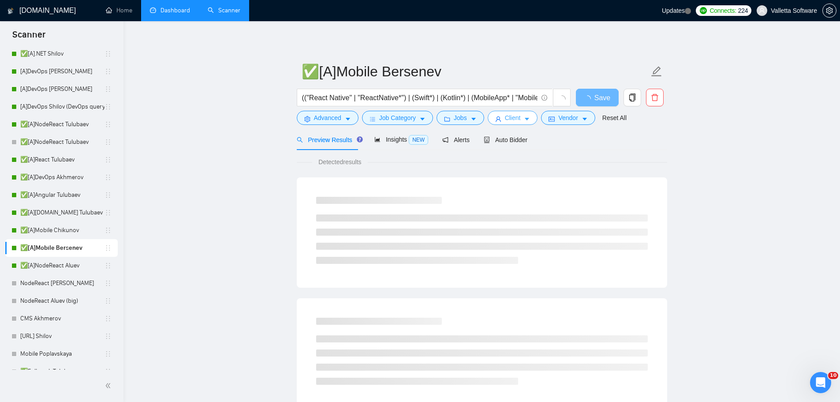
click at [518, 123] on button "Client" at bounding box center [513, 118] width 50 height 14
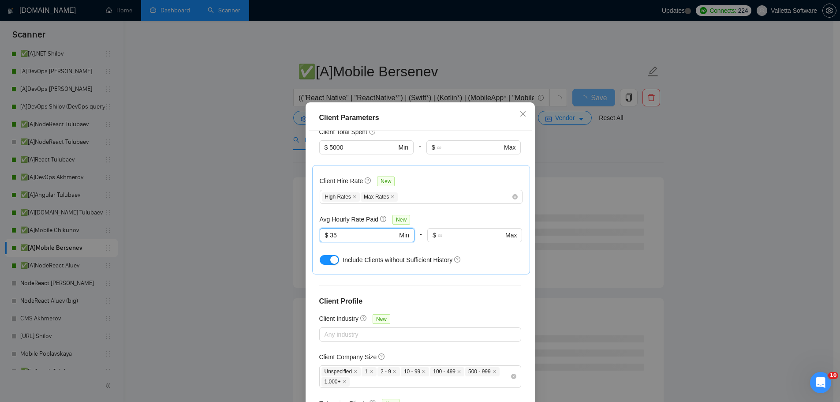
drag, startPoint x: 356, startPoint y: 210, endPoint x: 285, endPoint y: 204, distance: 71.3
click at [288, 208] on div "Client Parameters Client Location Include Client Countries Select Exclude Clien…" at bounding box center [420, 201] width 840 height 402
type input "20"
click at [421, 179] on div "Client Hire Rate New High Rates Max Rates Avg Hourly Rate Paid New 20 $ 20 Min …" at bounding box center [421, 219] width 203 height 94
click at [408, 191] on div "High Rates Max Rates" at bounding box center [417, 196] width 190 height 11
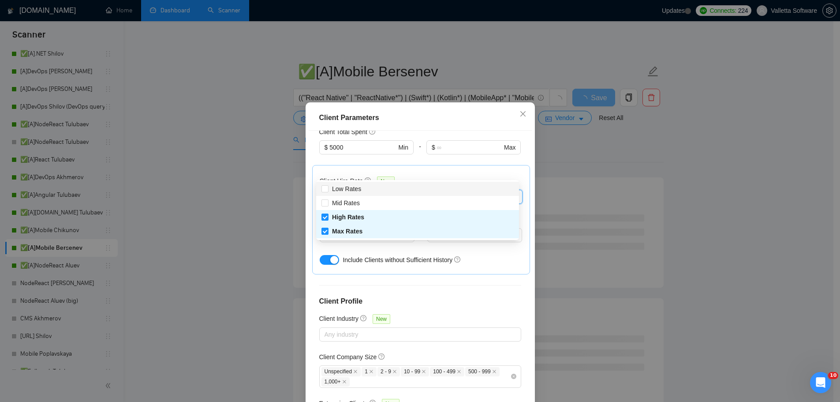
click at [390, 202] on div "Mid Rates" at bounding box center [417, 203] width 192 height 10
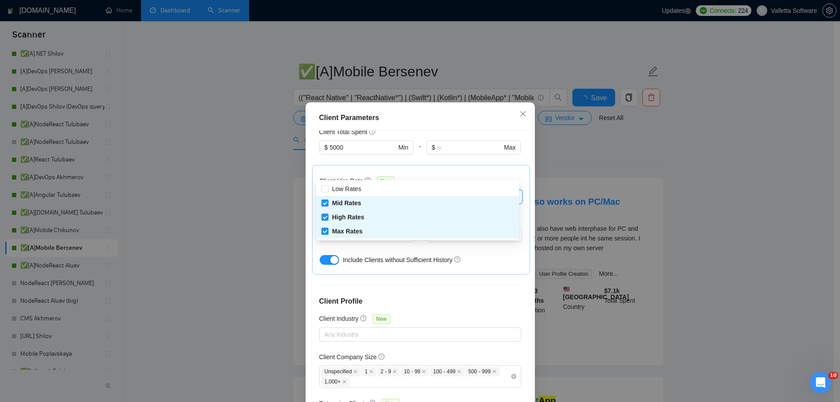
checkbox input "true"
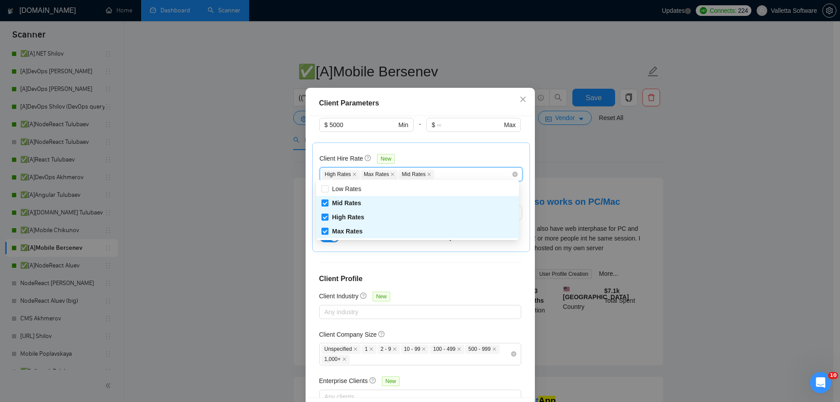
scroll to position [49, 0]
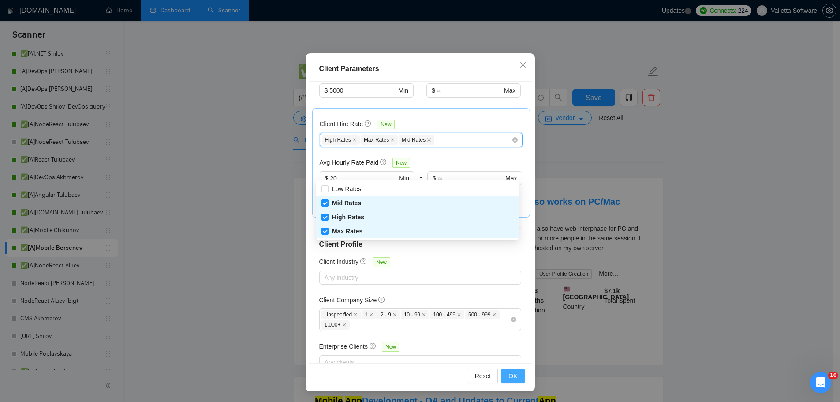
click at [504, 380] on button "OK" at bounding box center [512, 376] width 23 height 14
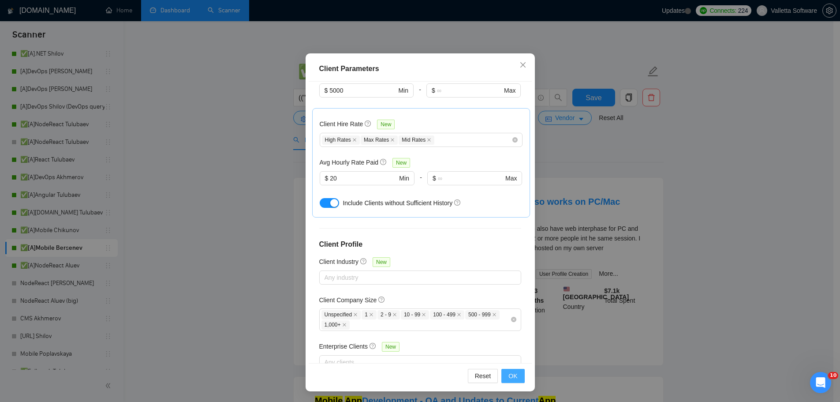
scroll to position [0, 0]
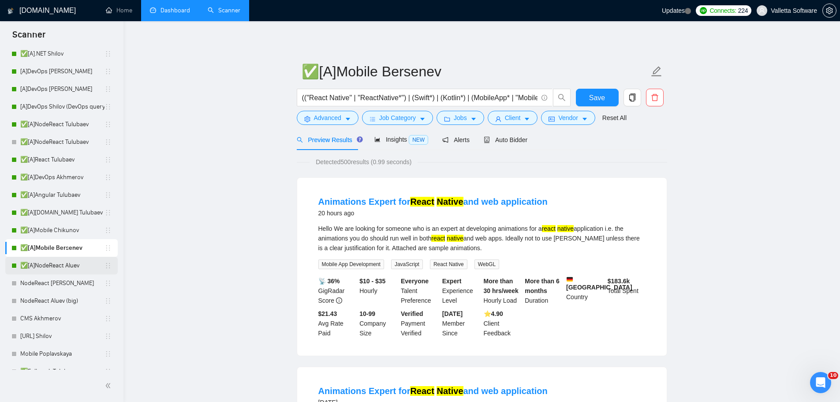
click at [44, 258] on link "✅[A]NodeReact Aluev" at bounding box center [62, 266] width 84 height 18
click at [57, 262] on link "✅[A]NodeReact Aluev" at bounding box center [62, 266] width 84 height 18
click at [592, 99] on span "Save" at bounding box center [597, 97] width 16 height 11
click at [57, 260] on link "✅[A]NodeReact Aluev" at bounding box center [62, 266] width 84 height 18
click at [38, 260] on link "✅[A]NodeReact Aluev" at bounding box center [62, 266] width 84 height 18
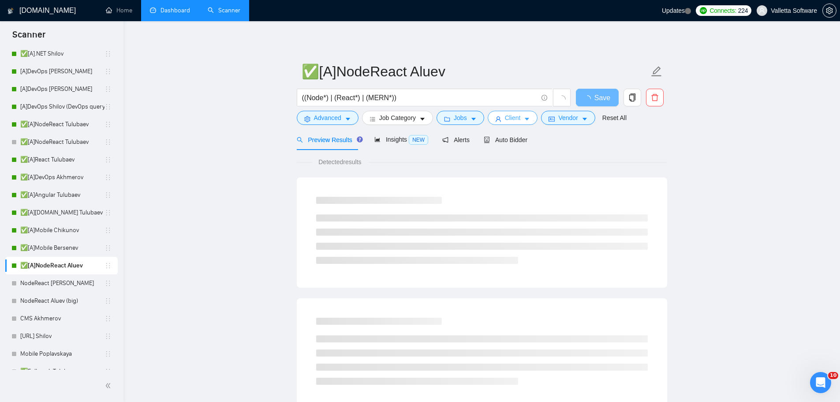
click at [510, 121] on span "Client" at bounding box center [513, 118] width 16 height 10
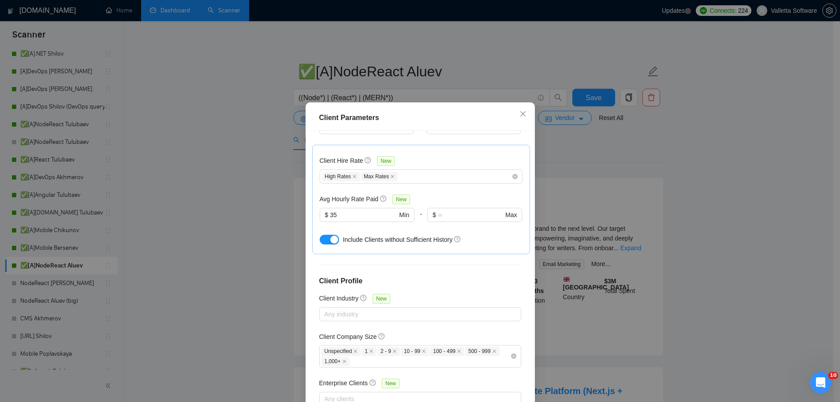
drag, startPoint x: 329, startPoint y: 199, endPoint x: 290, endPoint y: 197, distance: 39.3
click at [291, 197] on div "Client Parameters Client Location Include Client Countries Select Exclude Clien…" at bounding box center [420, 201] width 840 height 402
type input "20"
click at [457, 194] on div "Avg Hourly Rate Paid New" at bounding box center [421, 199] width 203 height 10
click at [446, 171] on div "High Rates Max Rates" at bounding box center [417, 176] width 190 height 11
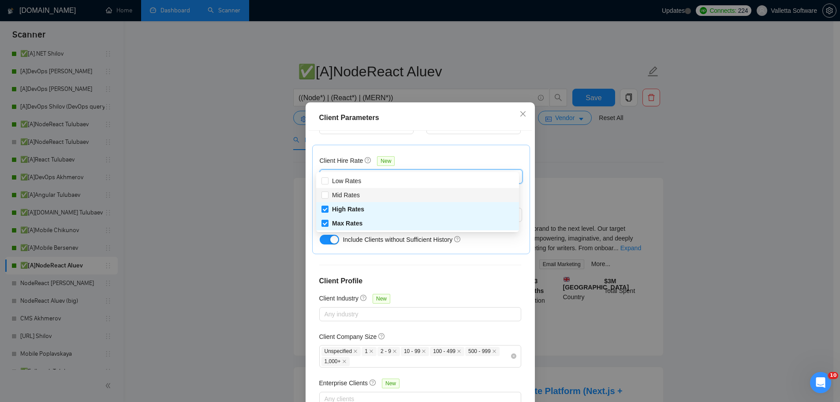
click at [386, 195] on div "Mid Rates" at bounding box center [417, 195] width 192 height 10
checkbox input "true"
click at [469, 378] on div "Enterprise Clients New" at bounding box center [420, 385] width 202 height 14
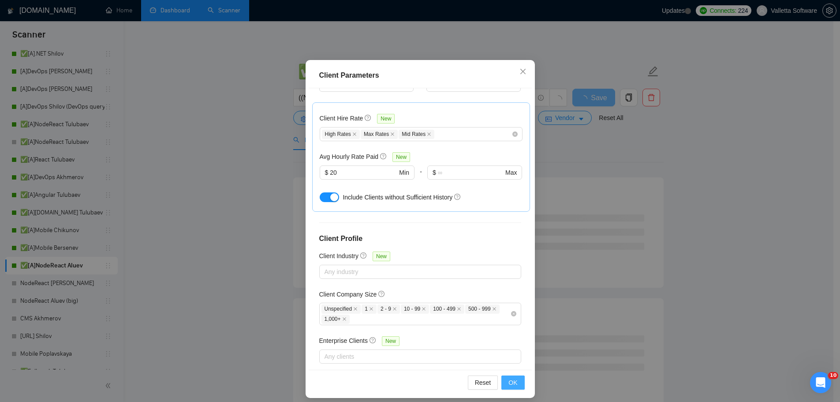
scroll to position [49, 0]
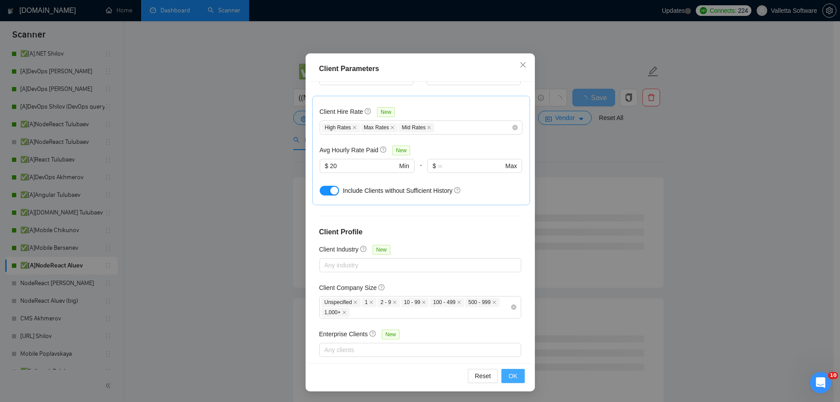
click at [502, 377] on button "OK" at bounding box center [512, 376] width 23 height 14
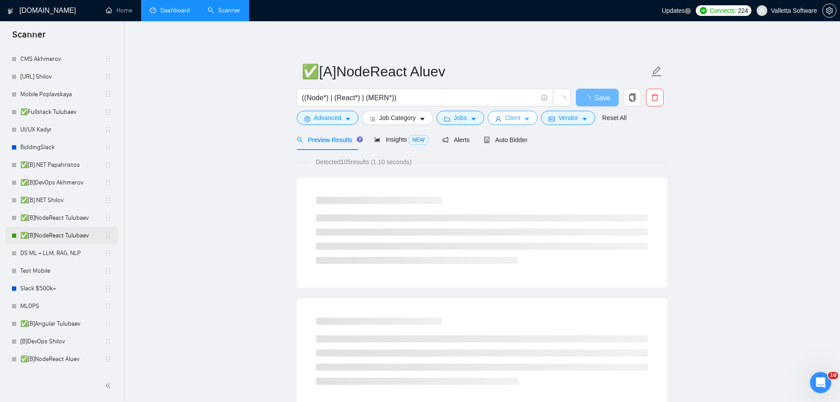
scroll to position [397, 0]
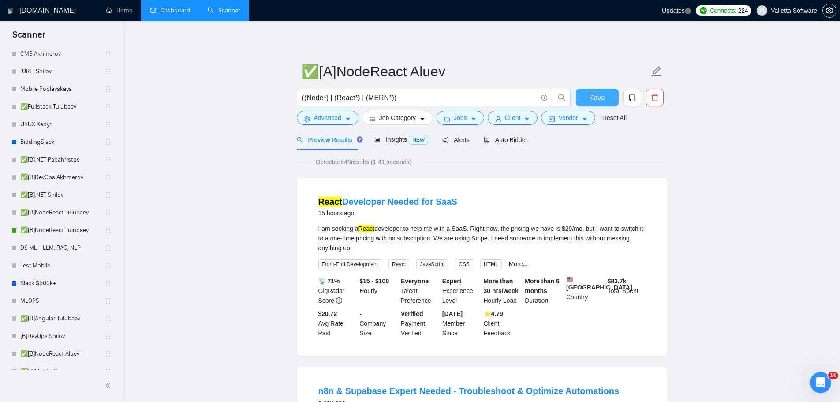
click at [587, 103] on button "Save" at bounding box center [597, 98] width 43 height 18
click at [45, 228] on link "✅[B]NodeReact Tulubaev" at bounding box center [62, 230] width 84 height 18
click at [70, 232] on link "✅[B]NodeReact Tulubaev" at bounding box center [62, 230] width 84 height 18
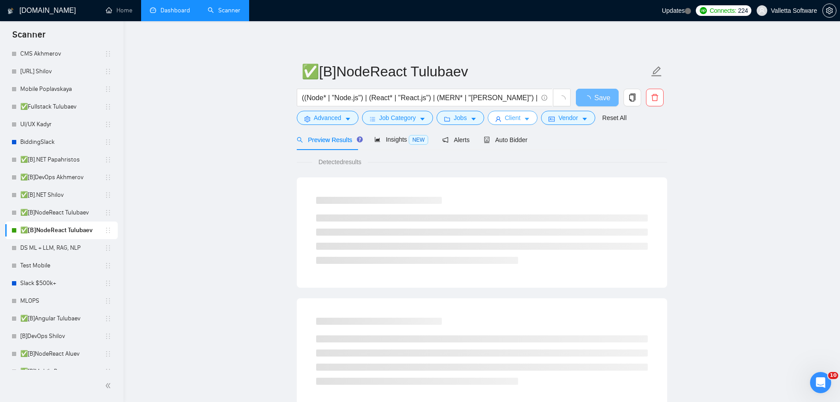
click at [517, 115] on span "Client" at bounding box center [513, 118] width 16 height 10
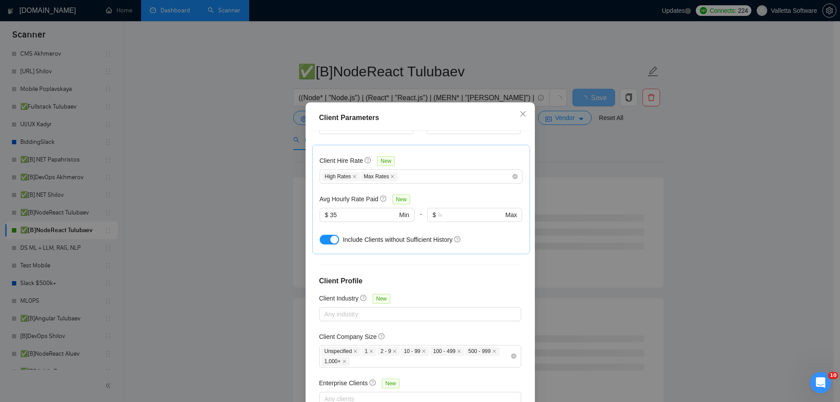
drag, startPoint x: 338, startPoint y: 198, endPoint x: 286, endPoint y: 188, distance: 53.4
click at [301, 196] on div "Client Parameters Client Location Include Client Countries Select Exclude Clien…" at bounding box center [420, 201] width 840 height 402
click at [458, 171] on div "High Rates Max Rates" at bounding box center [417, 176] width 190 height 11
type input "20"
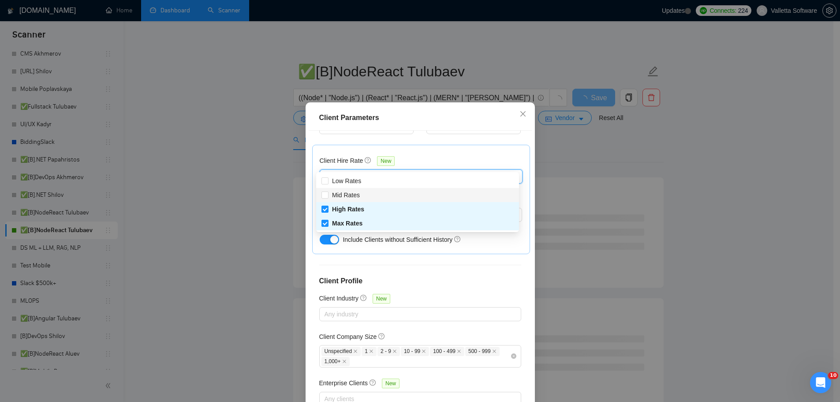
click at [391, 195] on div "Mid Rates" at bounding box center [417, 195] width 192 height 10
checkbox input "true"
click at [438, 255] on div "Client Location Include Client Countries Select Exclude Client Countries [GEOGR…" at bounding box center [420, 271] width 223 height 281
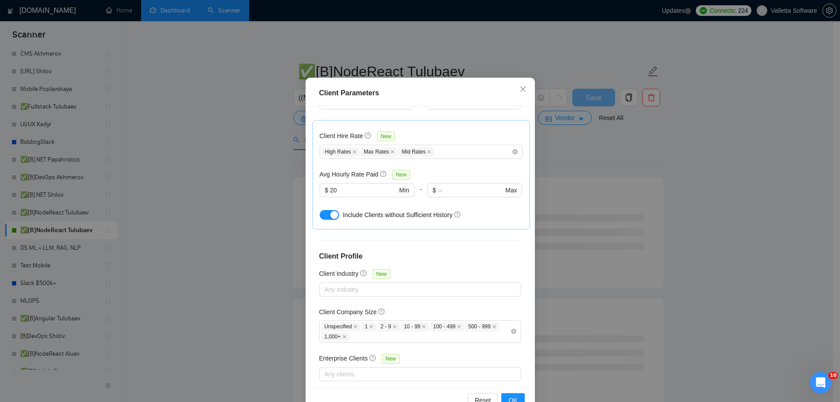
scroll to position [49, 0]
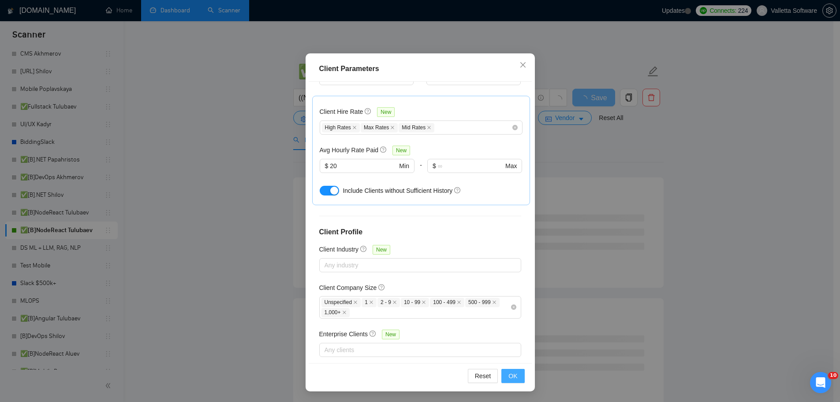
click at [505, 377] on button "OK" at bounding box center [512, 376] width 23 height 14
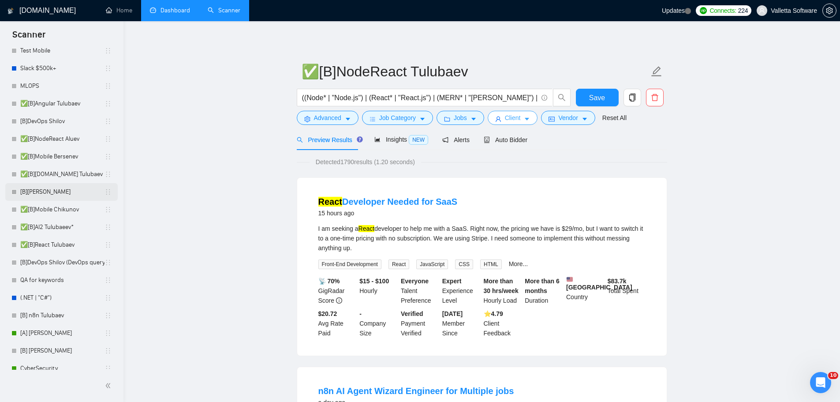
scroll to position [637, 0]
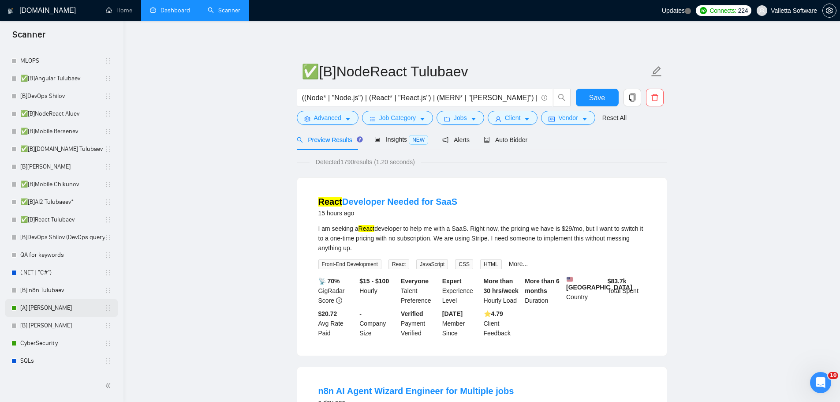
click at [37, 311] on link "[A] [PERSON_NAME]" at bounding box center [62, 308] width 84 height 18
click at [603, 101] on span "Save" at bounding box center [597, 97] width 16 height 11
click at [49, 307] on link "[A] [PERSON_NAME]" at bounding box center [62, 308] width 84 height 18
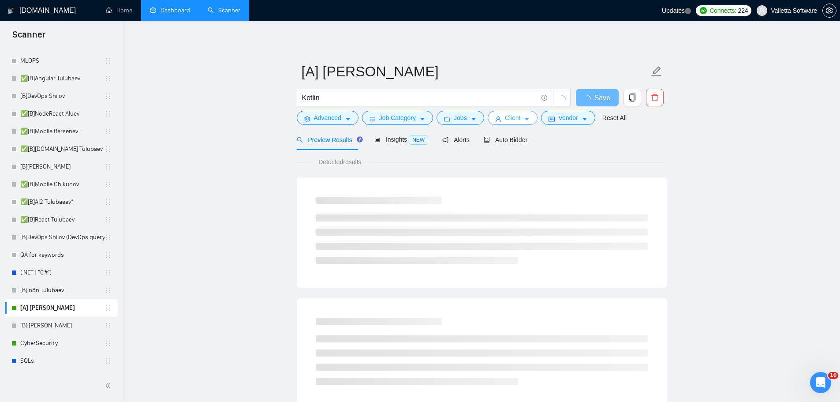
click at [496, 121] on icon "user" at bounding box center [498, 119] width 6 height 6
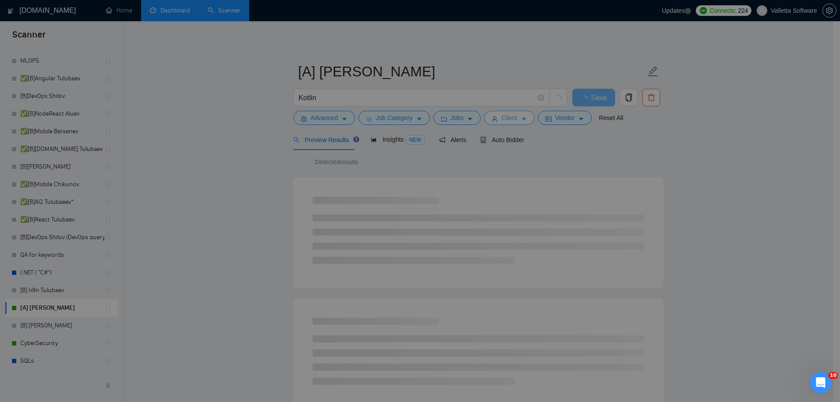
scroll to position [267, 0]
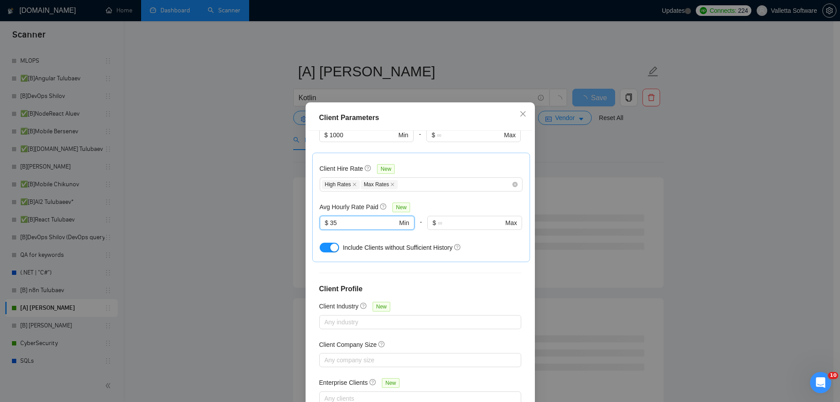
drag, startPoint x: 314, startPoint y: 207, endPoint x: 297, endPoint y: 203, distance: 17.8
click at [298, 205] on div "Client Parameters Client Location Include Client Countries Select Exclude Clien…" at bounding box center [420, 201] width 840 height 402
click at [451, 179] on div "High Rates Max Rates" at bounding box center [417, 184] width 190 height 11
type input "20"
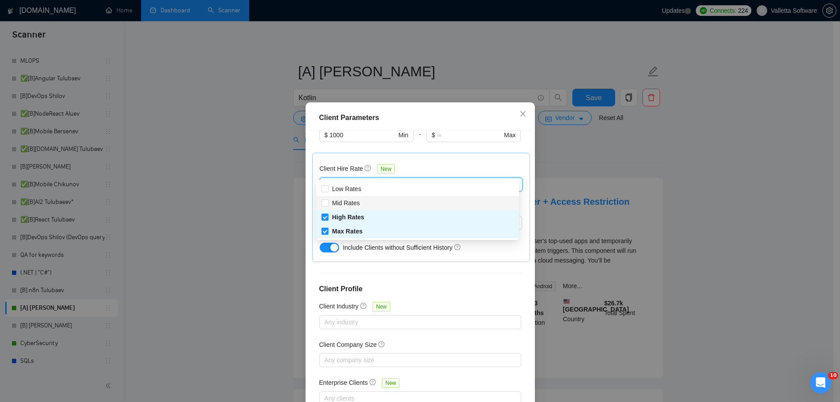
click at [417, 203] on div "Mid Rates" at bounding box center [417, 203] width 192 height 10
checkbox input "true"
click at [434, 265] on div "Client Location Include Client Countries Select Exclude Client Countries [GEOGR…" at bounding box center [420, 271] width 223 height 281
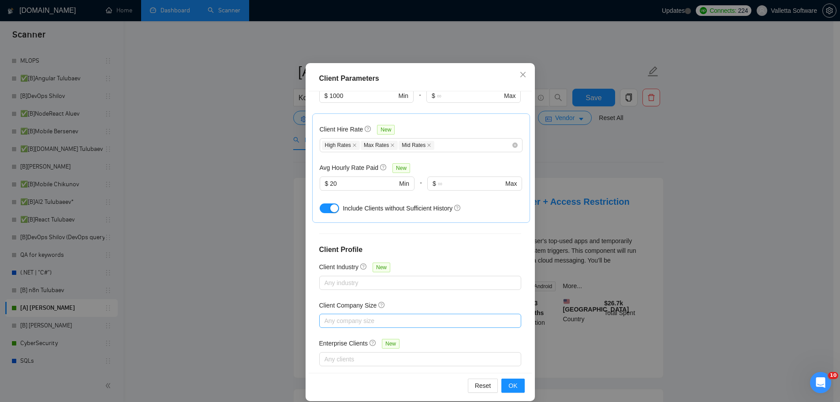
scroll to position [49, 0]
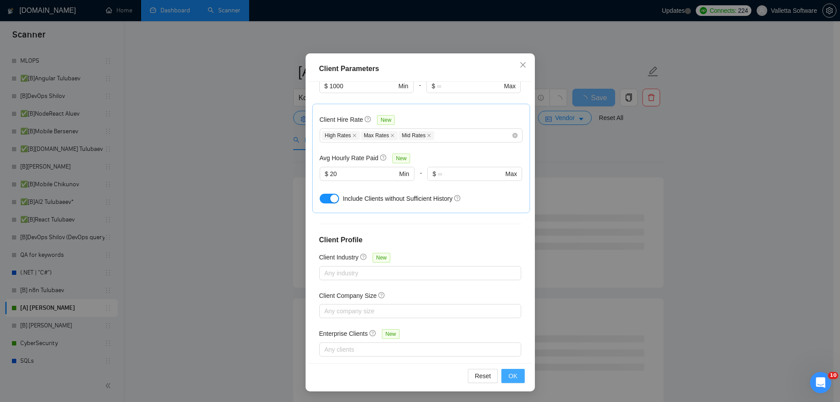
click at [511, 376] on span "OK" at bounding box center [512, 376] width 9 height 10
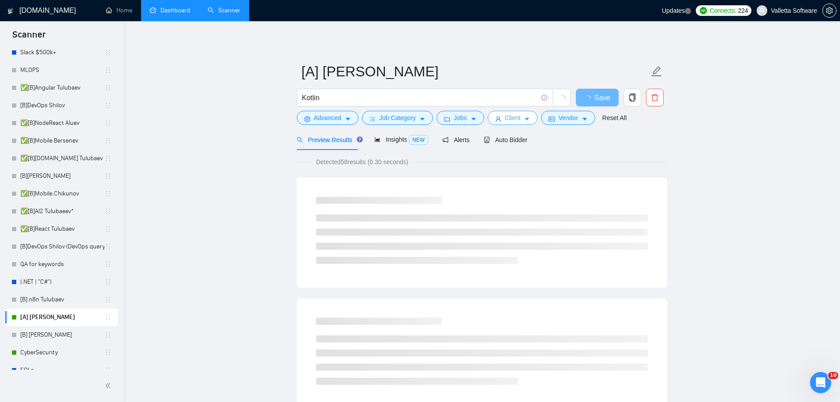
scroll to position [637, 0]
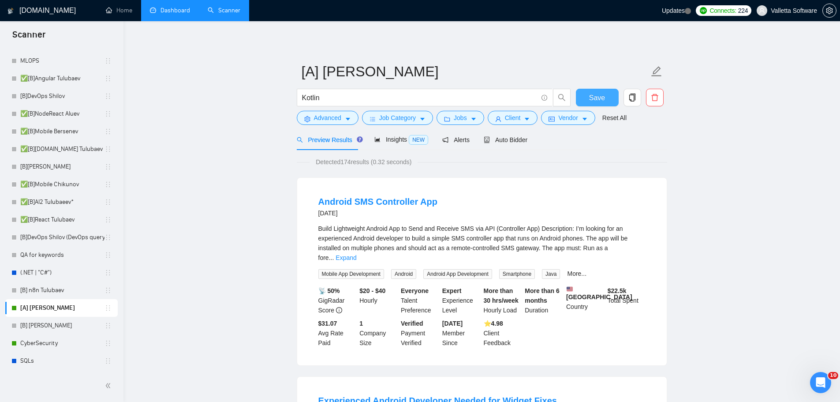
click at [594, 99] on span "Save" at bounding box center [597, 97] width 16 height 11
click at [35, 338] on link "CyberSecurity" at bounding box center [62, 343] width 84 height 18
click at [510, 116] on span "Client" at bounding box center [513, 118] width 16 height 10
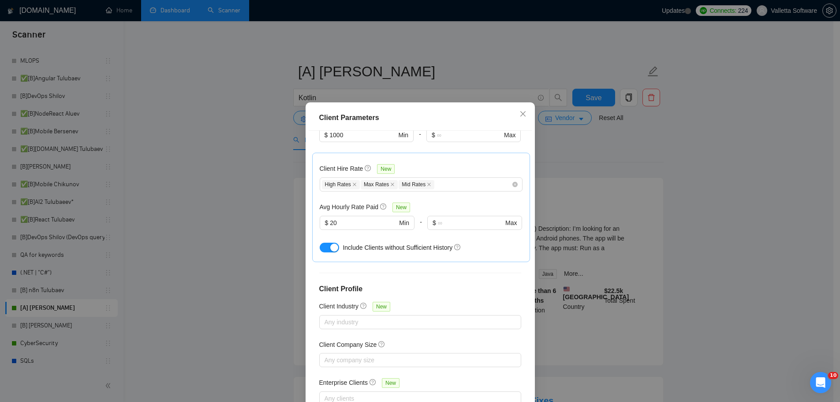
click at [597, 191] on div "Client Parameters Client Location Include Client Countries Select Exclude Clien…" at bounding box center [420, 201] width 840 height 402
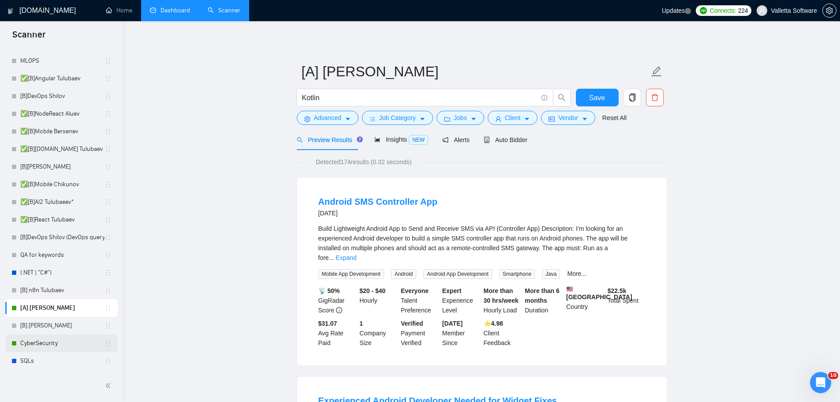
click at [37, 344] on link "CyberSecurity" at bounding box center [62, 343] width 84 height 18
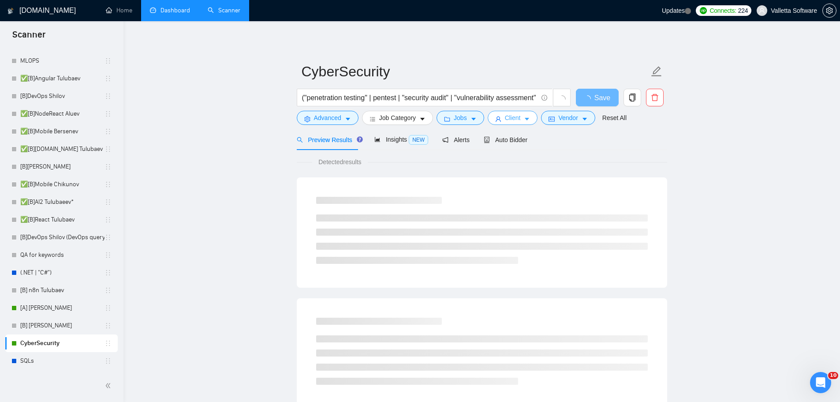
click at [513, 115] on span "Client" at bounding box center [513, 118] width 16 height 10
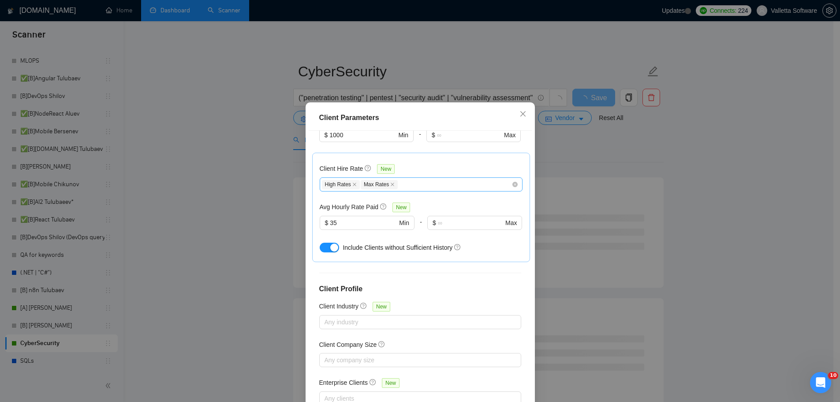
click at [415, 179] on div "High Rates Max Rates" at bounding box center [417, 184] width 190 height 11
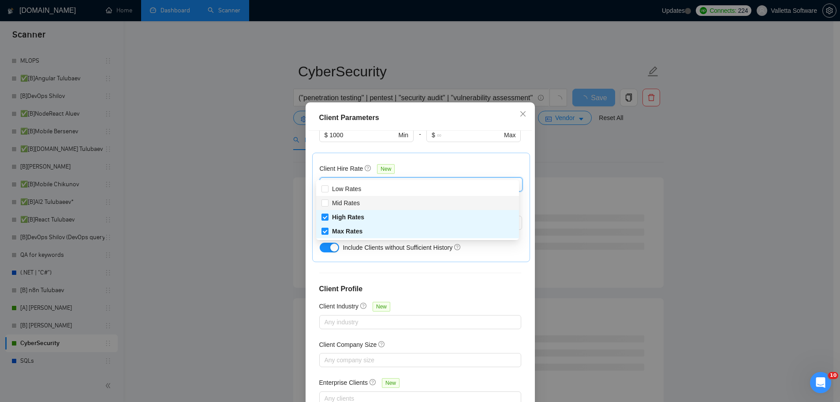
click at [390, 202] on div "Mid Rates" at bounding box center [417, 203] width 192 height 10
checkbox input "true"
click at [386, 273] on div at bounding box center [420, 273] width 202 height 0
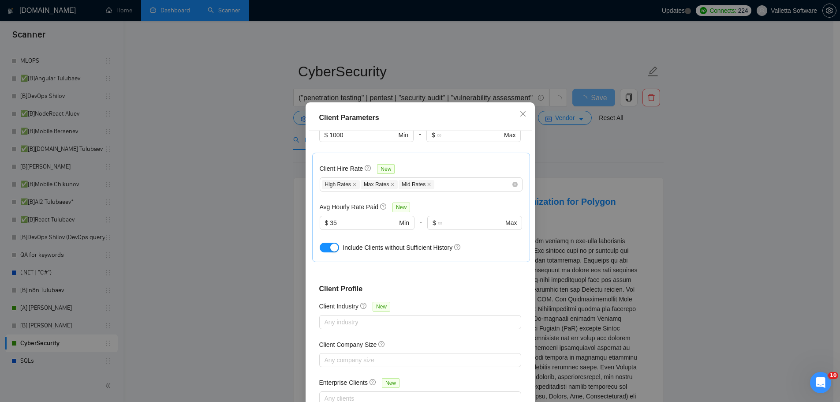
click at [312, 210] on div "Client Hire Rate New High Rates Max Rates Mid Rates Avg Hourly Rate Paid New $ …" at bounding box center [421, 207] width 218 height 109
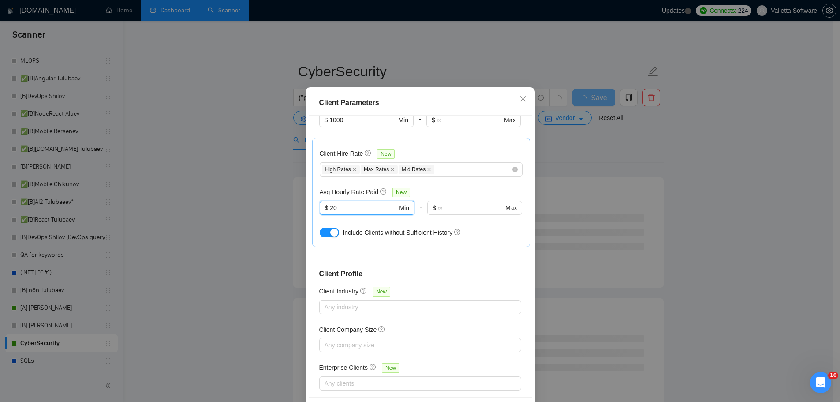
scroll to position [49, 0]
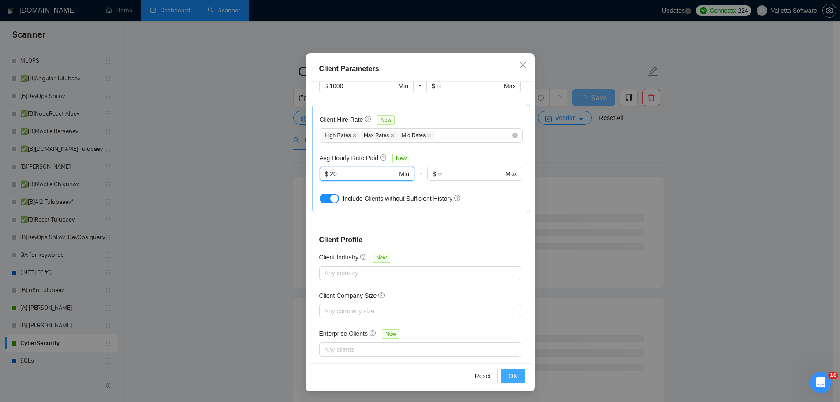
type input "20"
click at [515, 373] on button "OK" at bounding box center [512, 376] width 23 height 14
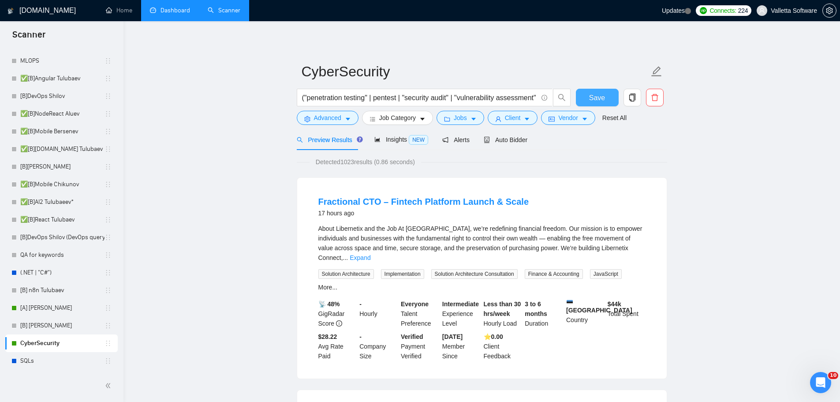
click at [602, 101] on span "Save" at bounding box center [597, 97] width 16 height 11
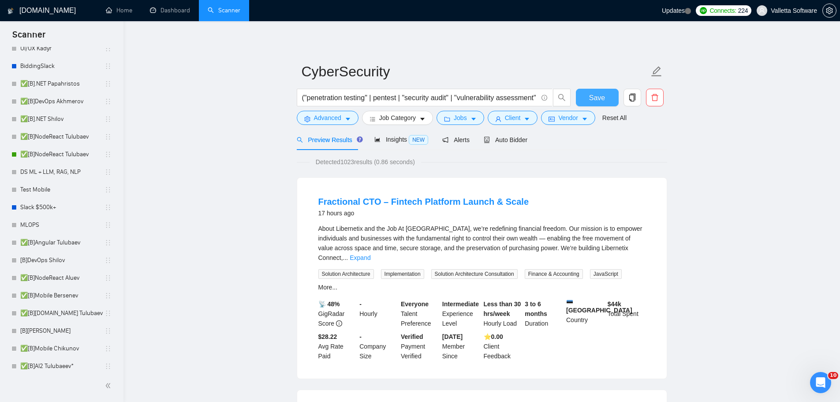
scroll to position [460, 0]
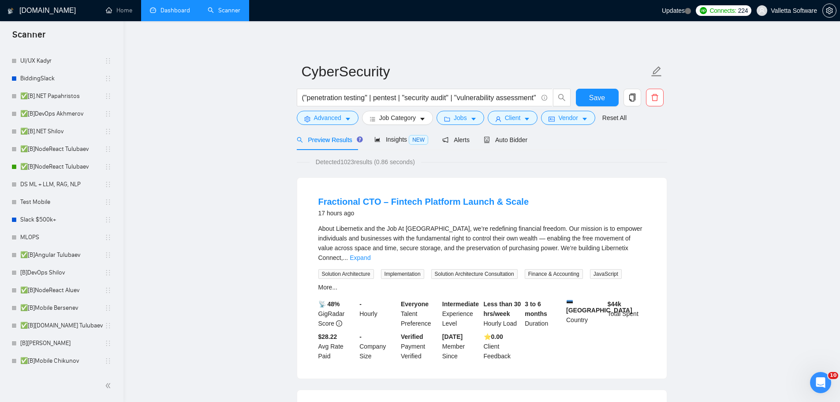
click at [182, 14] on link "Dashboard" at bounding box center [170, 10] width 40 height 7
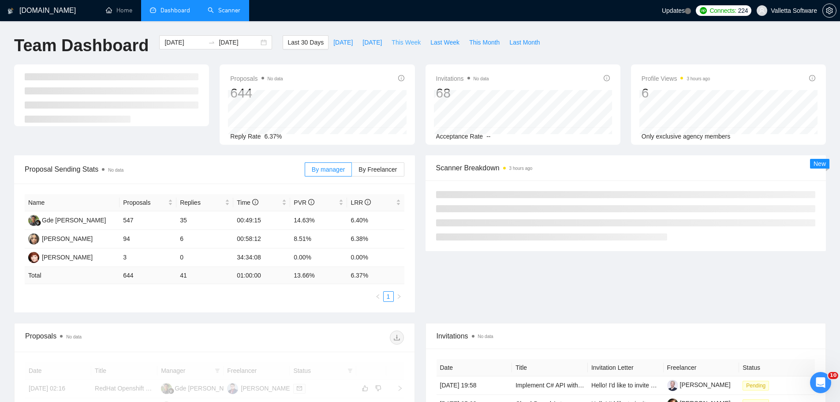
click at [392, 39] on span "This Week" at bounding box center [406, 42] width 29 height 10
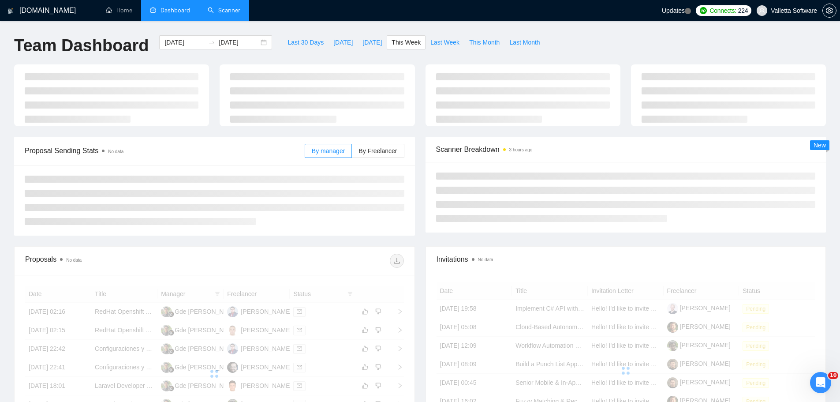
type input "[DATE]"
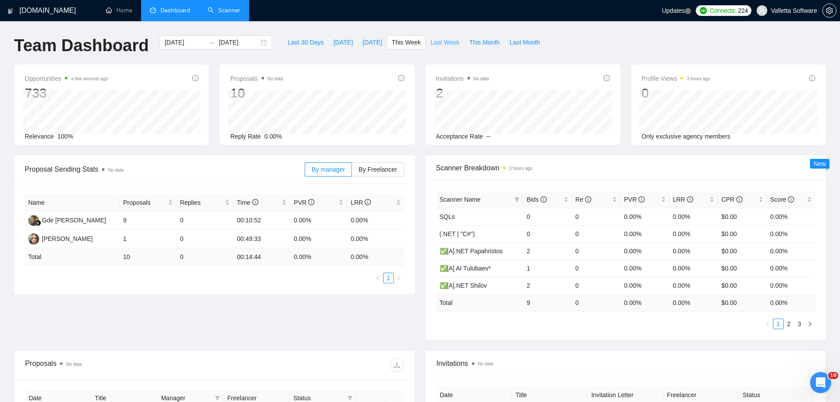
click at [430, 42] on span "Last Week" at bounding box center [444, 42] width 29 height 10
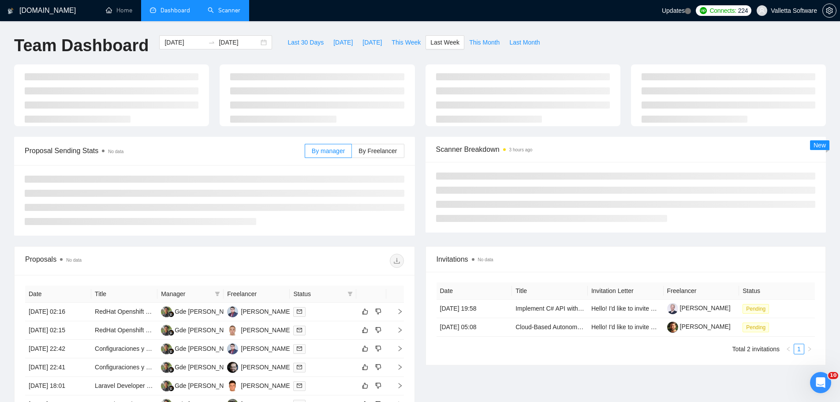
type input "[DATE]"
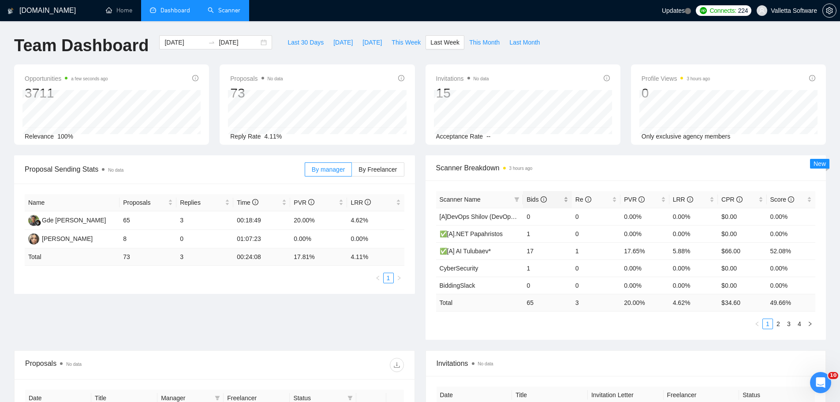
click at [531, 198] on span "Bids" at bounding box center [537, 199] width 20 height 7
click at [401, 42] on span "This Week" at bounding box center [406, 42] width 29 height 10
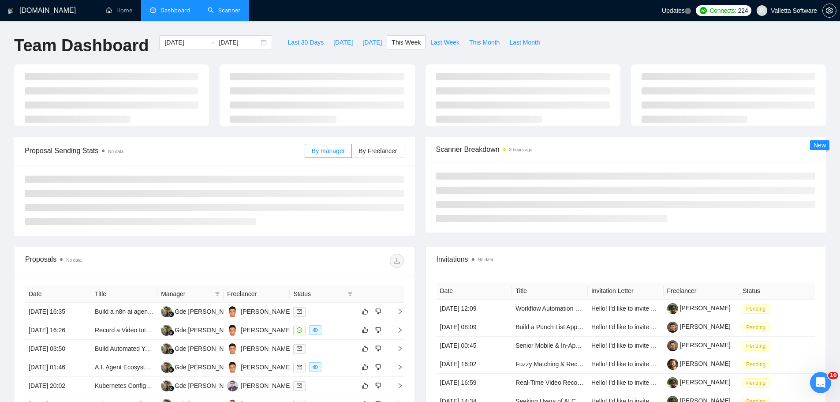
type input "[DATE]"
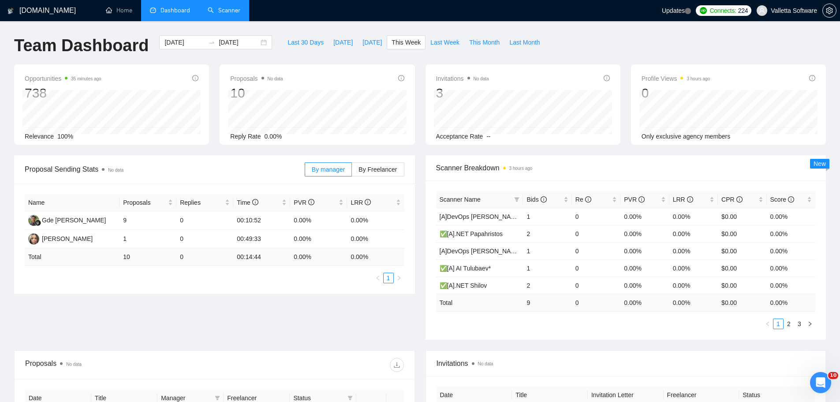
click at [537, 155] on div "Scanner Breakdown 3 hours ago" at bounding box center [626, 167] width 380 height 25
click at [233, 26] on div "[DOMAIN_NAME] Home Dashboard Scanner Updates Connects: 224 Valletta Software Te…" at bounding box center [420, 349] width 840 height 699
click at [230, 14] on link "Scanner" at bounding box center [224, 10] width 33 height 7
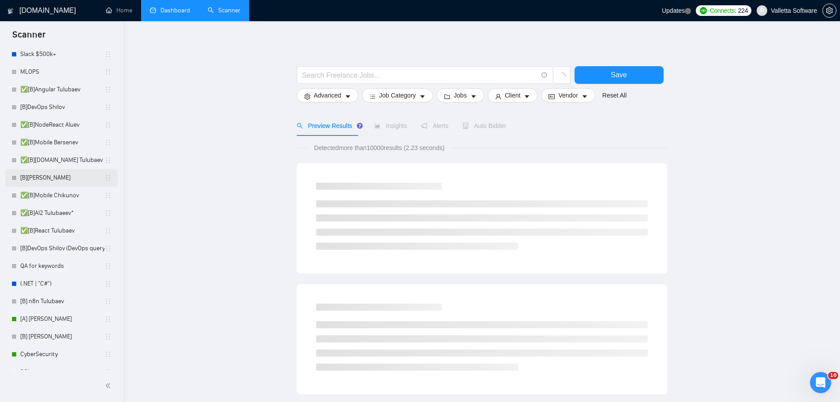
scroll to position [637, 0]
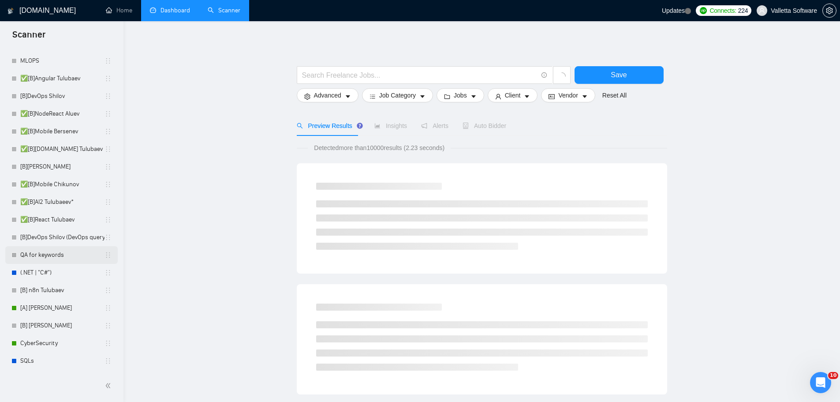
click at [58, 258] on link "QA for keywords" at bounding box center [62, 255] width 84 height 18
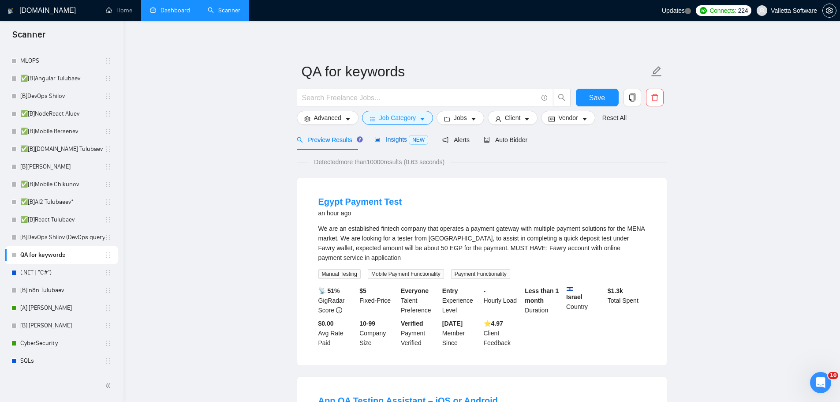
click at [411, 135] on span "NEW" at bounding box center [418, 140] width 19 height 10
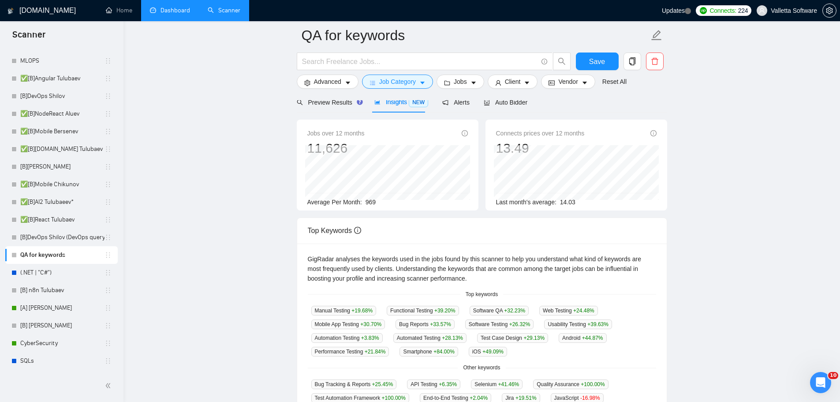
scroll to position [176, 0]
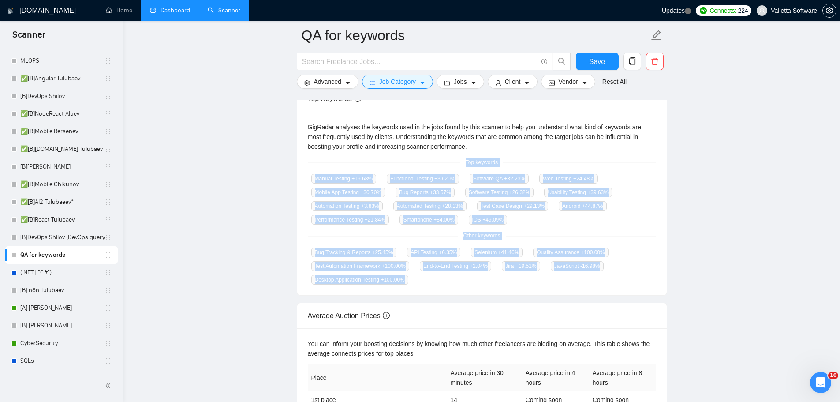
copy div "Top keywords Manual Testing +19.68 % Functional Testing +39.20 % Software QA +3…"
drag, startPoint x: 478, startPoint y: 170, endPoint x: 526, endPoint y: 286, distance: 125.2
click at [526, 286] on div "GigRadar analyses the keywords used in the jobs found by this scanner to help y…" at bounding box center [482, 204] width 370 height 184
